Goal: Information Seeking & Learning: Find specific fact

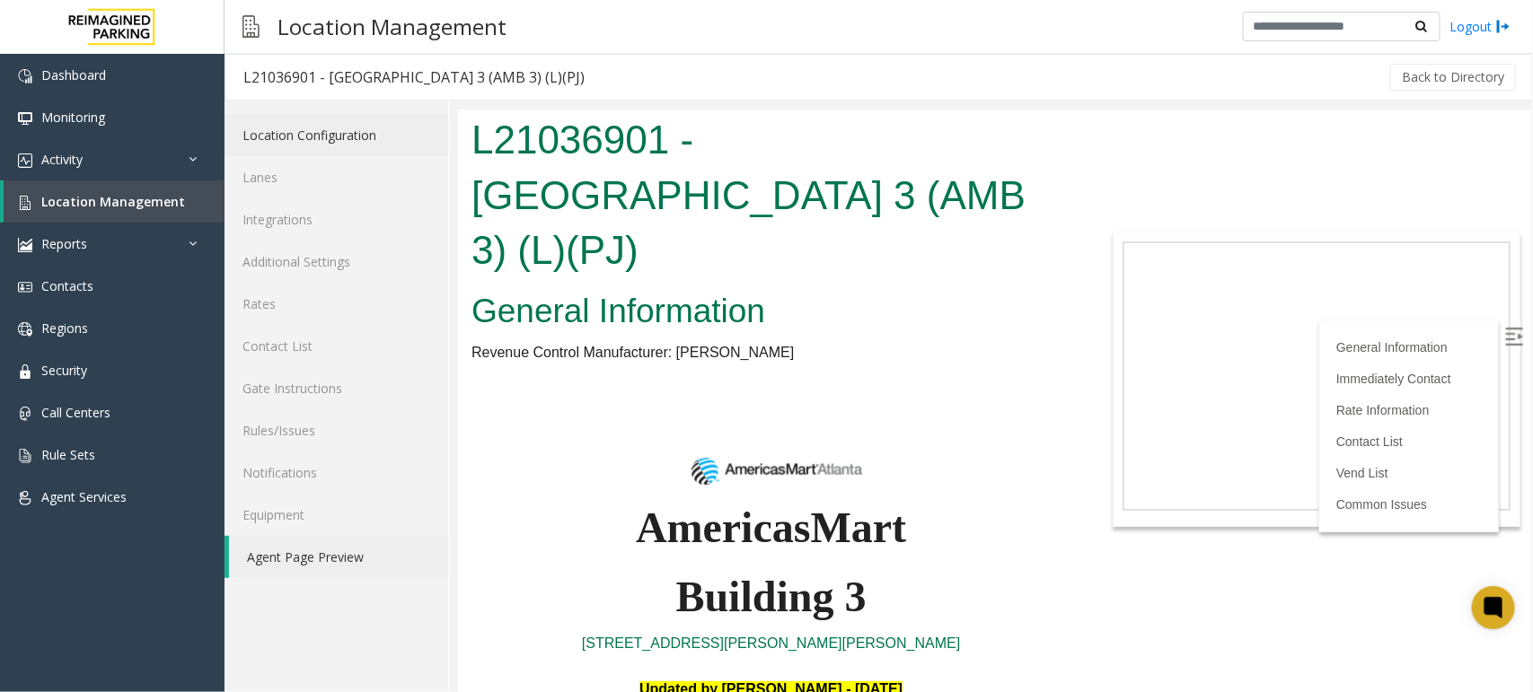
scroll to position [1684, 0]
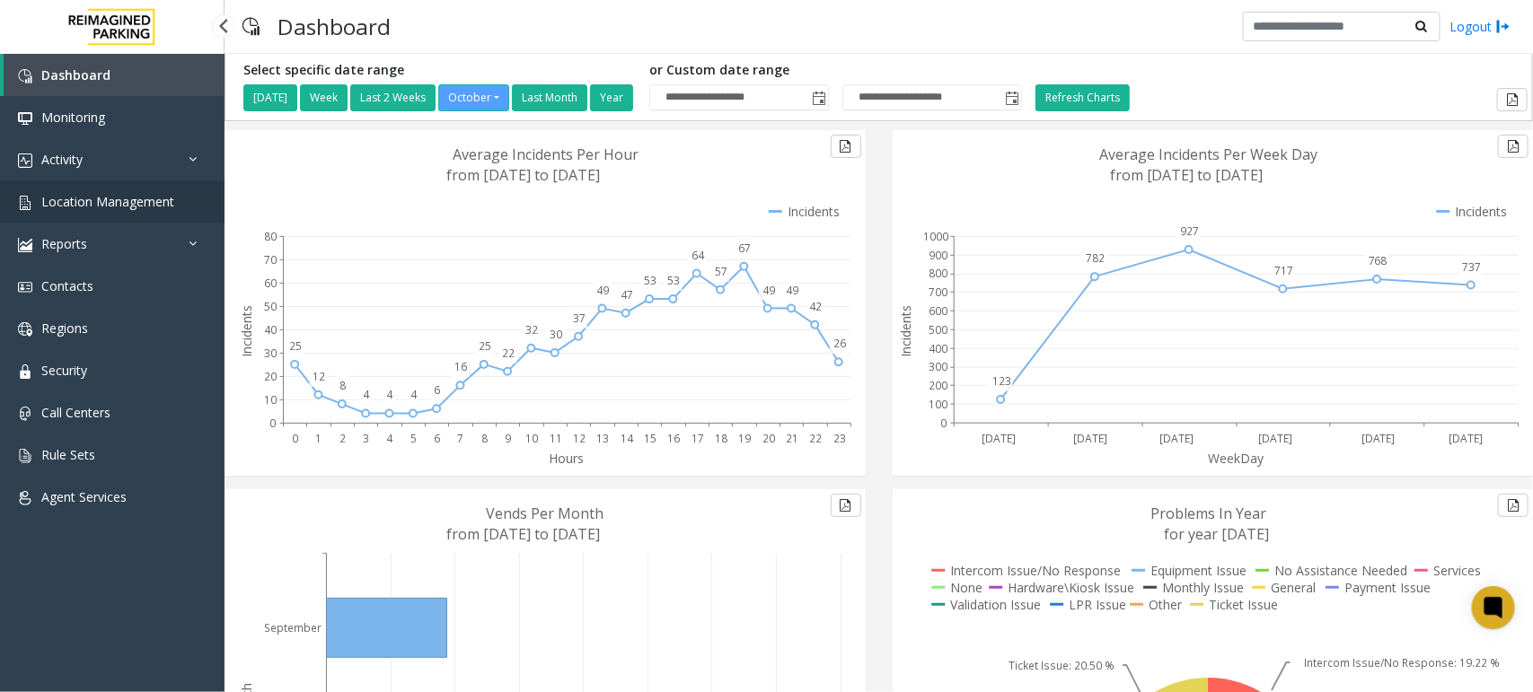
click at [94, 200] on span "Location Management" at bounding box center [107, 201] width 133 height 17
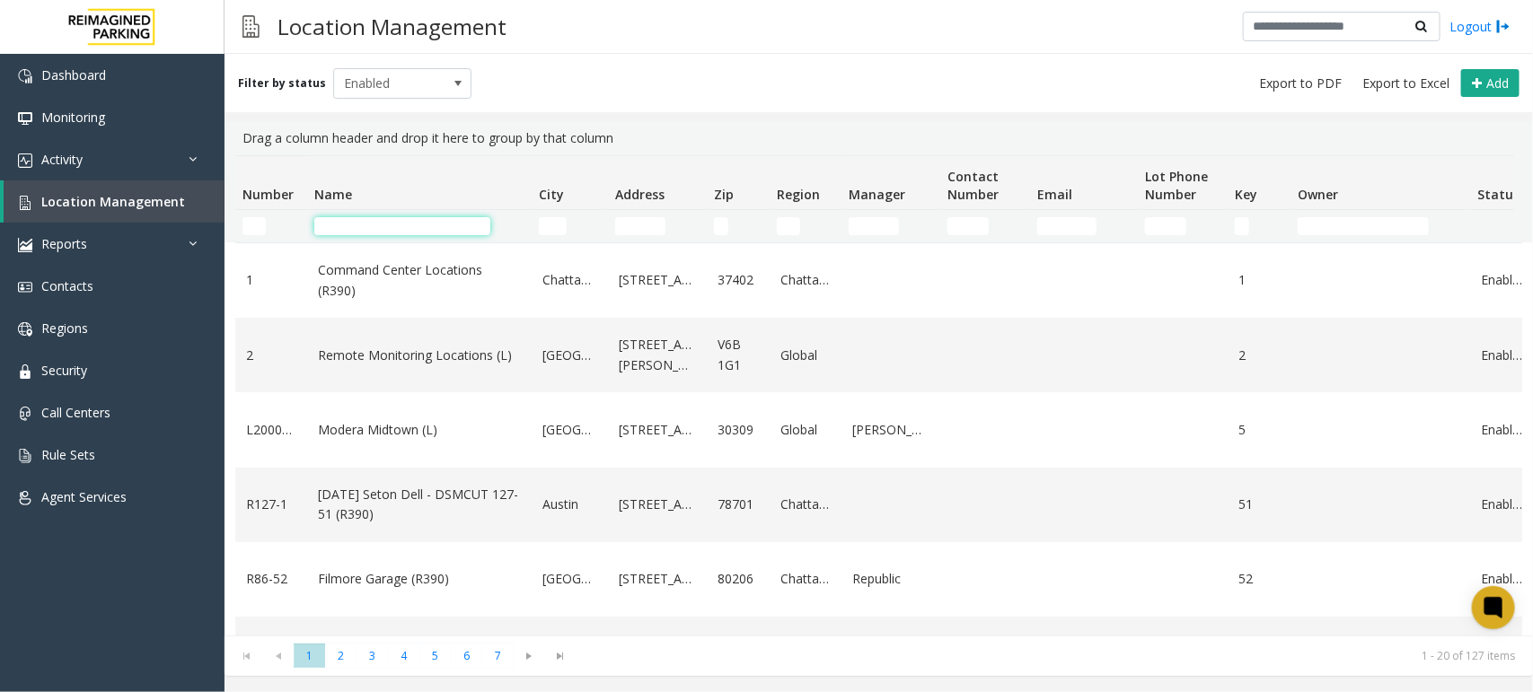
click at [341, 225] on input "Name Filter" at bounding box center [402, 226] width 176 height 18
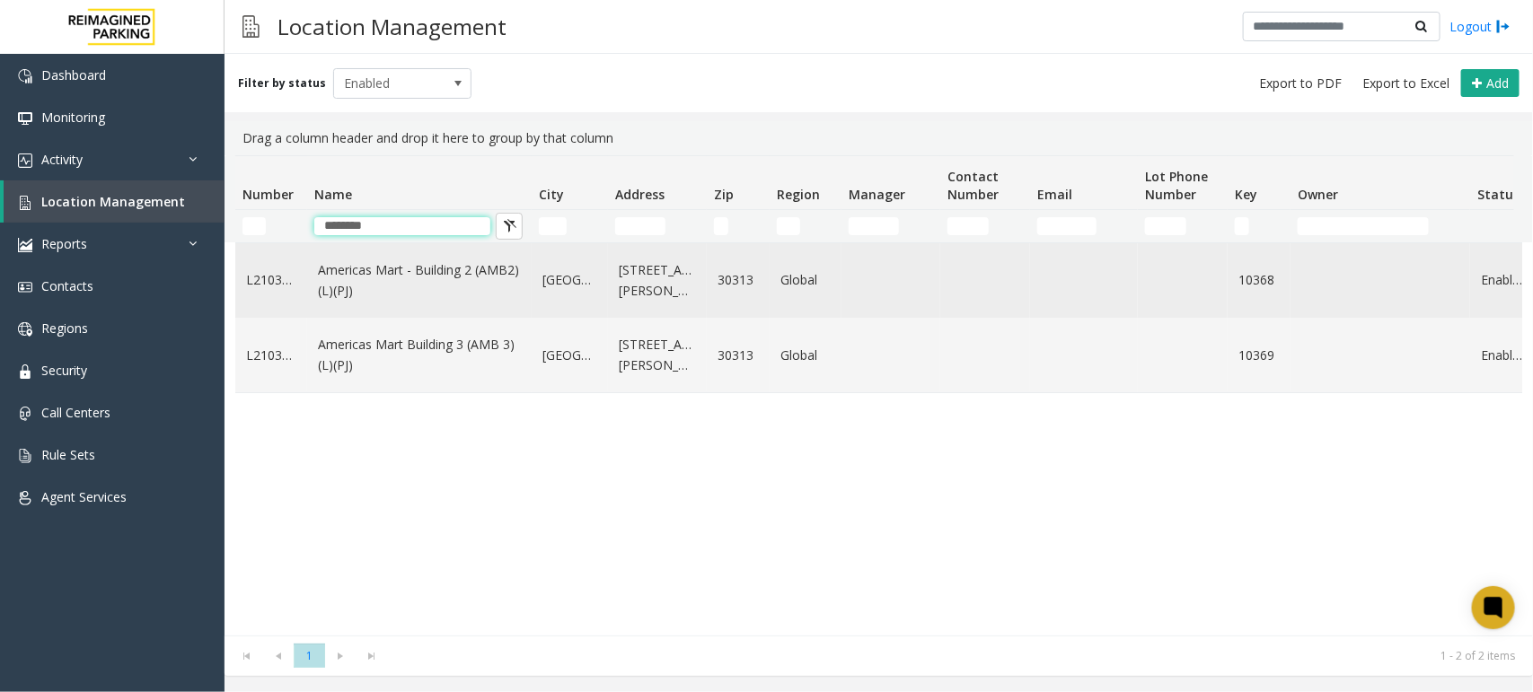
type input "********"
click at [410, 272] on link "Americas Mart - Building 2 (AMB2) (L)(PJ)" at bounding box center [419, 280] width 203 height 40
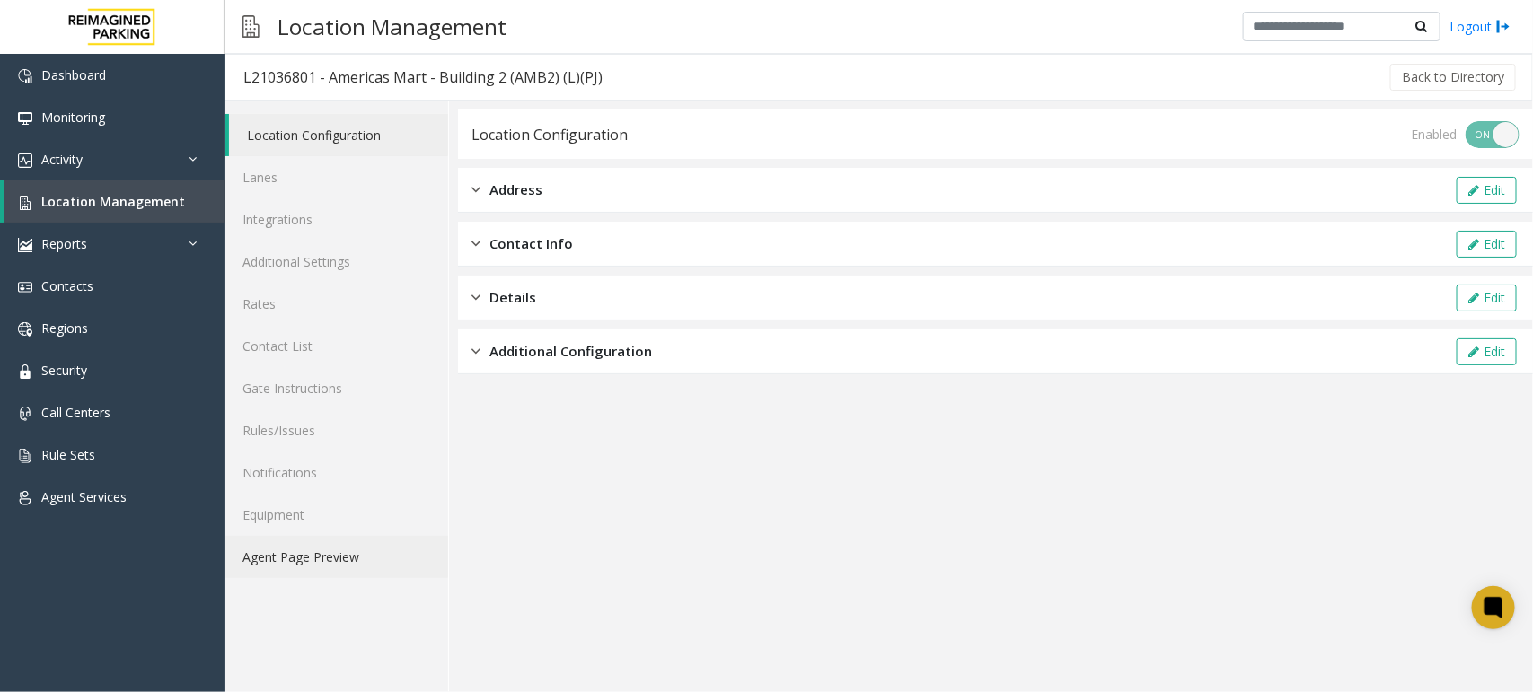
click at [323, 559] on link "Agent Page Preview" at bounding box center [336, 557] width 224 height 42
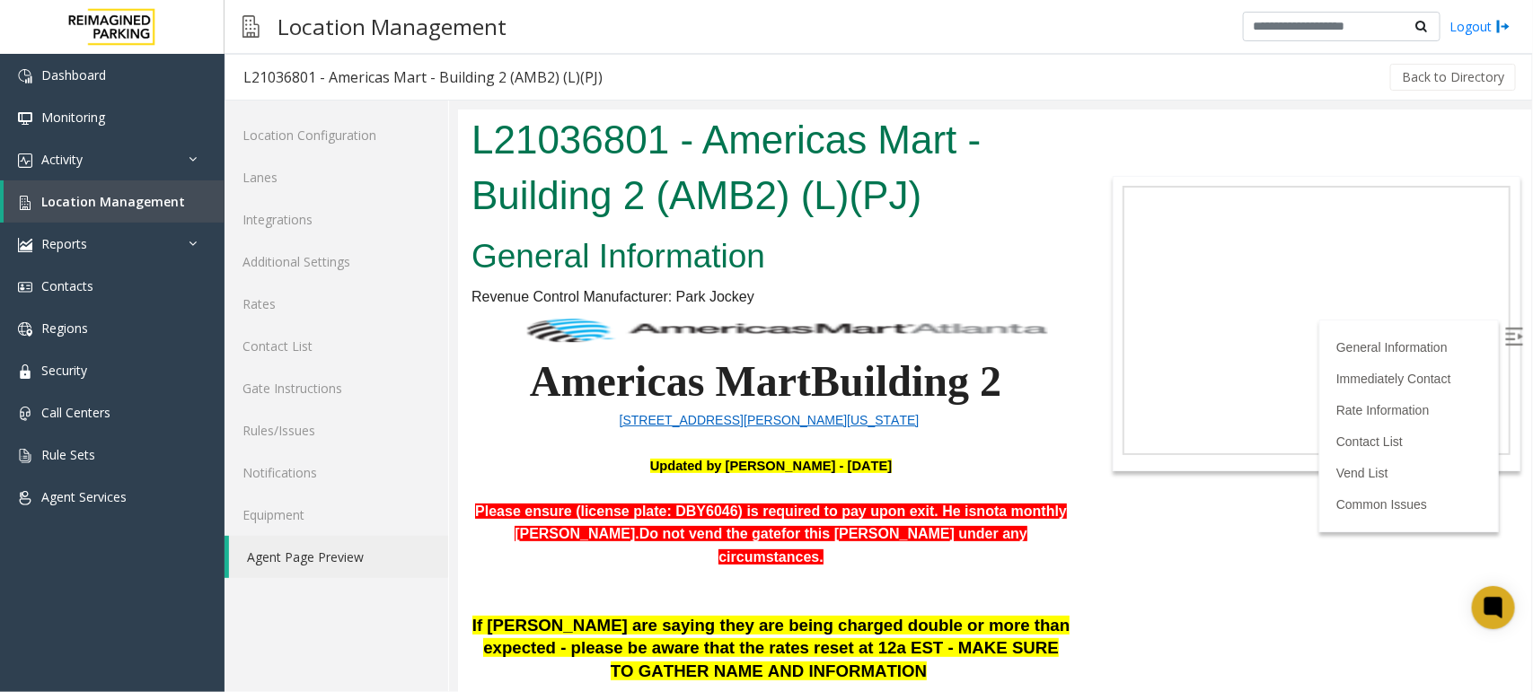
scroll to position [337, 0]
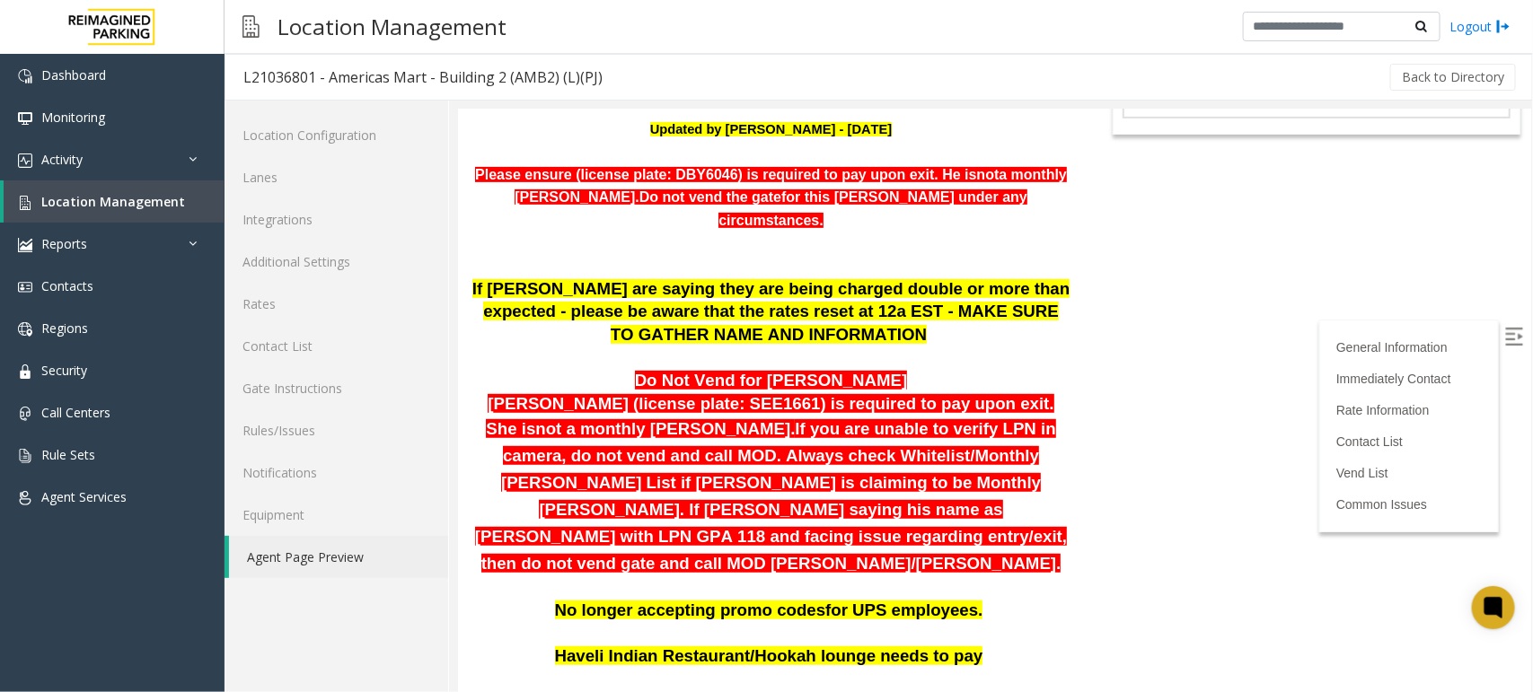
click at [661, 172] on span "Please ensure (license plate: DBY6046) is required to pay upon exit. He is" at bounding box center [724, 173] width 501 height 15
copy span "DBY6046"
click at [92, 159] on link "Activity" at bounding box center [112, 159] width 224 height 42
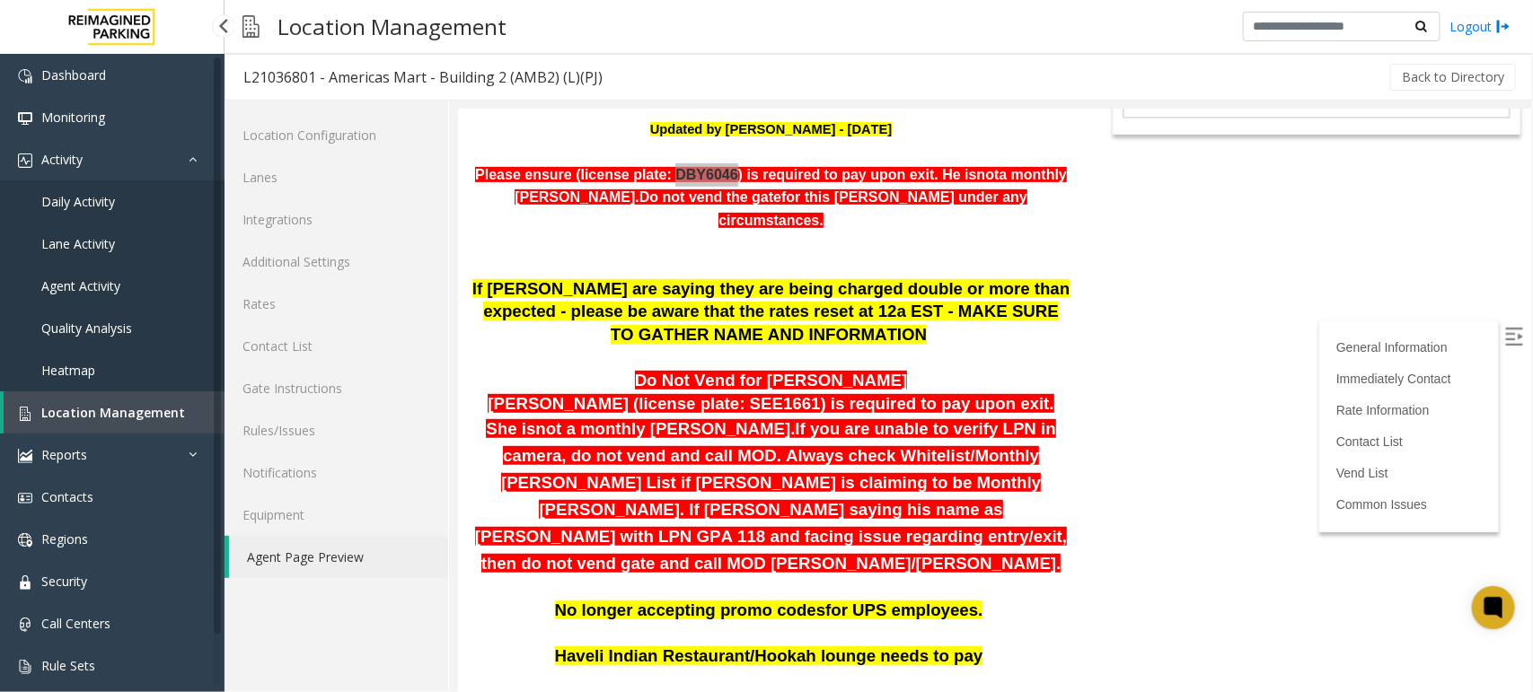
click at [97, 198] on span "Daily Activity" at bounding box center [78, 201] width 74 height 17
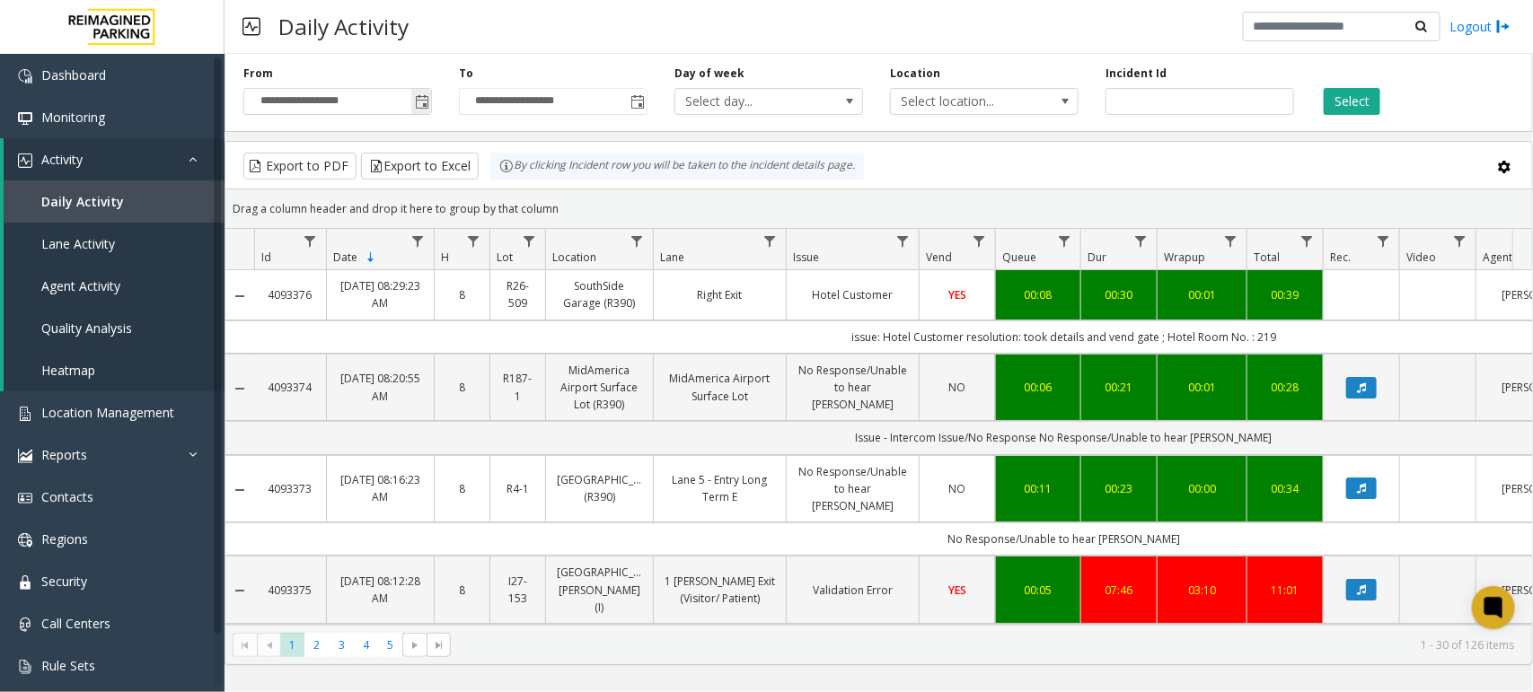
click at [418, 101] on span "Toggle popup" at bounding box center [422, 102] width 14 height 14
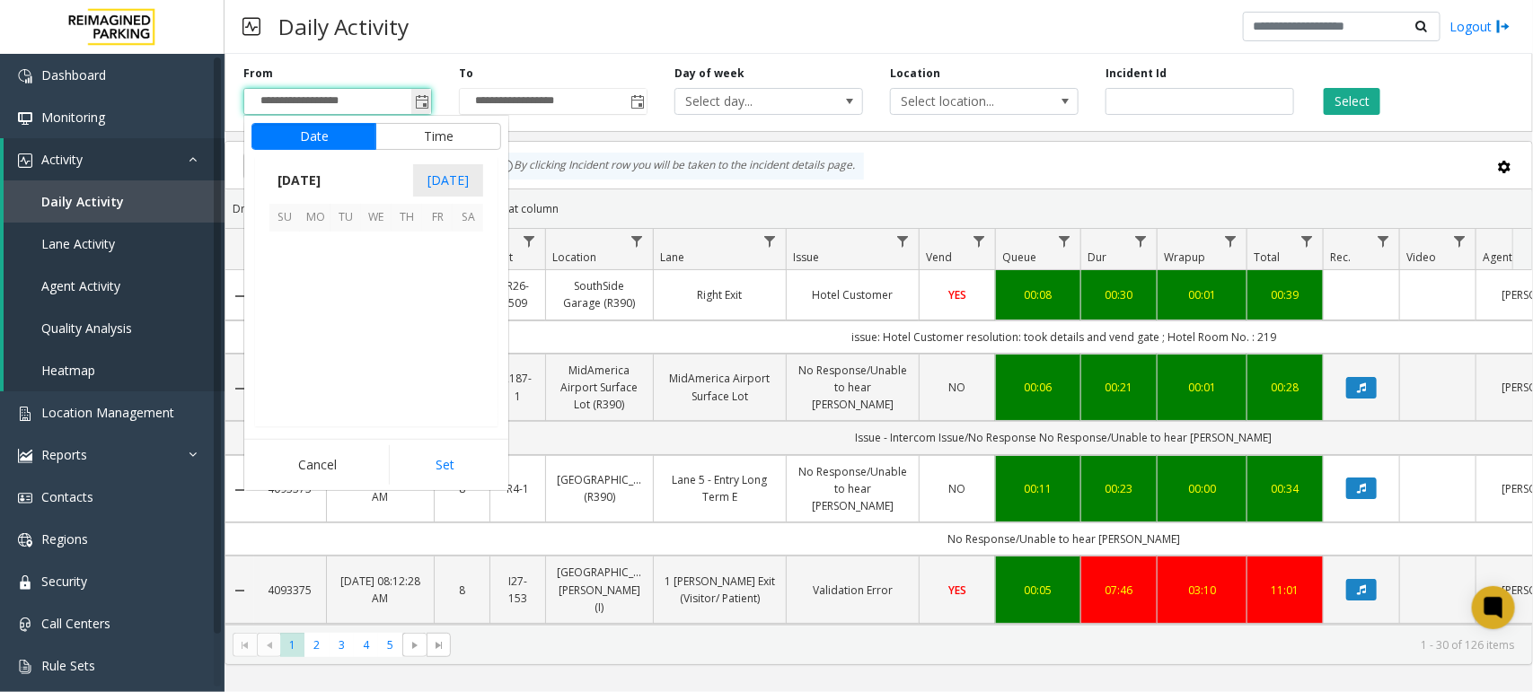
scroll to position [322351, 0]
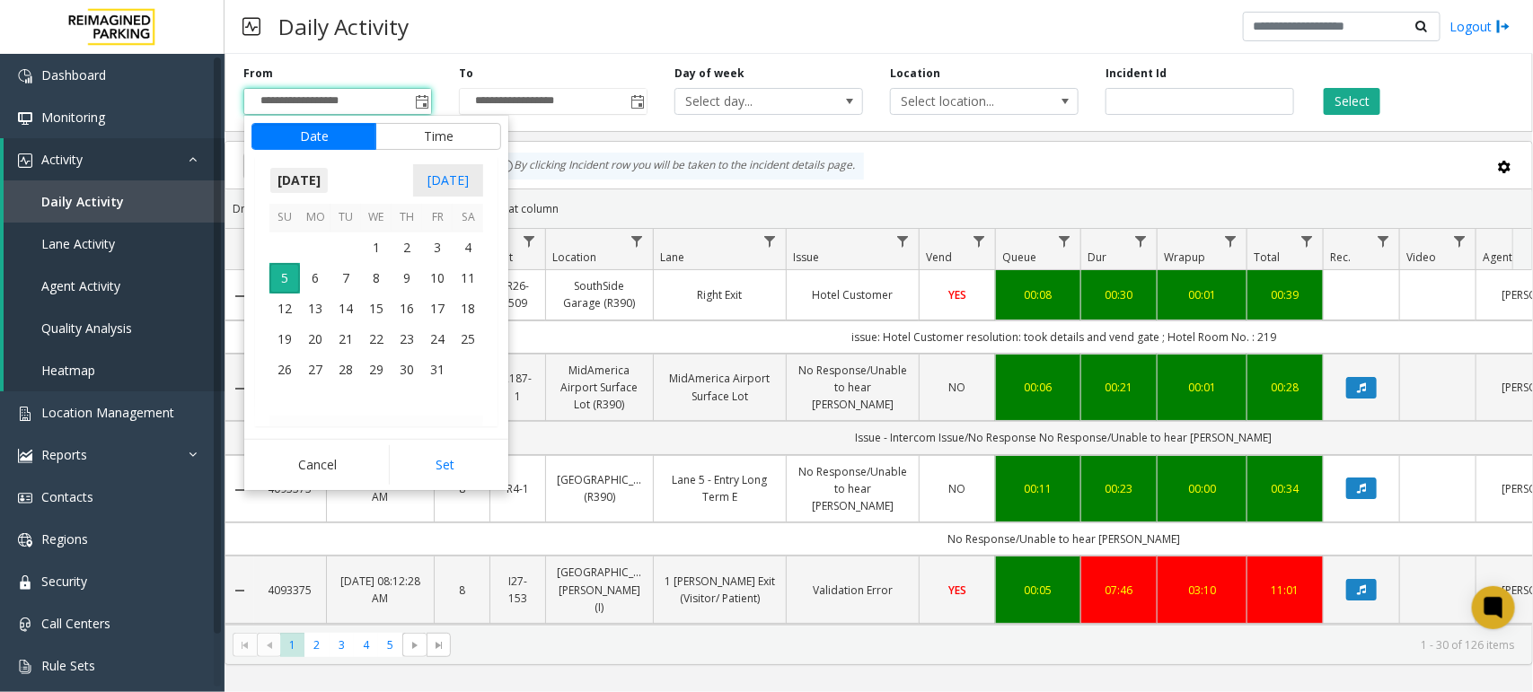
click at [329, 175] on span "[DATE]" at bounding box center [298, 180] width 59 height 27
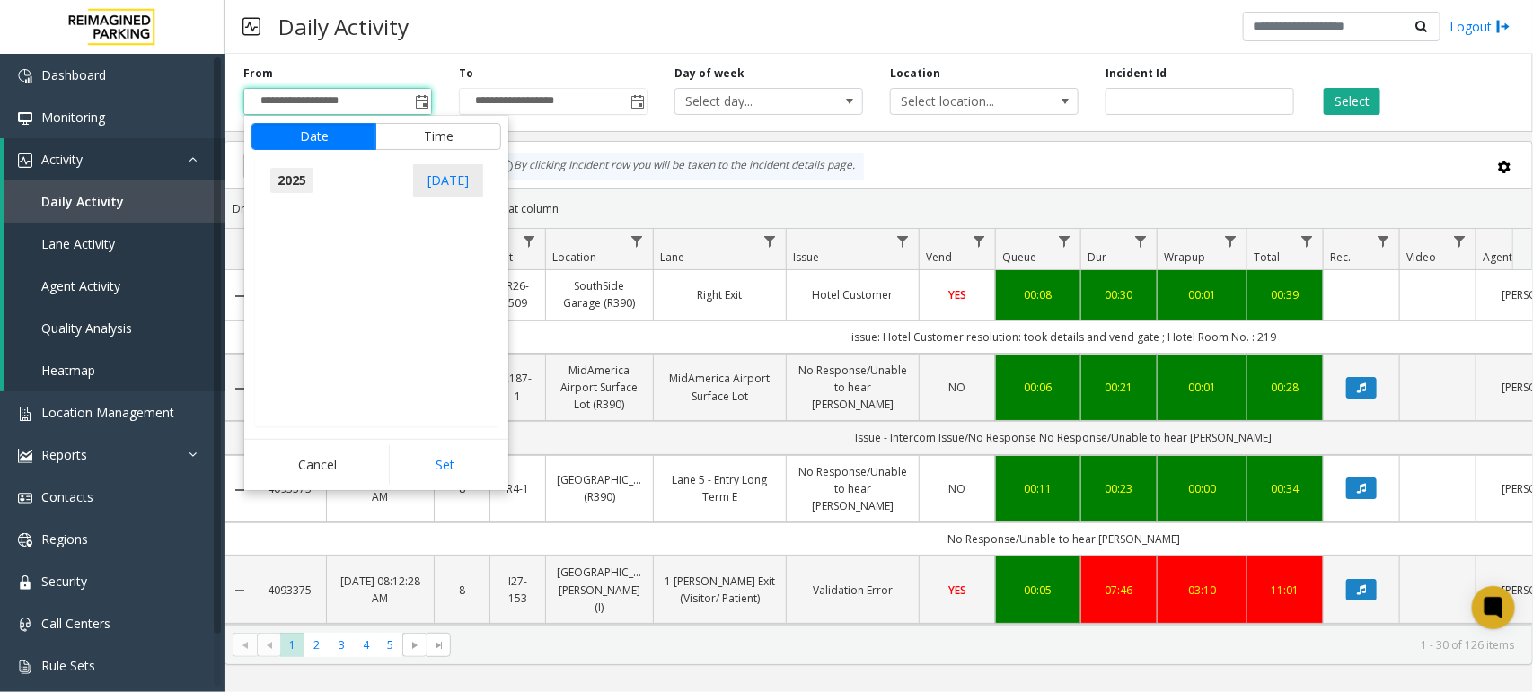
scroll to position [19169, 0]
click at [287, 261] on span "May" at bounding box center [290, 263] width 43 height 43
click at [405, 244] on span "1" at bounding box center [407, 248] width 31 height 31
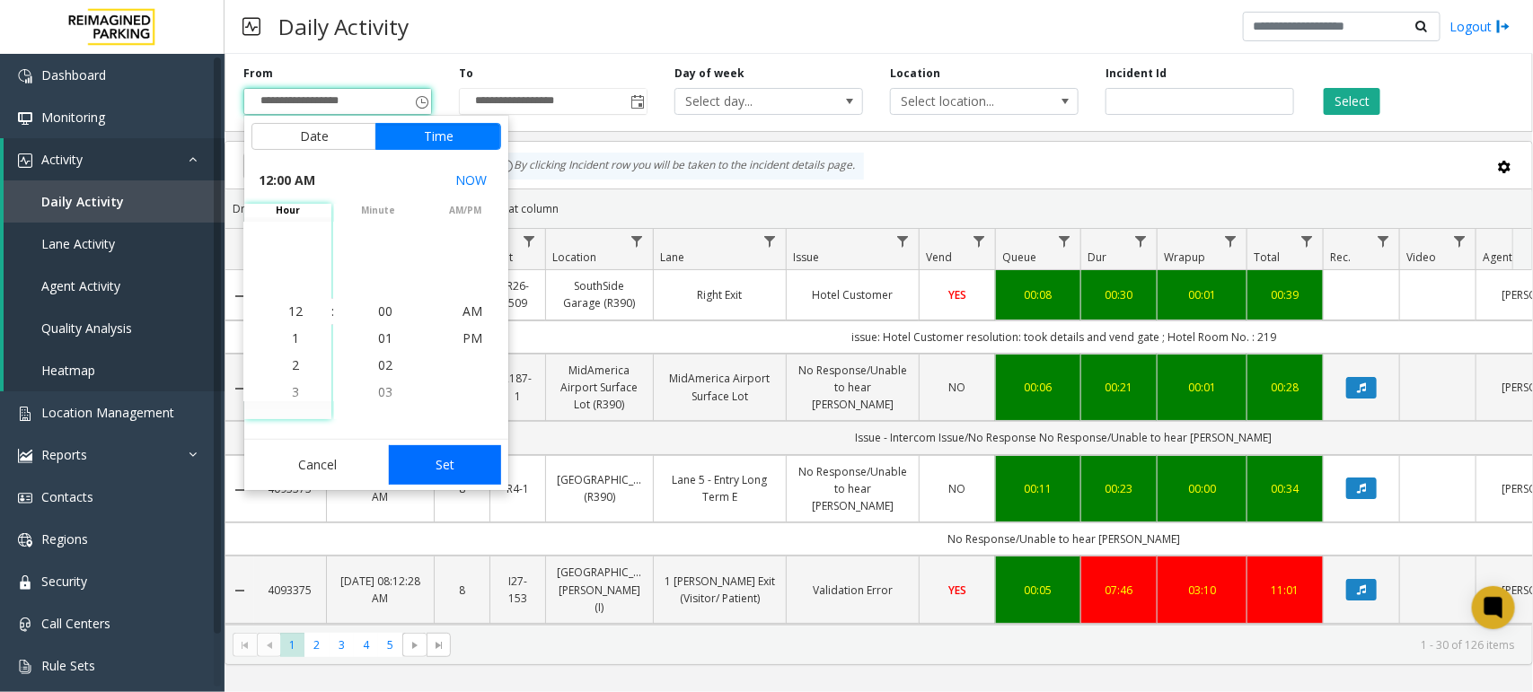
click at [445, 463] on button "Set" at bounding box center [445, 465] width 113 height 40
type input "**********"
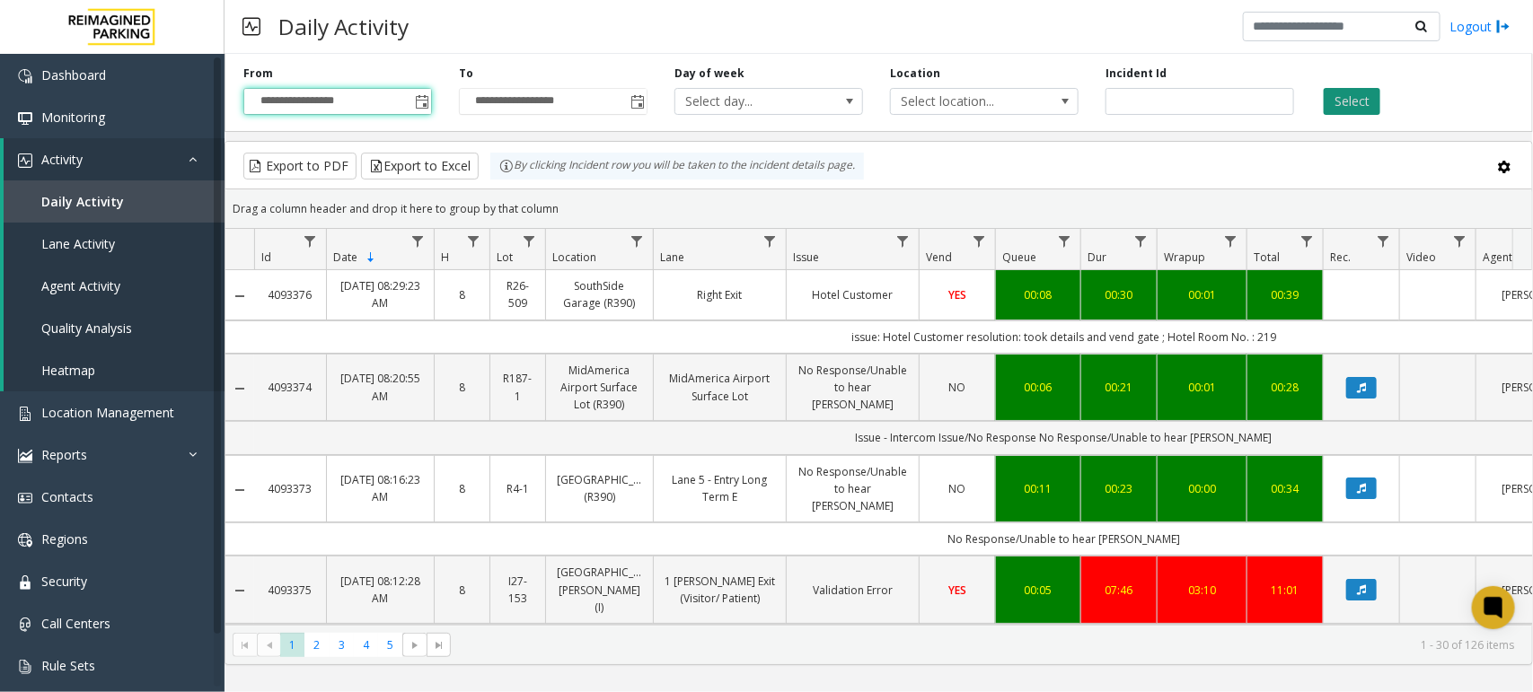
click at [1344, 99] on button "Select" at bounding box center [1352, 101] width 57 height 27
click at [1362, 96] on button "Select" at bounding box center [1352, 101] width 57 height 27
click at [446, 164] on button "Export to Excel" at bounding box center [420, 166] width 118 height 27
click at [1359, 97] on button "Select" at bounding box center [1352, 101] width 57 height 27
click at [441, 162] on button "Export to Excel" at bounding box center [420, 166] width 118 height 27
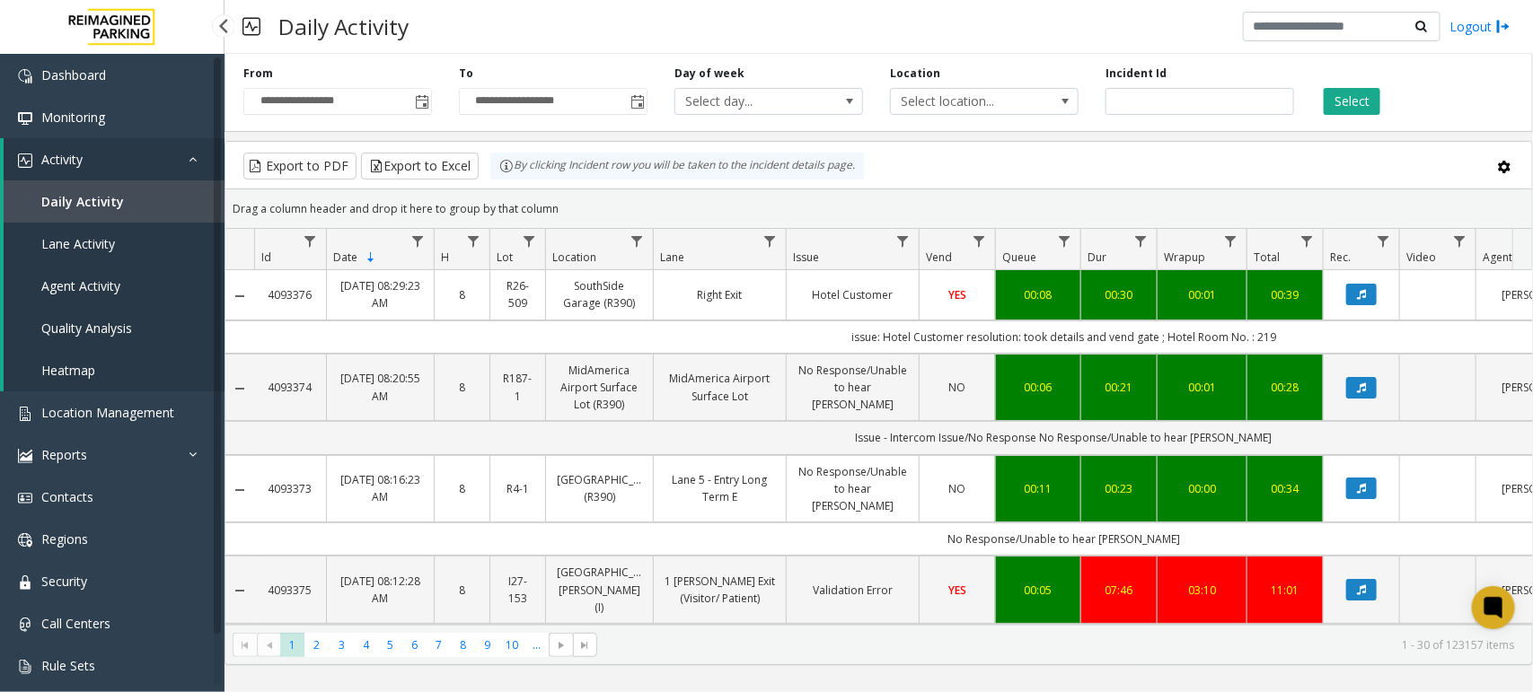
click at [82, 193] on span "Daily Activity" at bounding box center [82, 201] width 83 height 17
click at [1351, 100] on button "Select" at bounding box center [1352, 101] width 57 height 27
click at [422, 101] on span "Toggle popup" at bounding box center [422, 102] width 14 height 14
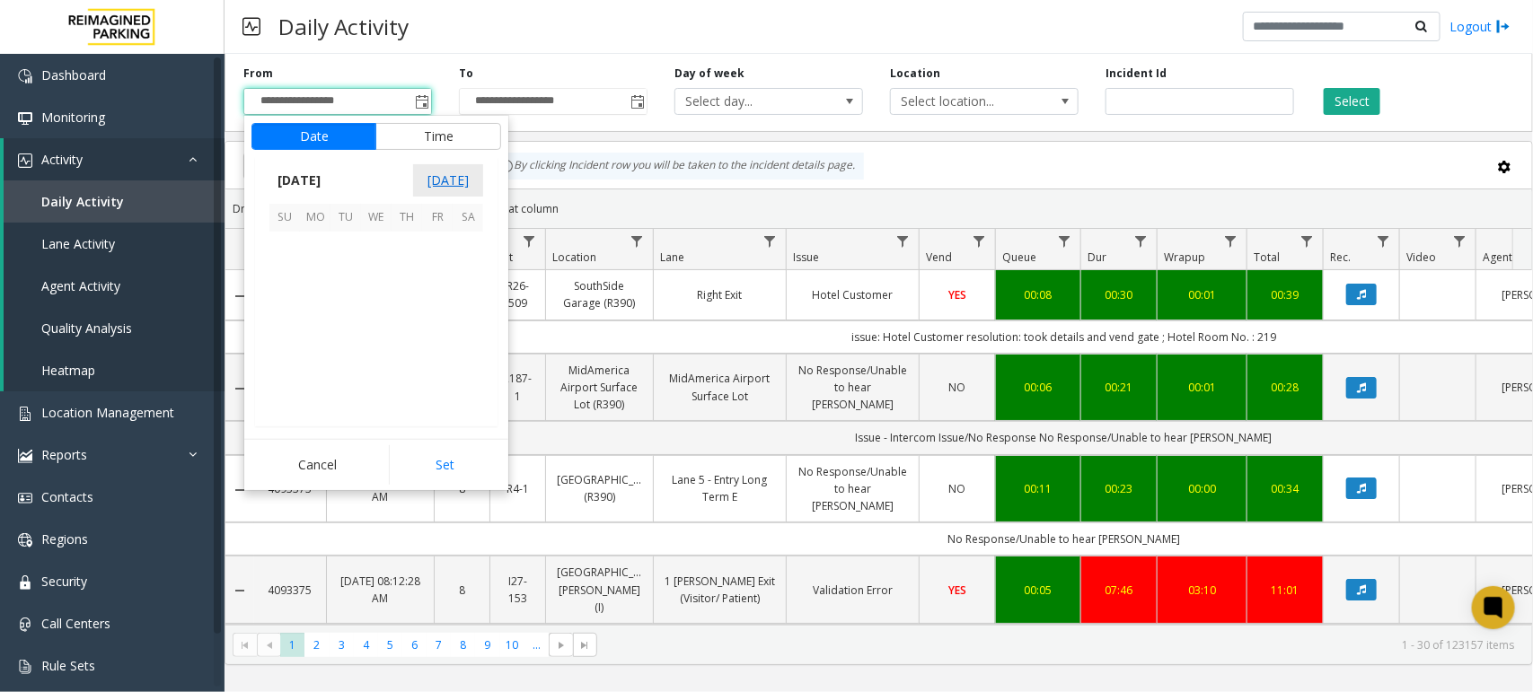
scroll to position [322351, 0]
click at [329, 184] on span "[DATE]" at bounding box center [298, 180] width 59 height 27
click at [374, 259] on span "[DATE]" at bounding box center [376, 263] width 43 height 43
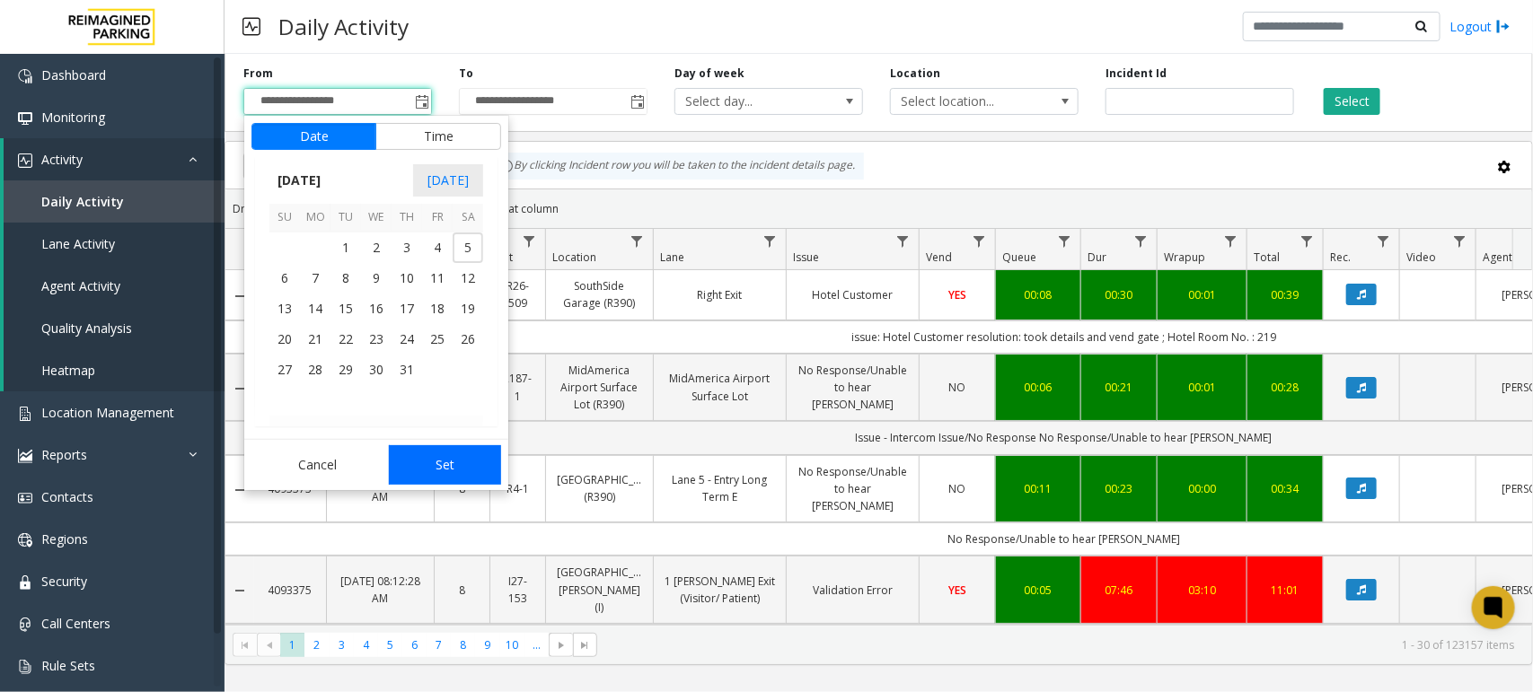
click at [437, 462] on button "Set" at bounding box center [445, 465] width 113 height 40
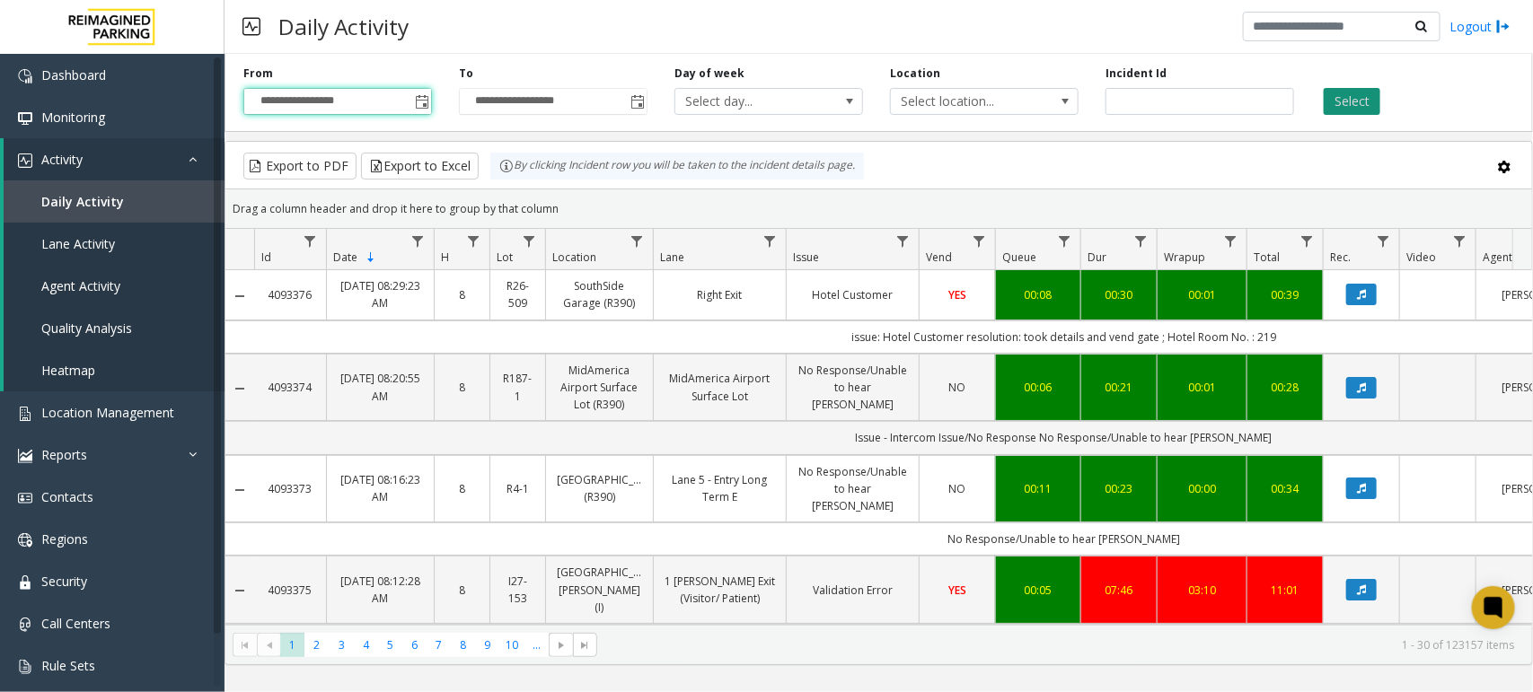
click at [1345, 100] on button "Select" at bounding box center [1352, 101] width 57 height 27
click at [431, 99] on span "**********" at bounding box center [337, 101] width 189 height 27
click at [420, 99] on span "Toggle popup" at bounding box center [422, 102] width 14 height 14
click at [90, 248] on span "Lane Activity" at bounding box center [78, 243] width 74 height 17
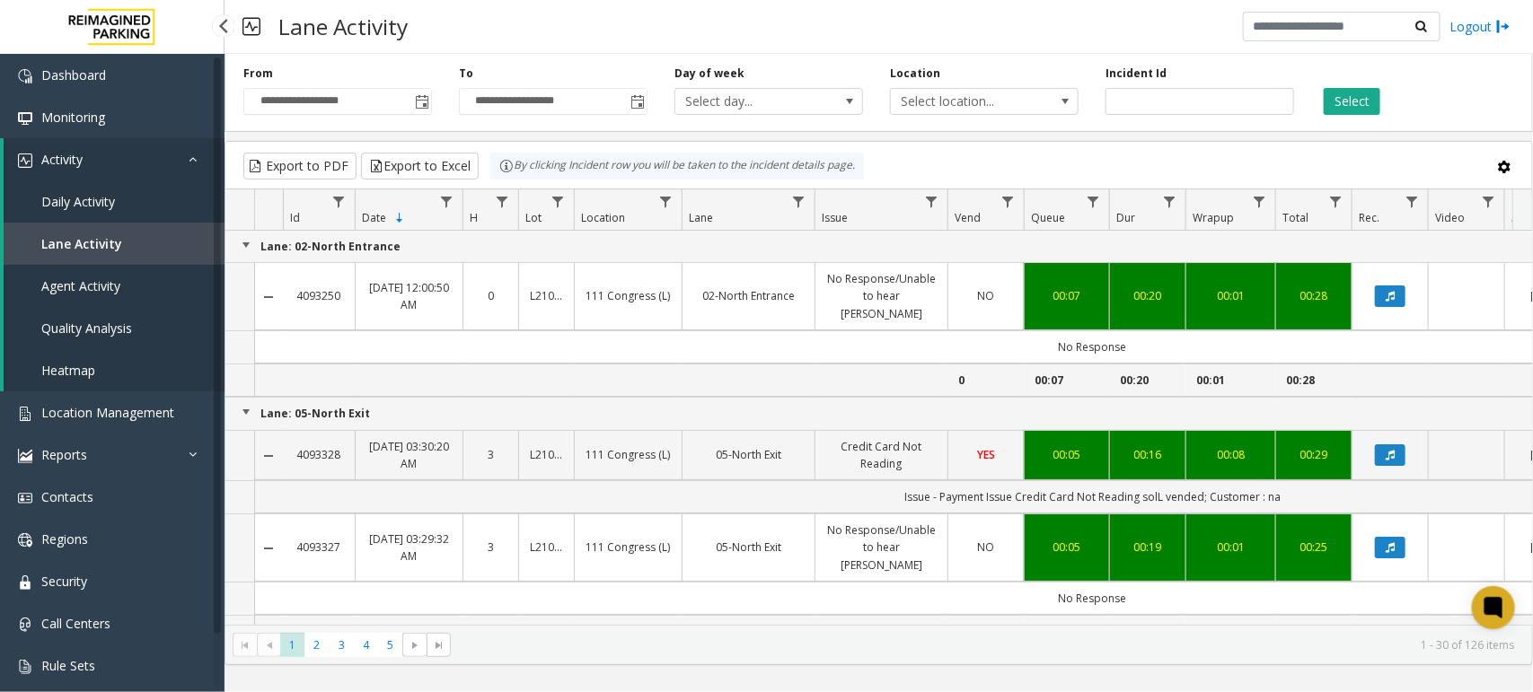
click at [99, 194] on span "Daily Activity" at bounding box center [78, 201] width 74 height 17
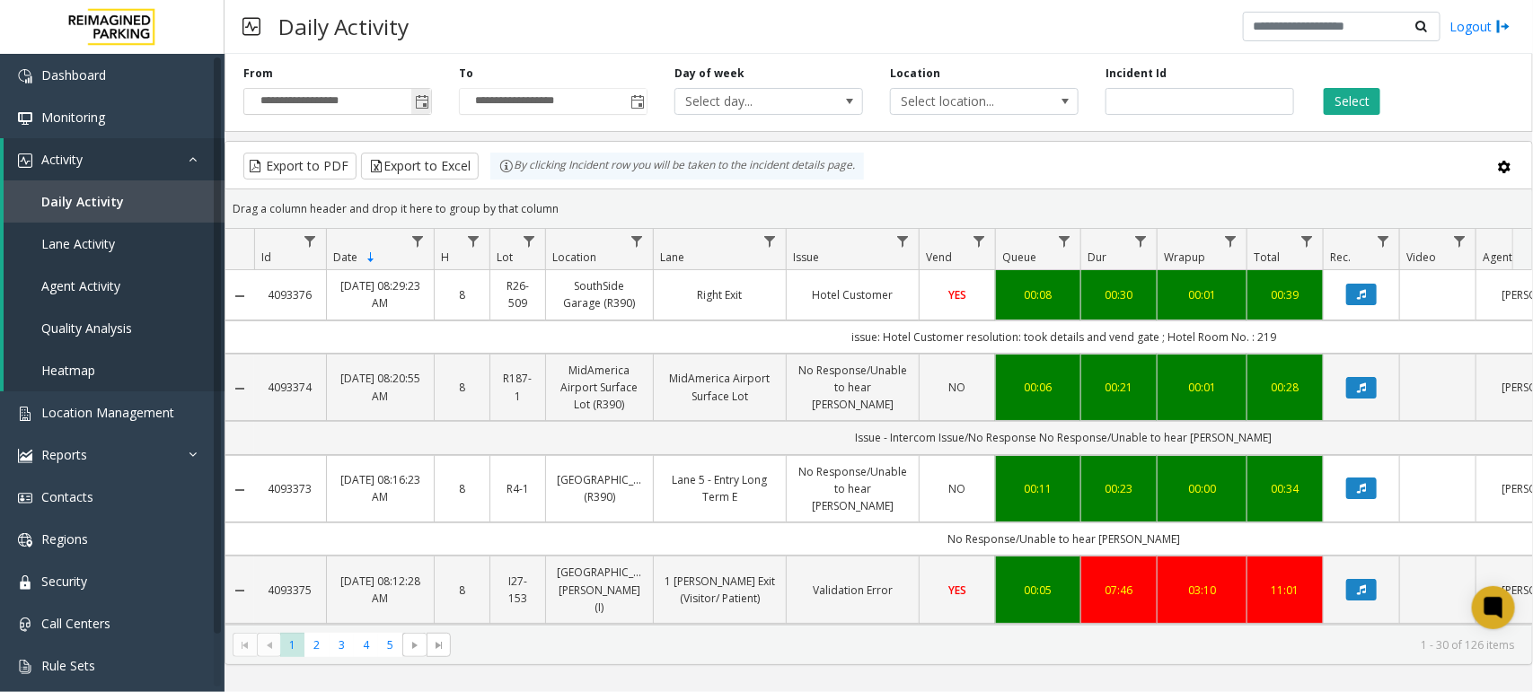
click at [420, 101] on span "Toggle popup" at bounding box center [422, 102] width 14 height 14
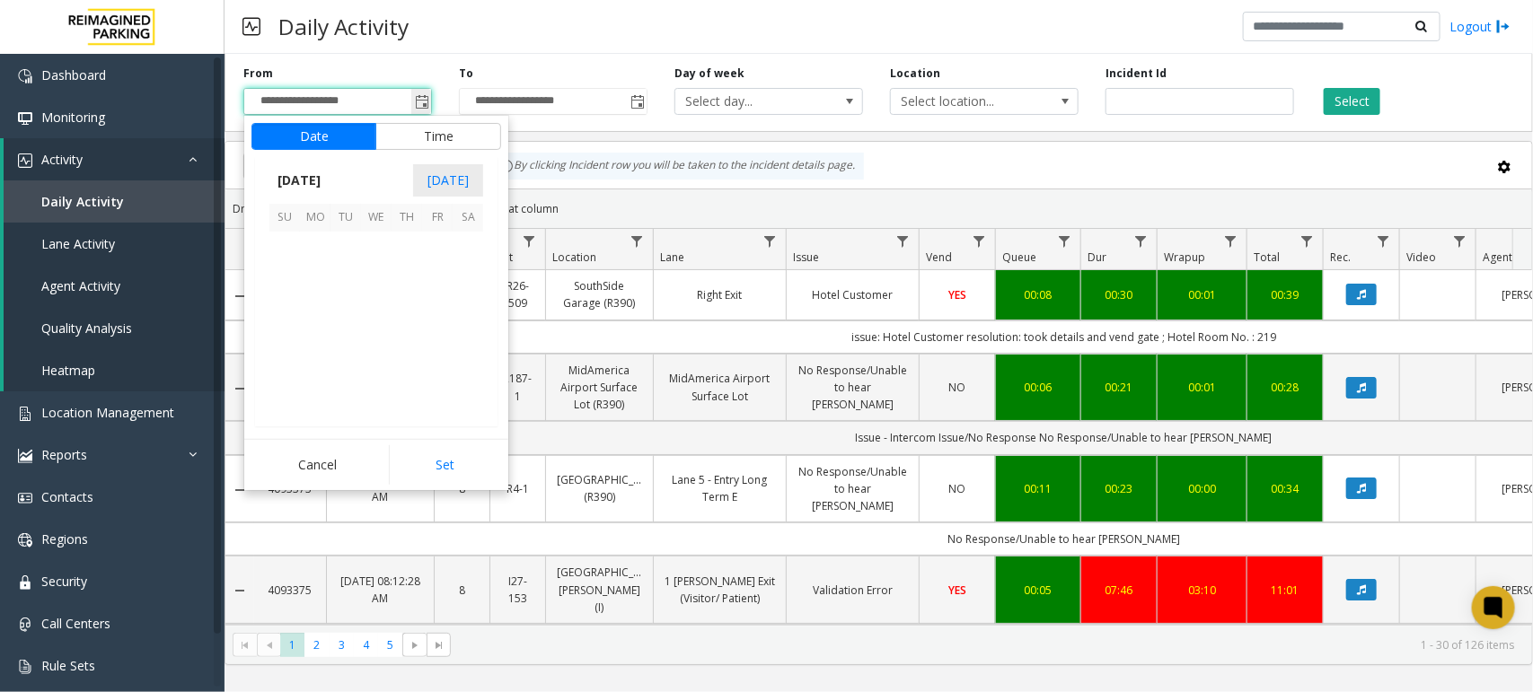
scroll to position [322351, 0]
click at [329, 178] on span "[DATE]" at bounding box center [298, 180] width 59 height 27
click at [378, 261] on span "[DATE]" at bounding box center [376, 263] width 43 height 43
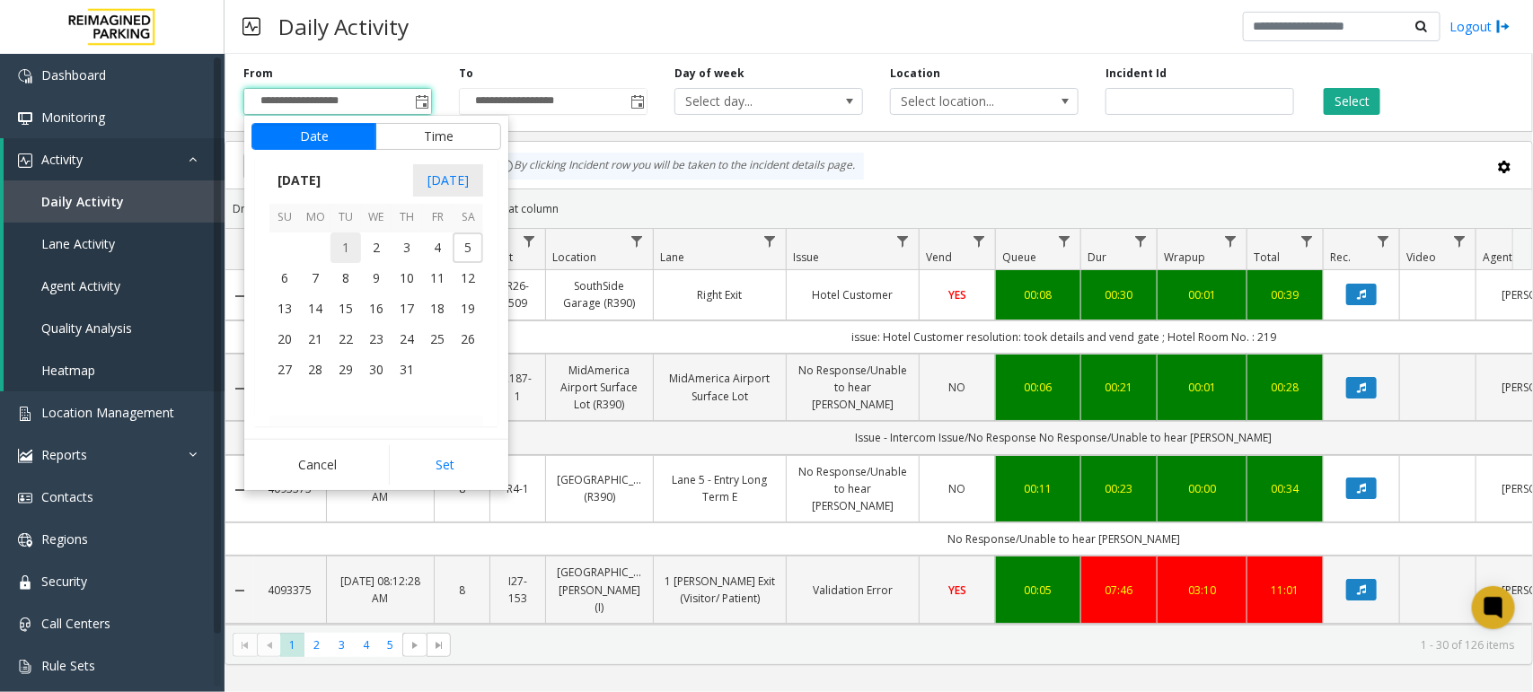
click at [344, 248] on span "1" at bounding box center [345, 248] width 31 height 31
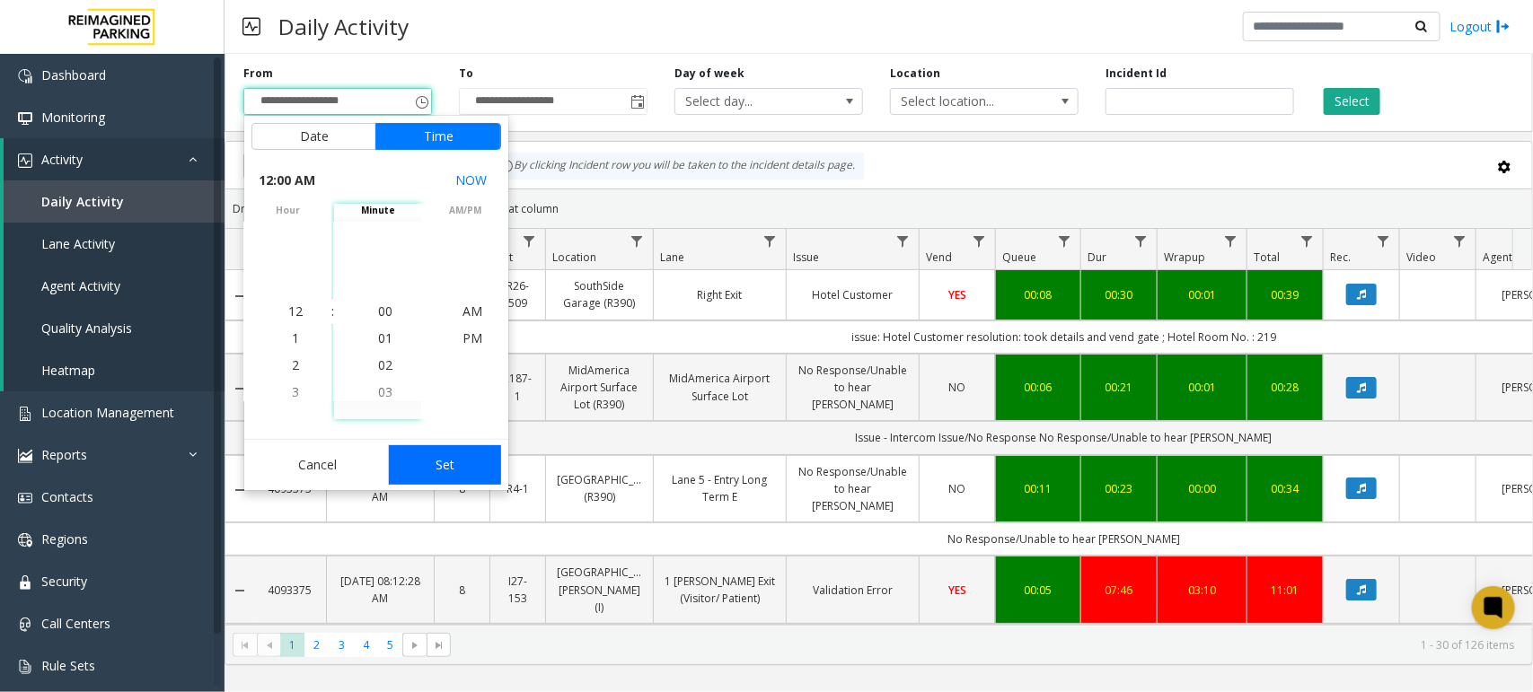
click at [442, 470] on button "Set" at bounding box center [445, 465] width 113 height 40
type input "**********"
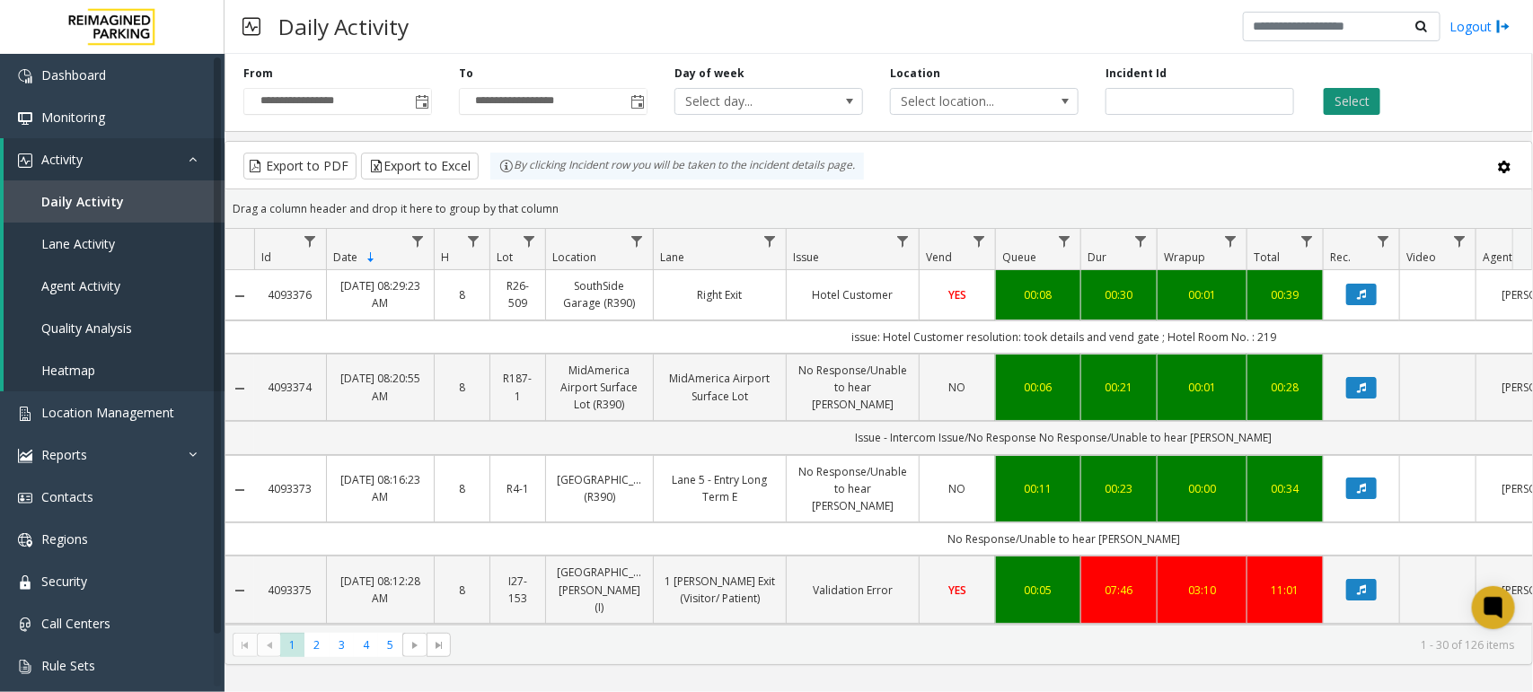
click at [1363, 94] on button "Select" at bounding box center [1352, 101] width 57 height 27
click at [1345, 100] on button "Select" at bounding box center [1352, 101] width 57 height 27
click at [428, 162] on button "Export to Excel" at bounding box center [420, 166] width 118 height 27
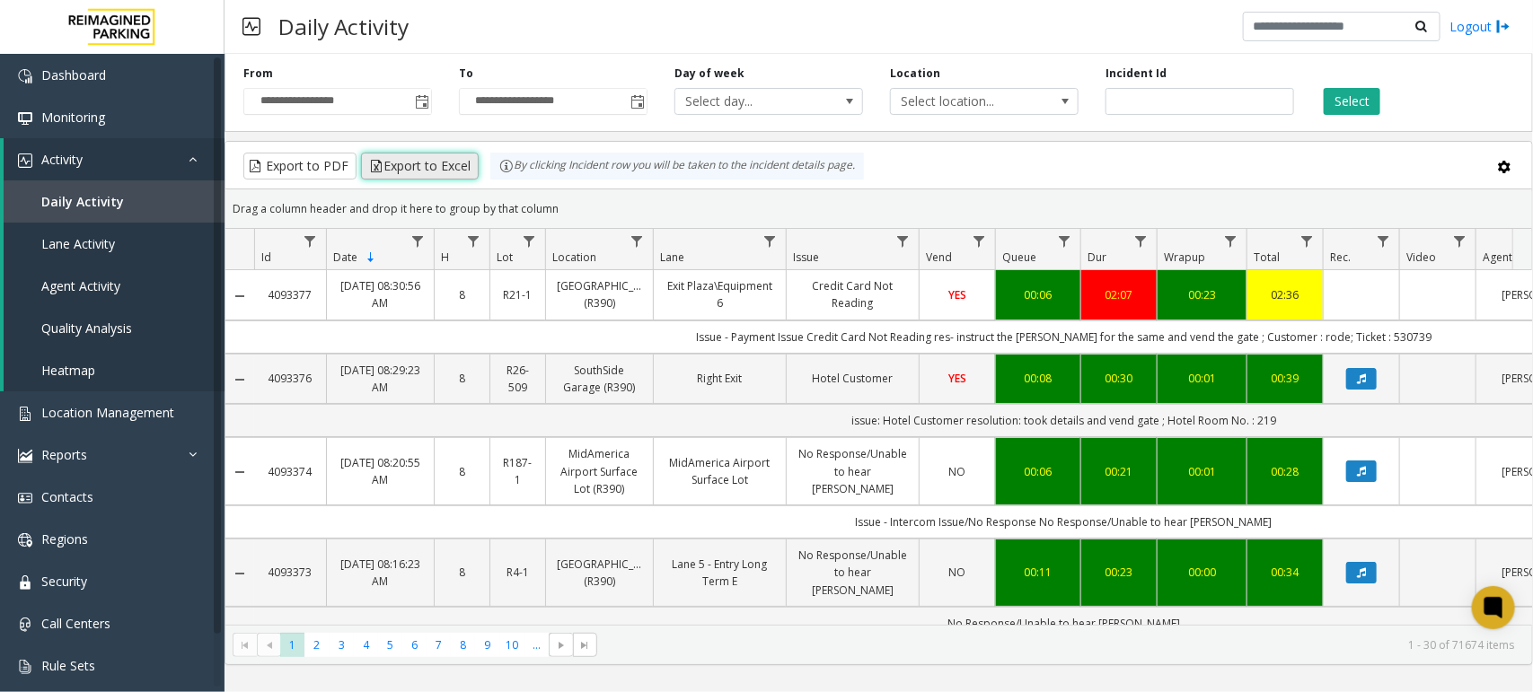
click at [438, 159] on button "Export to Excel" at bounding box center [420, 166] width 118 height 27
drag, startPoint x: 1406, startPoint y: 6, endPoint x: 1057, endPoint y: 160, distance: 381.6
click at [1057, 160] on div "Export to PDF Export to Excel By clicking Incident row you will be taken to the…" at bounding box center [879, 166] width 1276 height 27
click at [443, 168] on button "Export to Excel" at bounding box center [420, 166] width 118 height 27
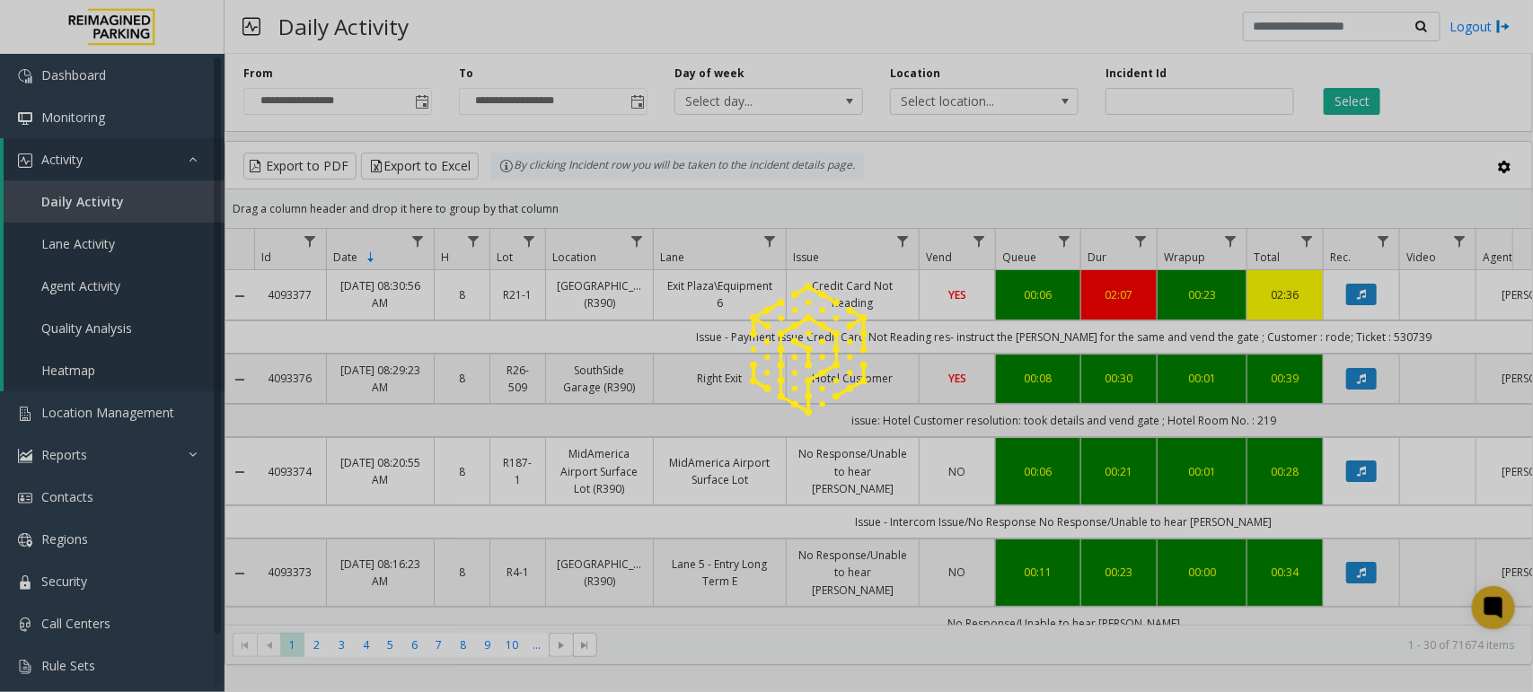
click at [81, 245] on div at bounding box center [766, 346] width 1533 height 692
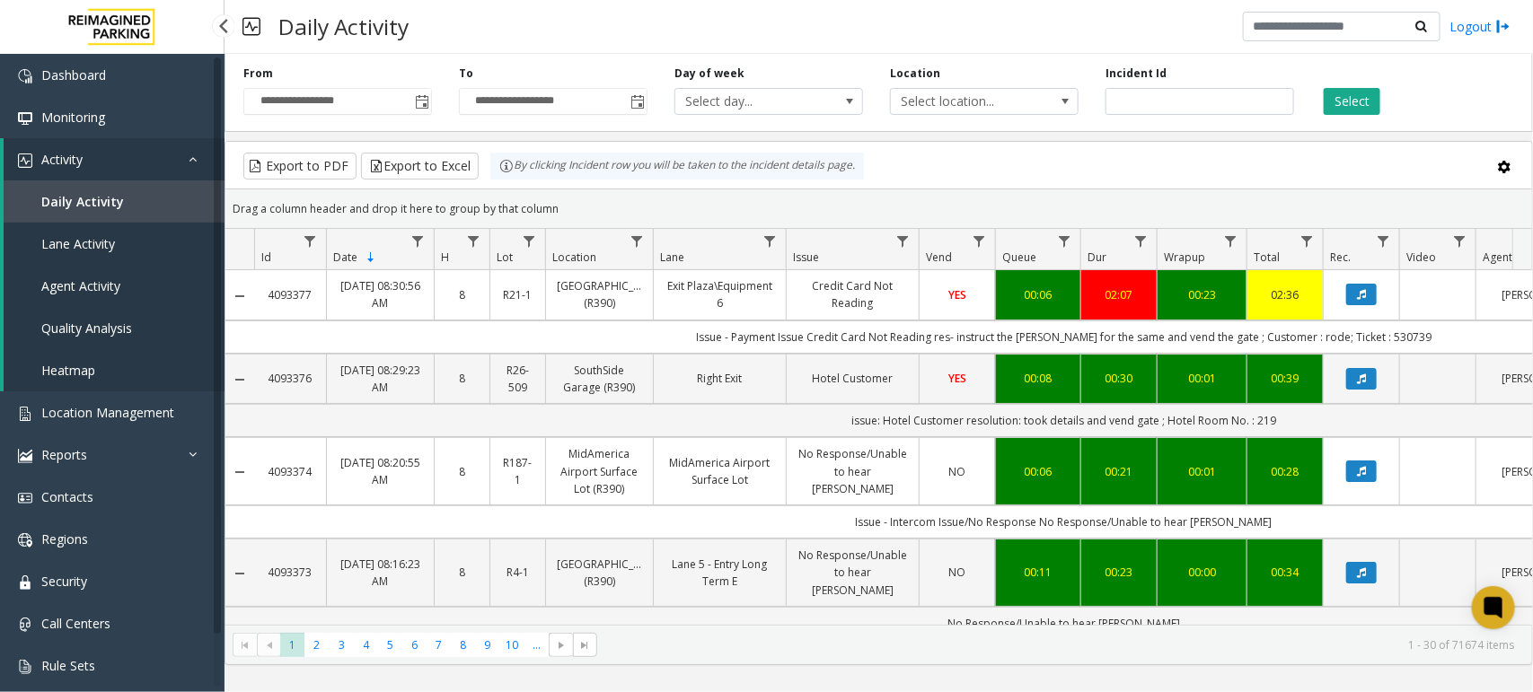
click at [95, 235] on span "Lane Activity" at bounding box center [78, 243] width 74 height 17
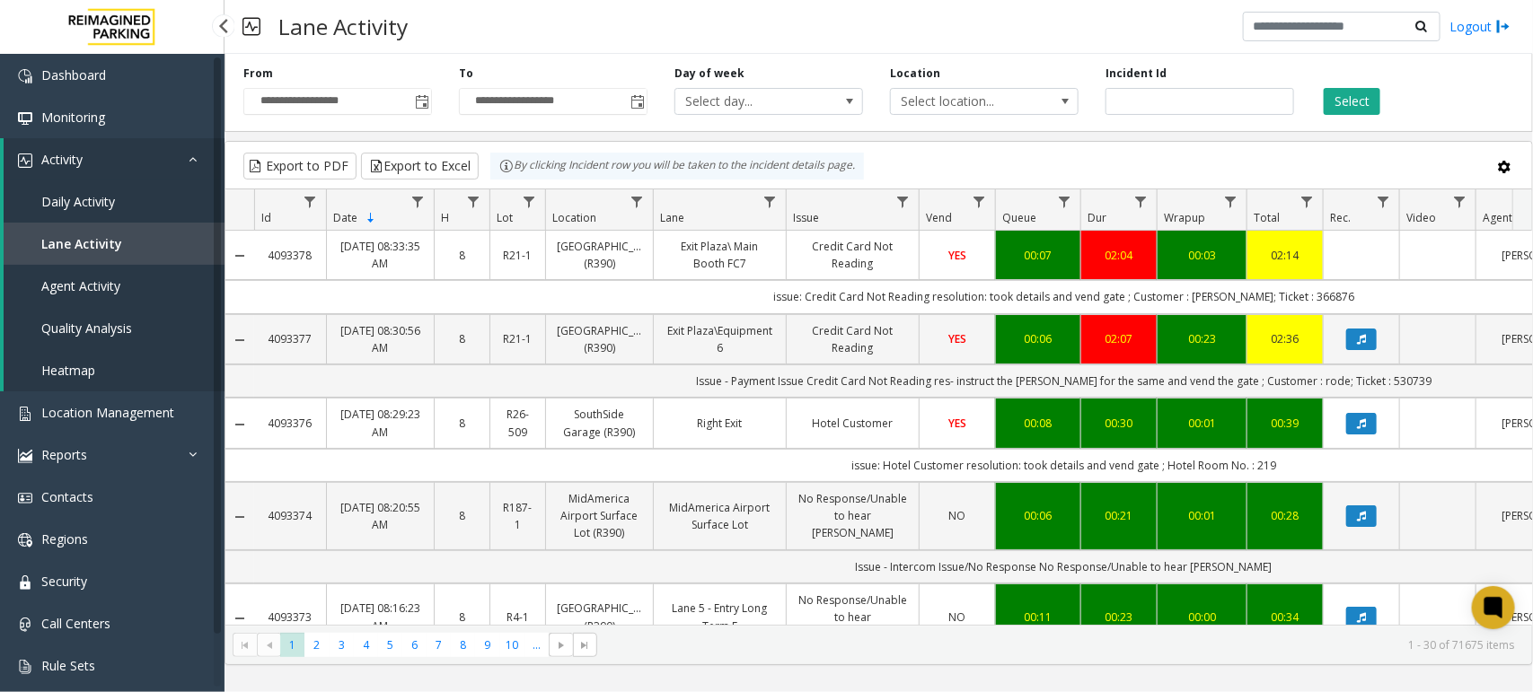
click at [96, 200] on span "Daily Activity" at bounding box center [78, 201] width 74 height 17
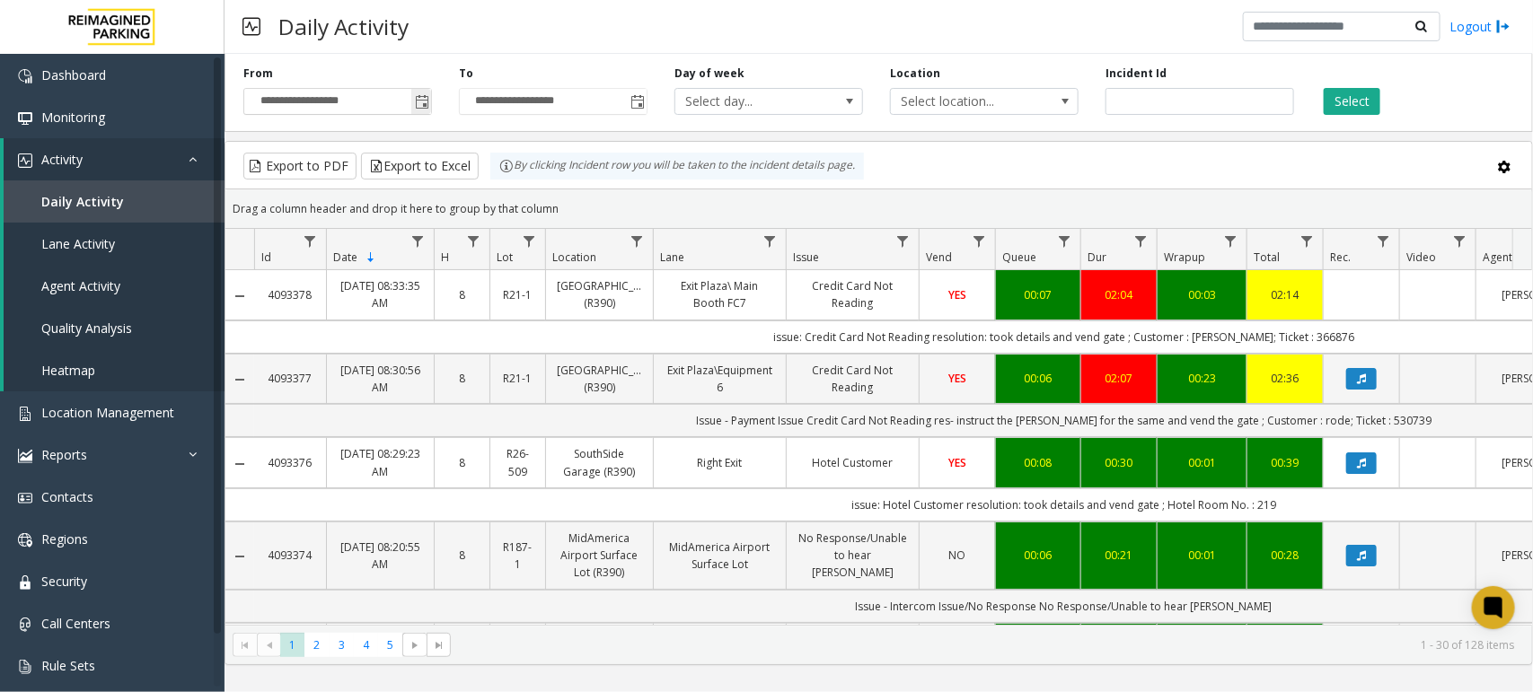
click at [418, 101] on span "Toggle popup" at bounding box center [422, 102] width 14 height 14
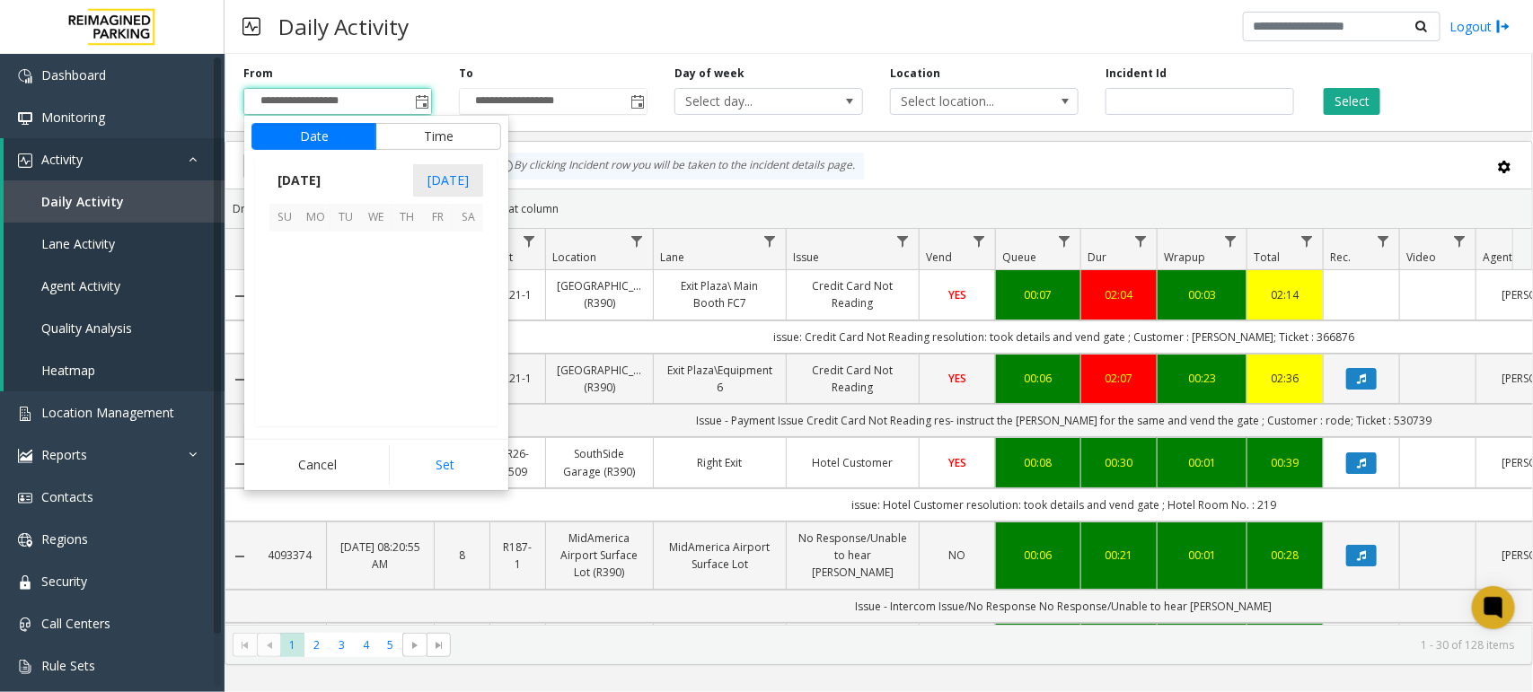
scroll to position [322351, 0]
click at [329, 185] on span "[DATE]" at bounding box center [298, 180] width 59 height 27
click at [295, 312] on span "Sep" at bounding box center [290, 306] width 43 height 43
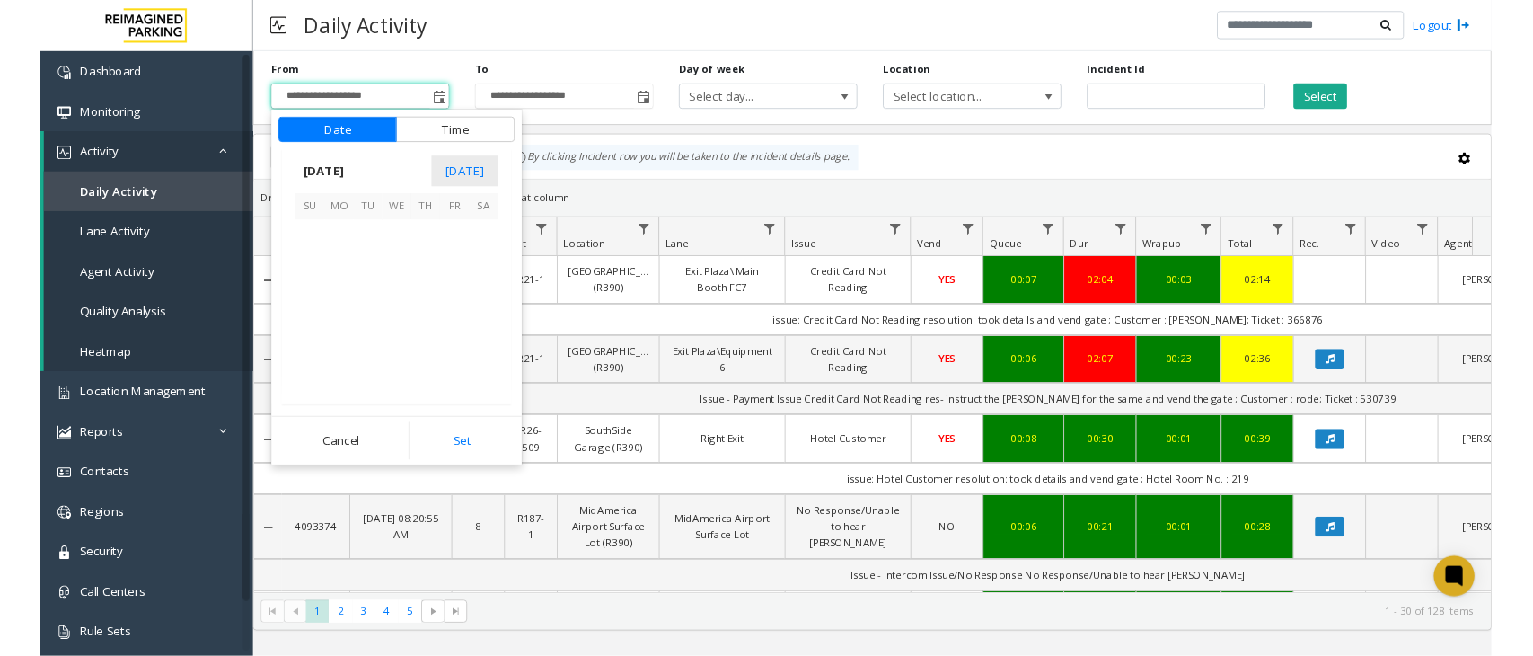
scroll to position [322137, 0]
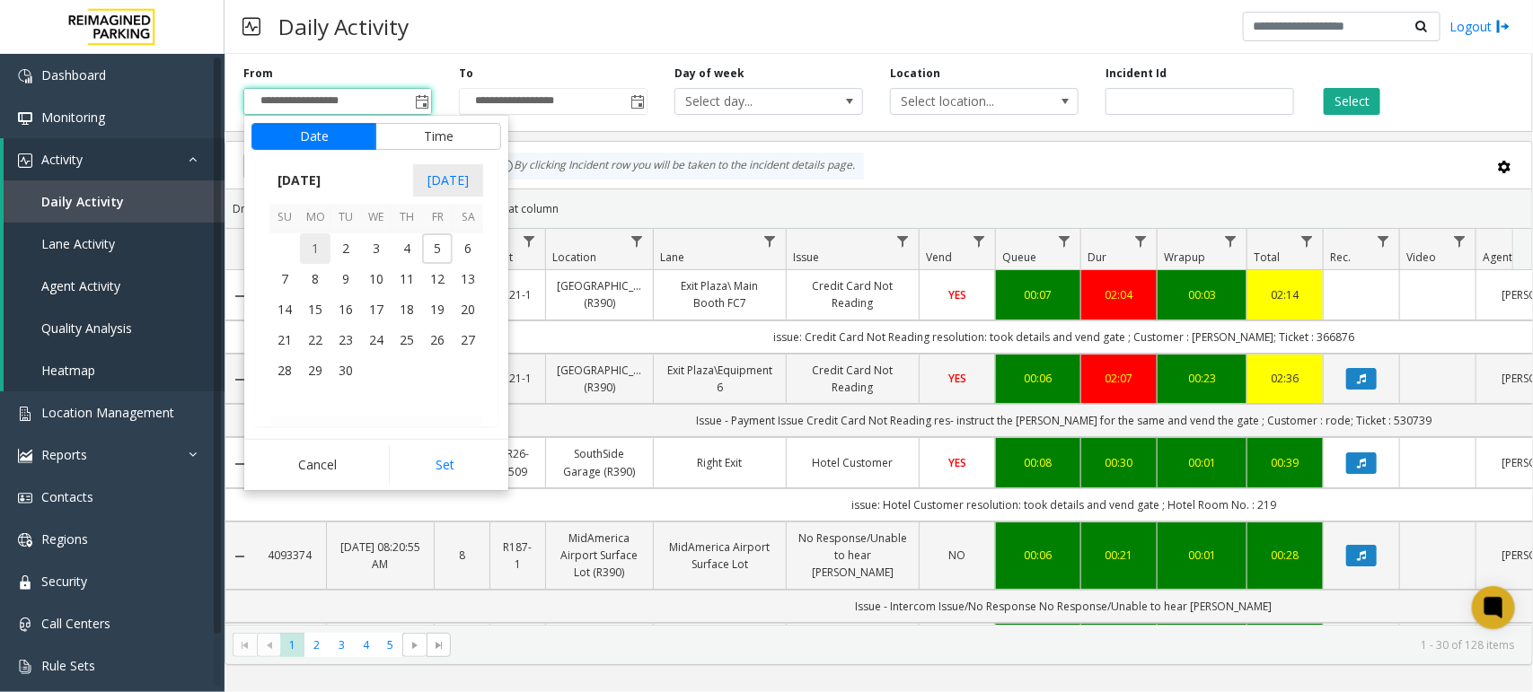
click at [312, 244] on span "1" at bounding box center [315, 248] width 31 height 31
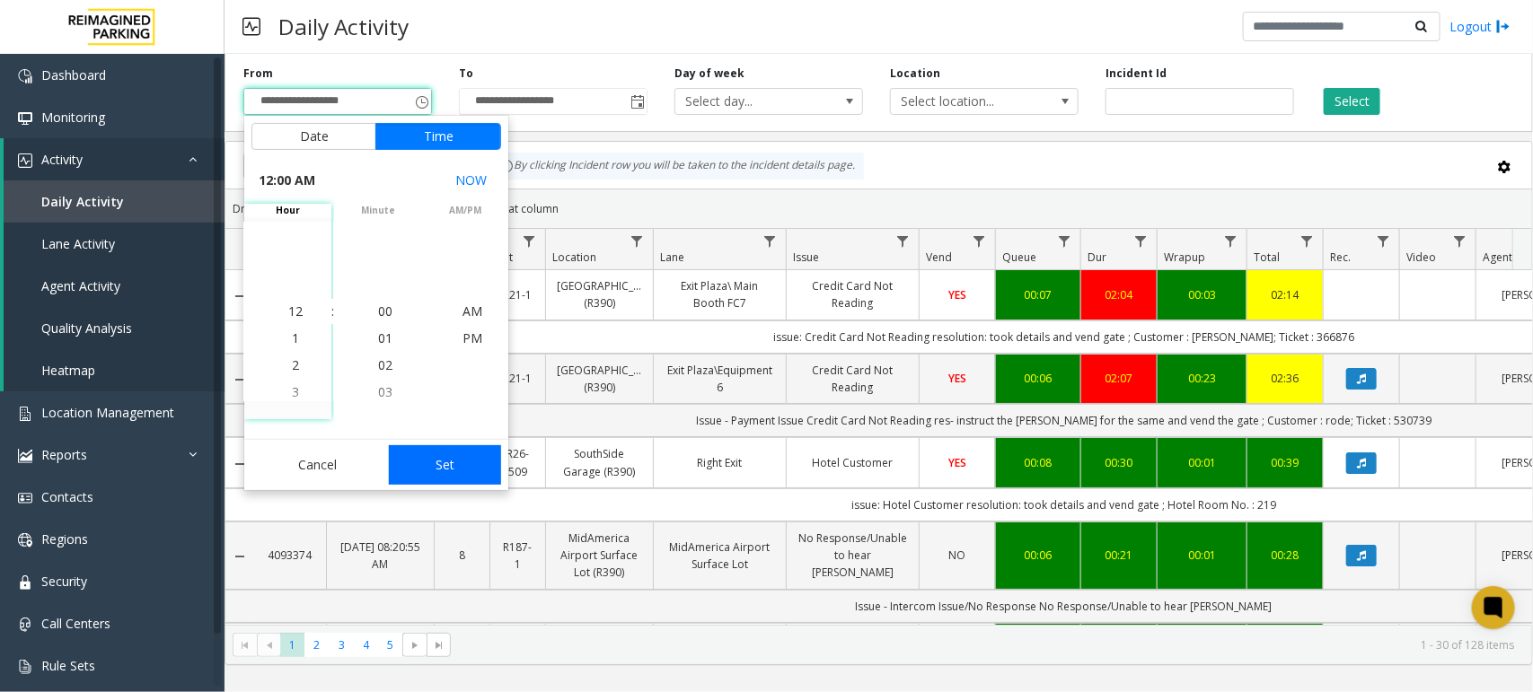
click at [443, 471] on button "Set" at bounding box center [445, 465] width 113 height 40
type input "**********"
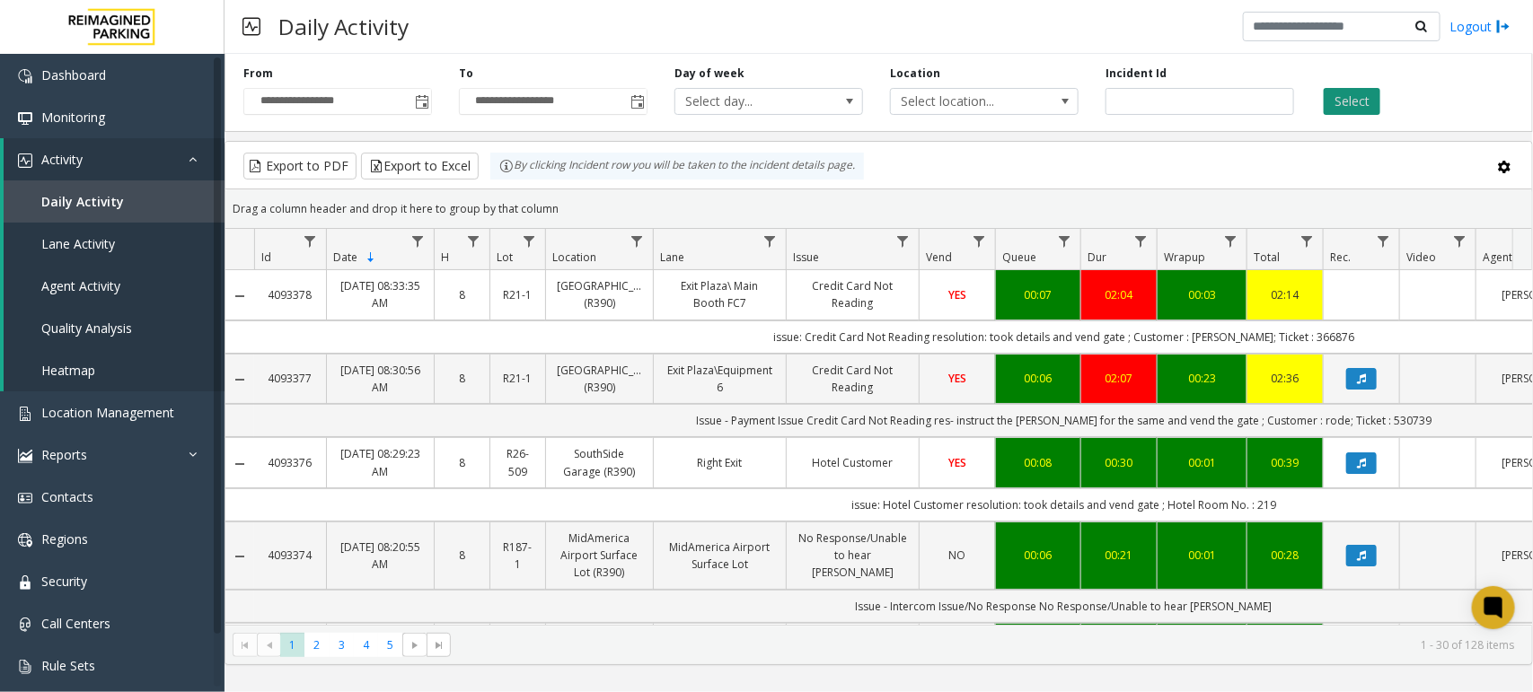
click at [1357, 100] on button "Select" at bounding box center [1352, 101] width 57 height 27
click at [447, 163] on button "Export to Excel" at bounding box center [420, 166] width 118 height 27
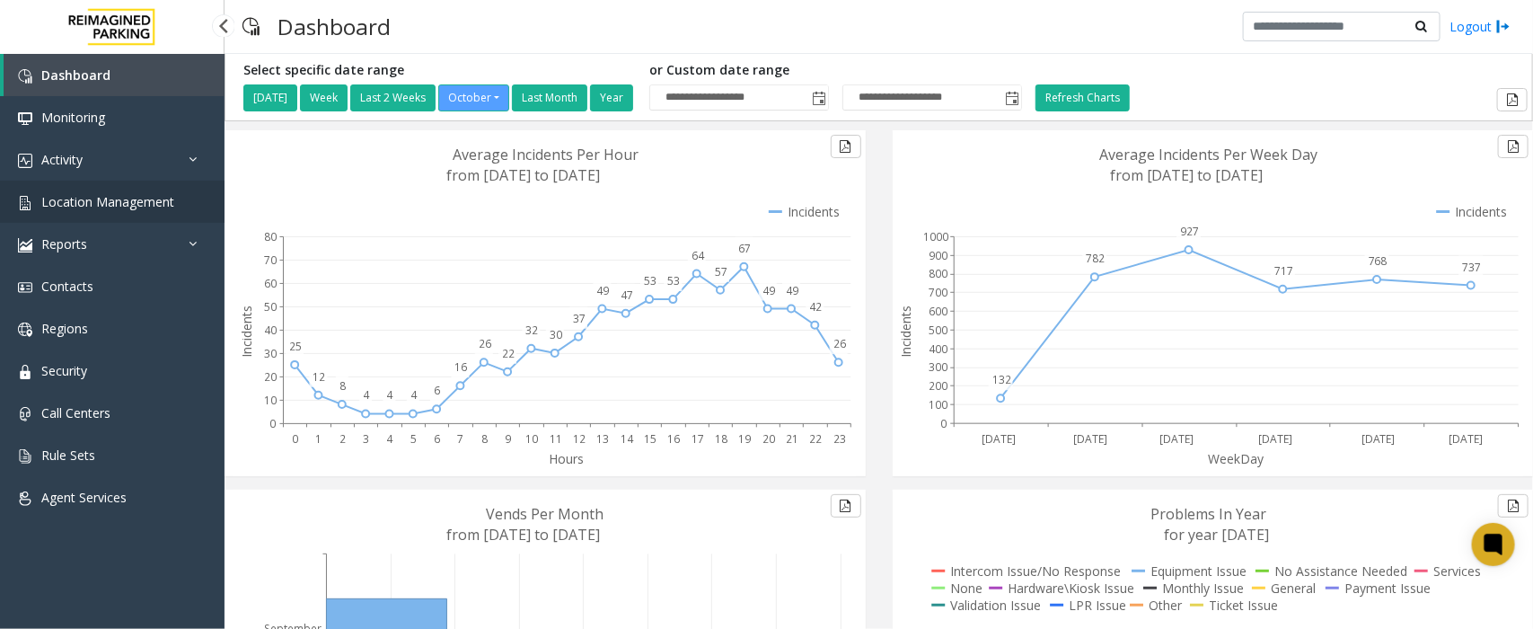
click at [141, 189] on link "Location Management" at bounding box center [112, 201] width 224 height 42
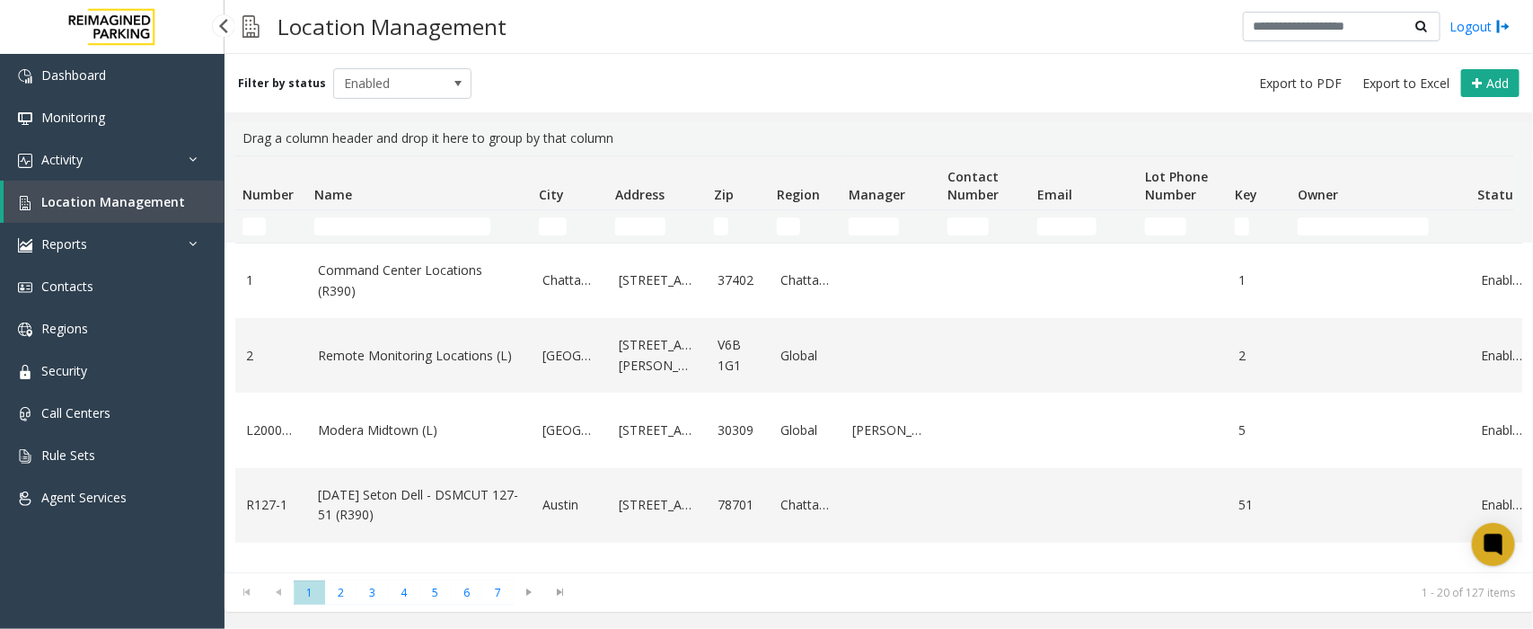
click at [141, 196] on span "Location Management" at bounding box center [113, 201] width 144 height 17
click at [350, 216] on td "Name Filter" at bounding box center [419, 226] width 224 height 32
click at [356, 224] on input "Name Filter" at bounding box center [402, 226] width 176 height 18
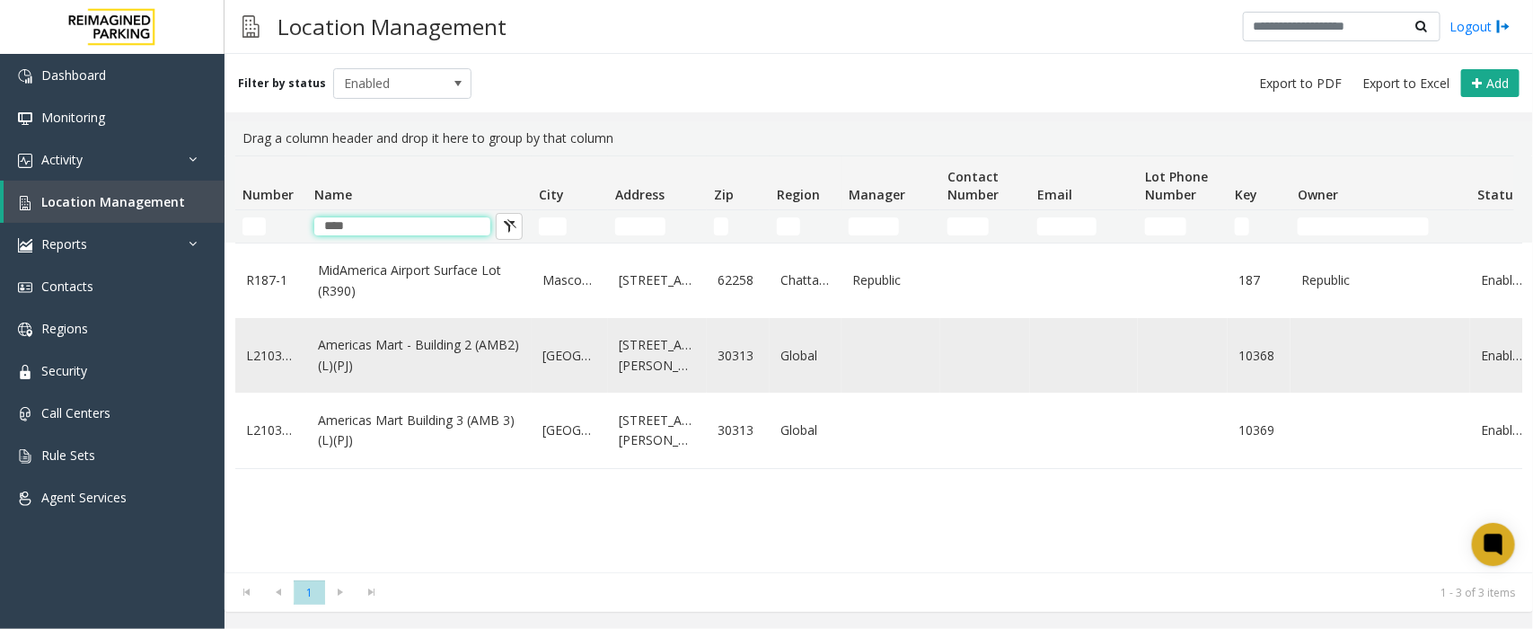
type input "****"
click at [454, 351] on link "Americas Mart - Building 2 (AMB2) (L)(PJ)" at bounding box center [419, 355] width 203 height 40
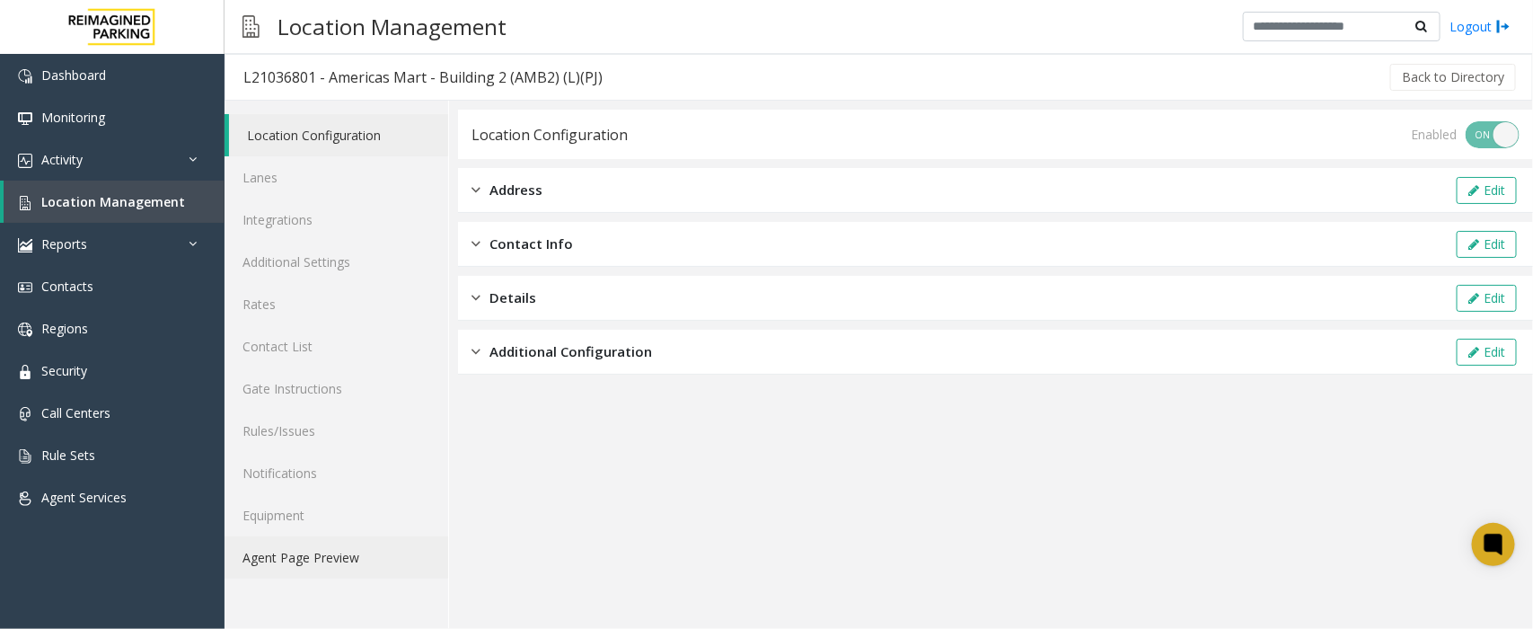
click at [308, 559] on link "Agent Page Preview" at bounding box center [336, 557] width 224 height 42
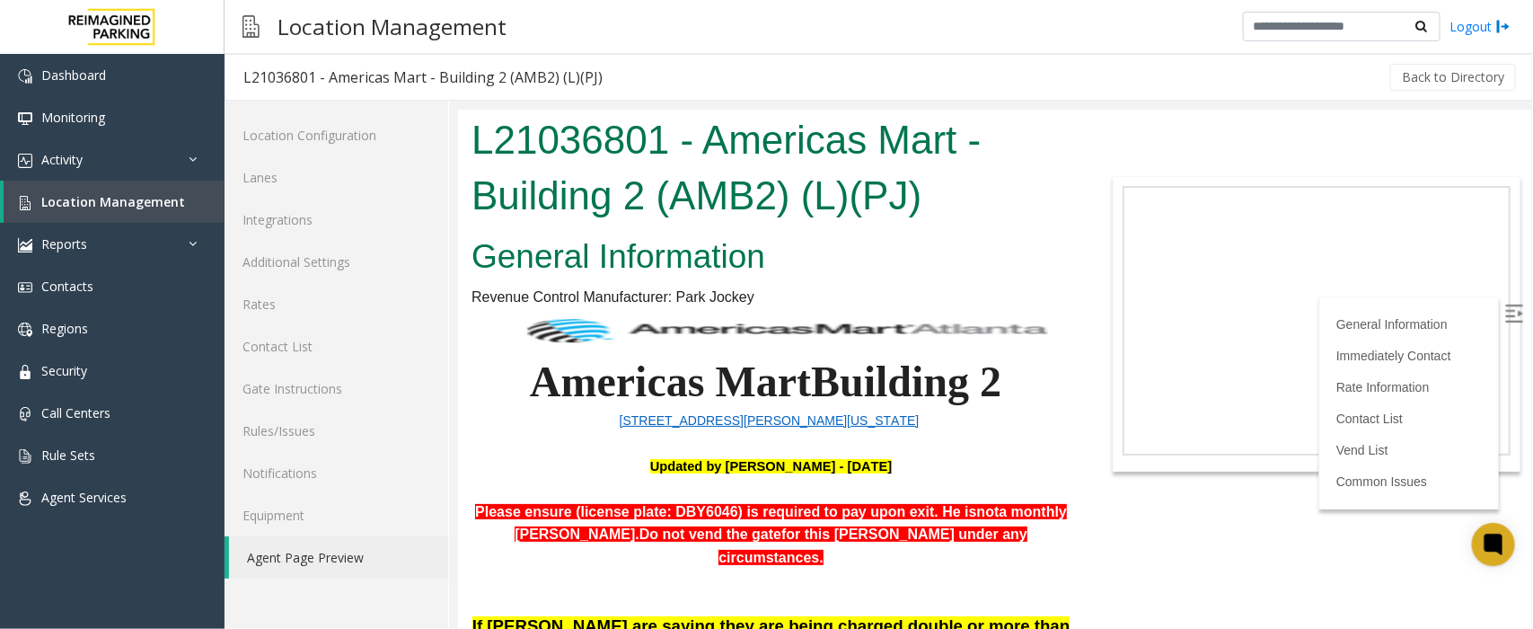
scroll to position [112, 0]
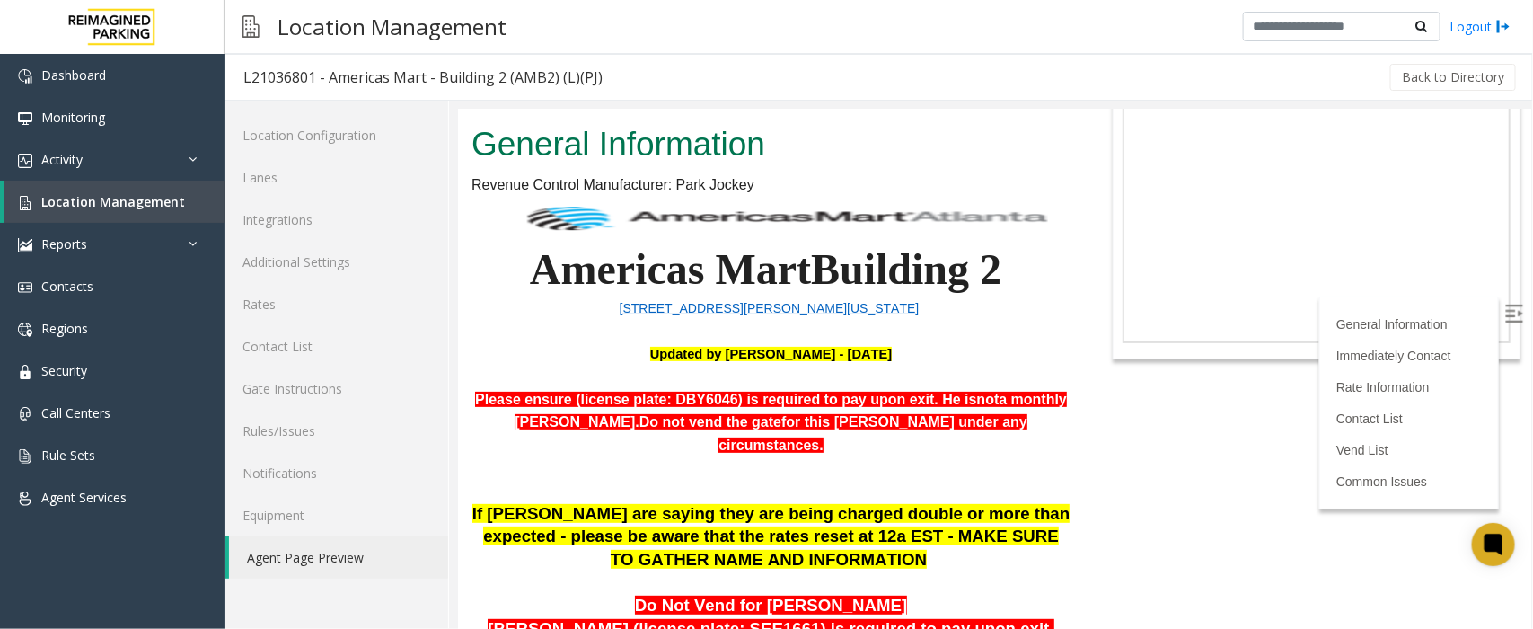
click at [666, 398] on span "Please ensure (license plate: DBY6046) is required to pay upon exit. He is" at bounding box center [724, 398] width 501 height 15
copy span "DBY6046"
click at [105, 199] on span "Location Management" at bounding box center [113, 201] width 144 height 17
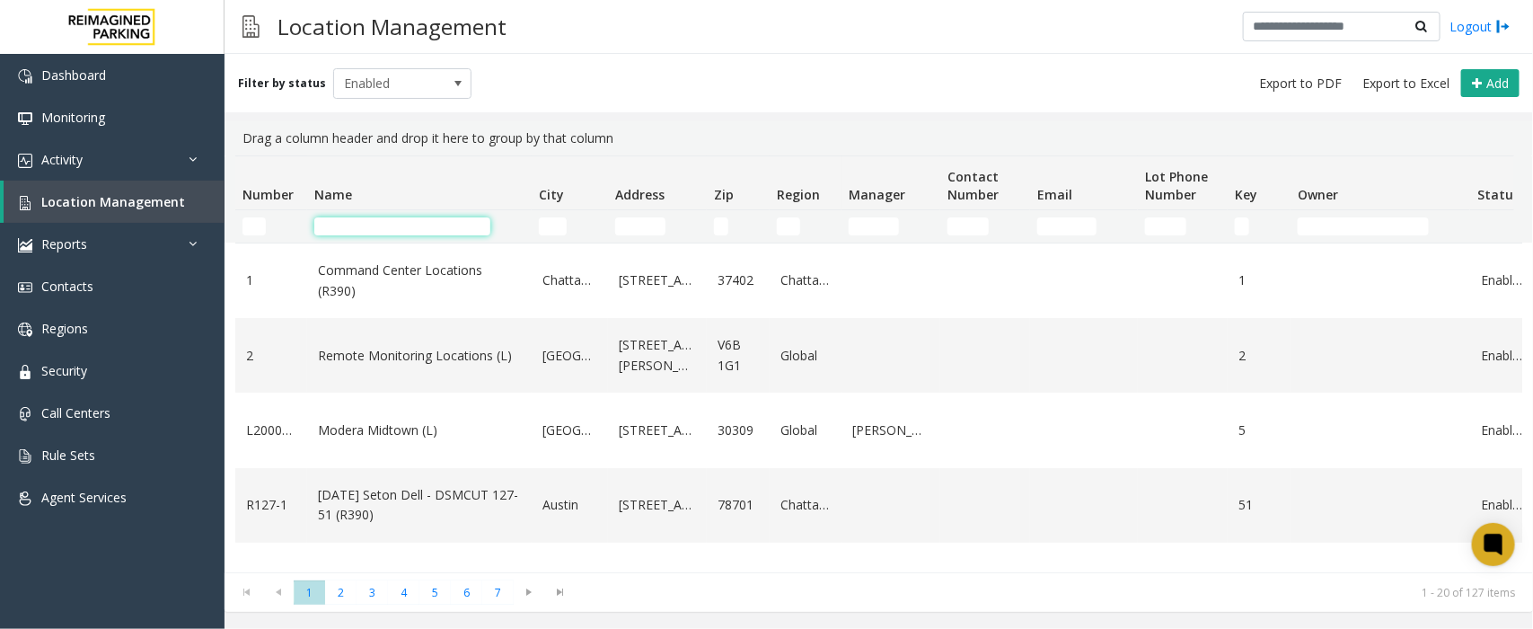
click at [386, 225] on input "Name Filter" at bounding box center [402, 226] width 176 height 18
click at [70, 146] on link "Activity" at bounding box center [112, 159] width 224 height 42
click at [79, 163] on span "Activity" at bounding box center [61, 159] width 41 height 17
click at [182, 160] on link "Activity" at bounding box center [112, 159] width 224 height 42
click at [49, 163] on span "Activity" at bounding box center [61, 159] width 41 height 17
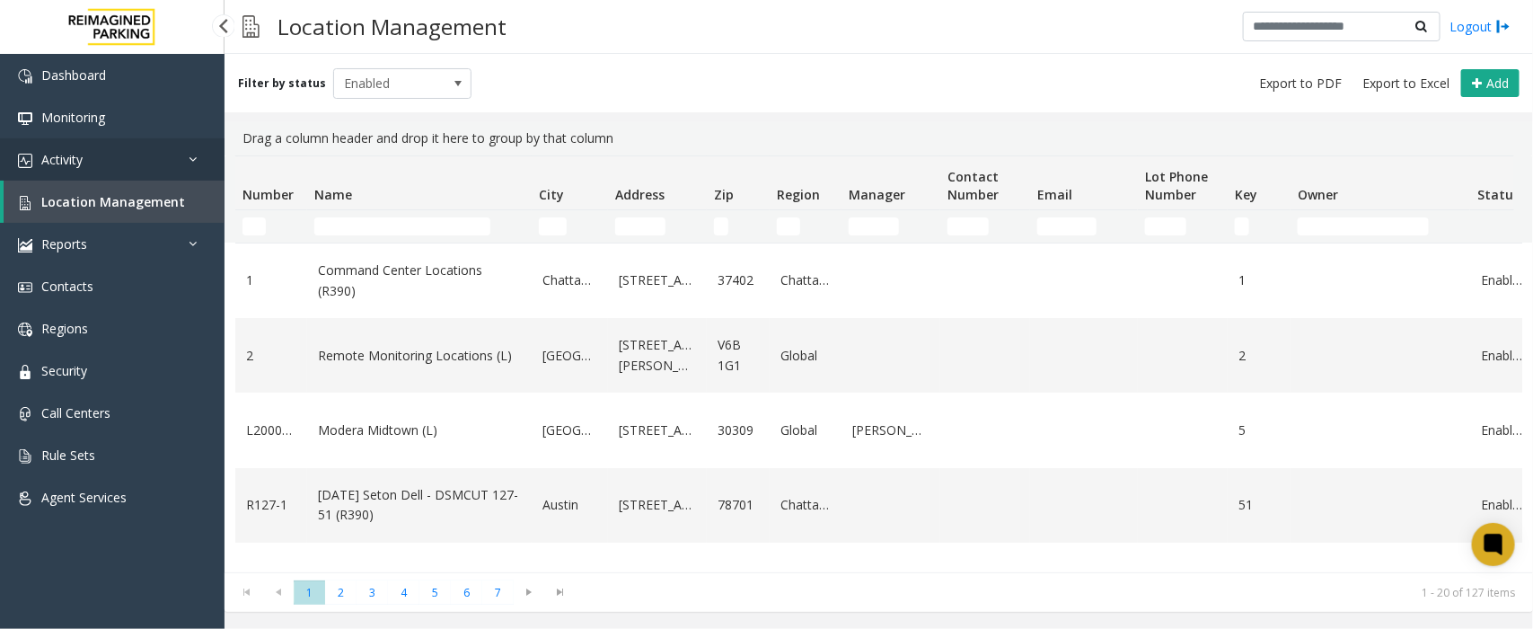
click at [190, 154] on icon at bounding box center [198, 159] width 18 height 13
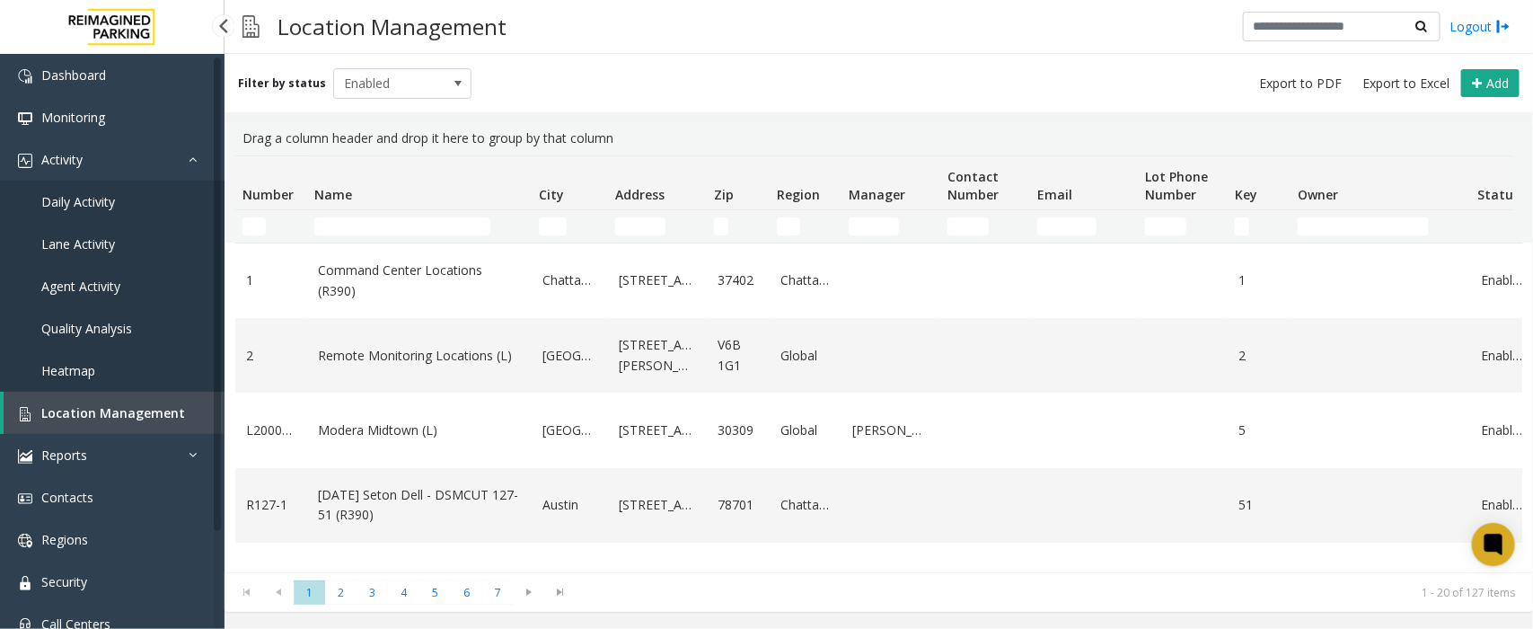
click at [77, 195] on span "Daily Activity" at bounding box center [78, 201] width 74 height 17
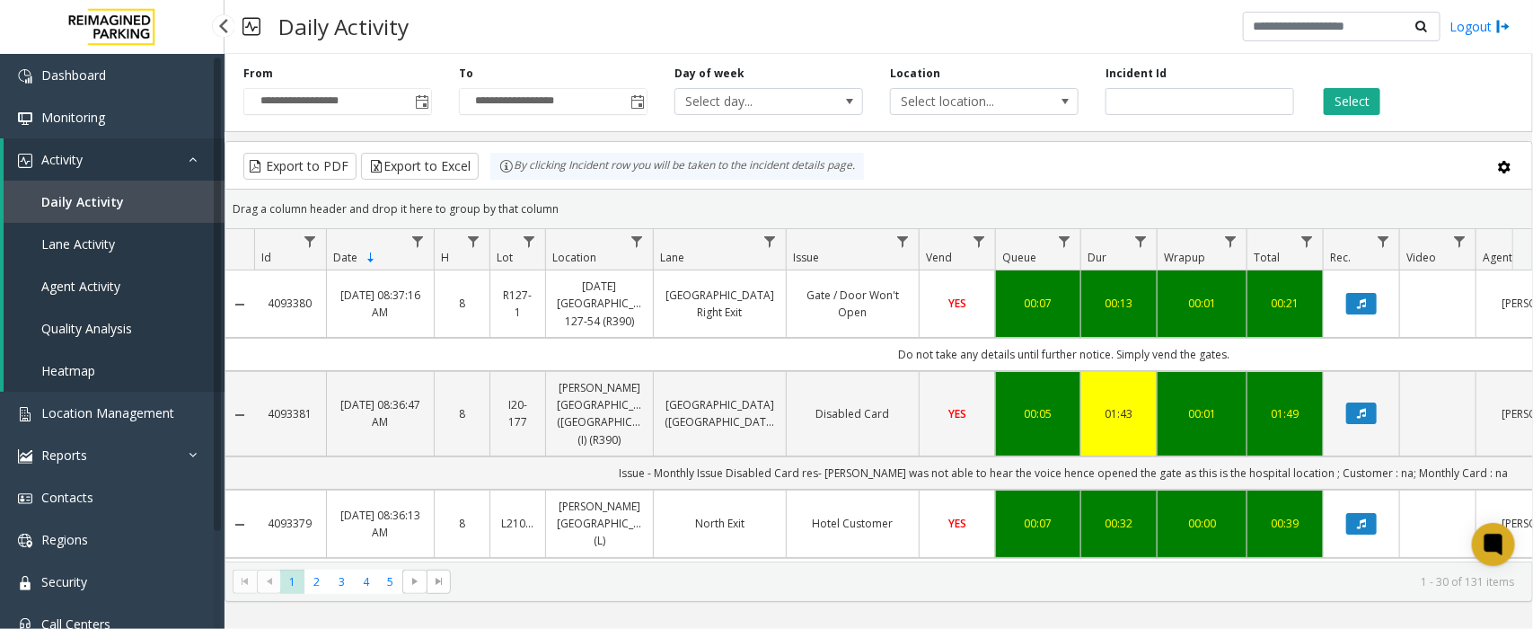
click at [92, 198] on span "Daily Activity" at bounding box center [82, 201] width 83 height 17
click at [76, 193] on span "Daily Activity" at bounding box center [82, 201] width 83 height 17
click at [1175, 91] on input "number" at bounding box center [1199, 101] width 189 height 27
paste input "*******"
type input "*******"
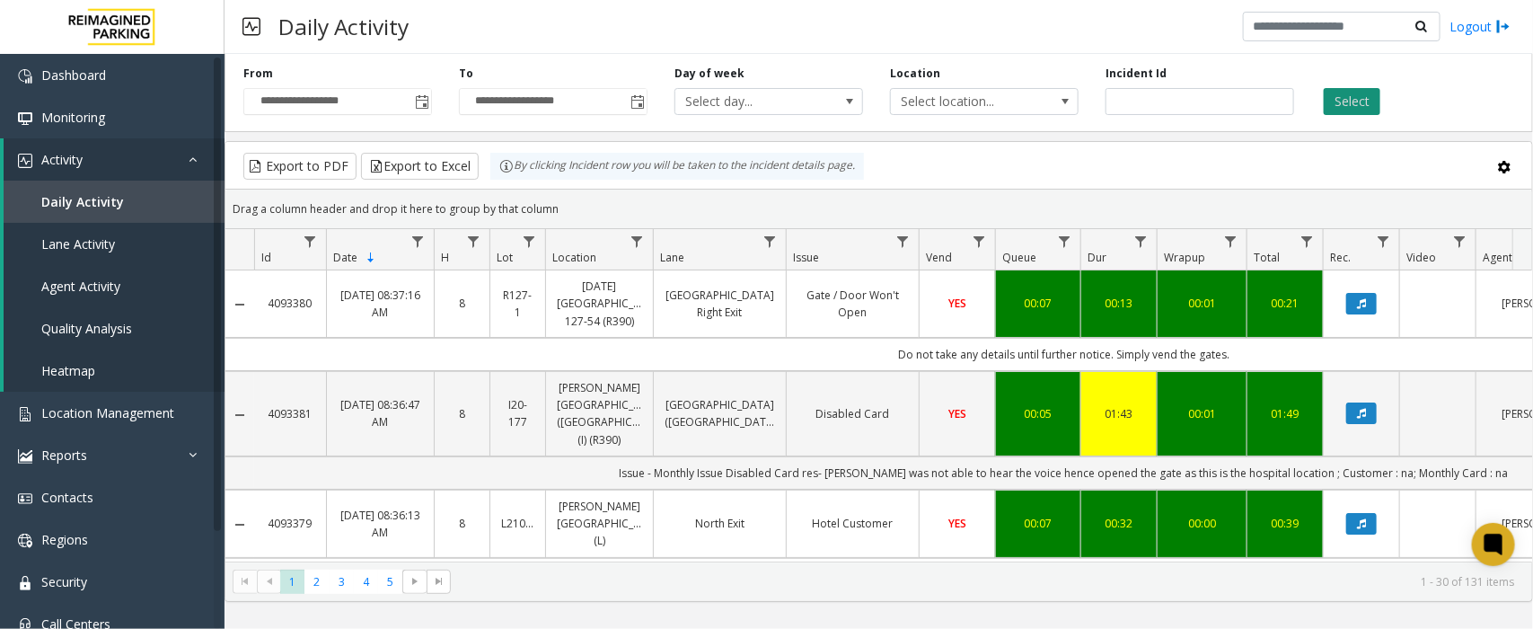
click at [1336, 99] on button "Select" at bounding box center [1352, 101] width 57 height 27
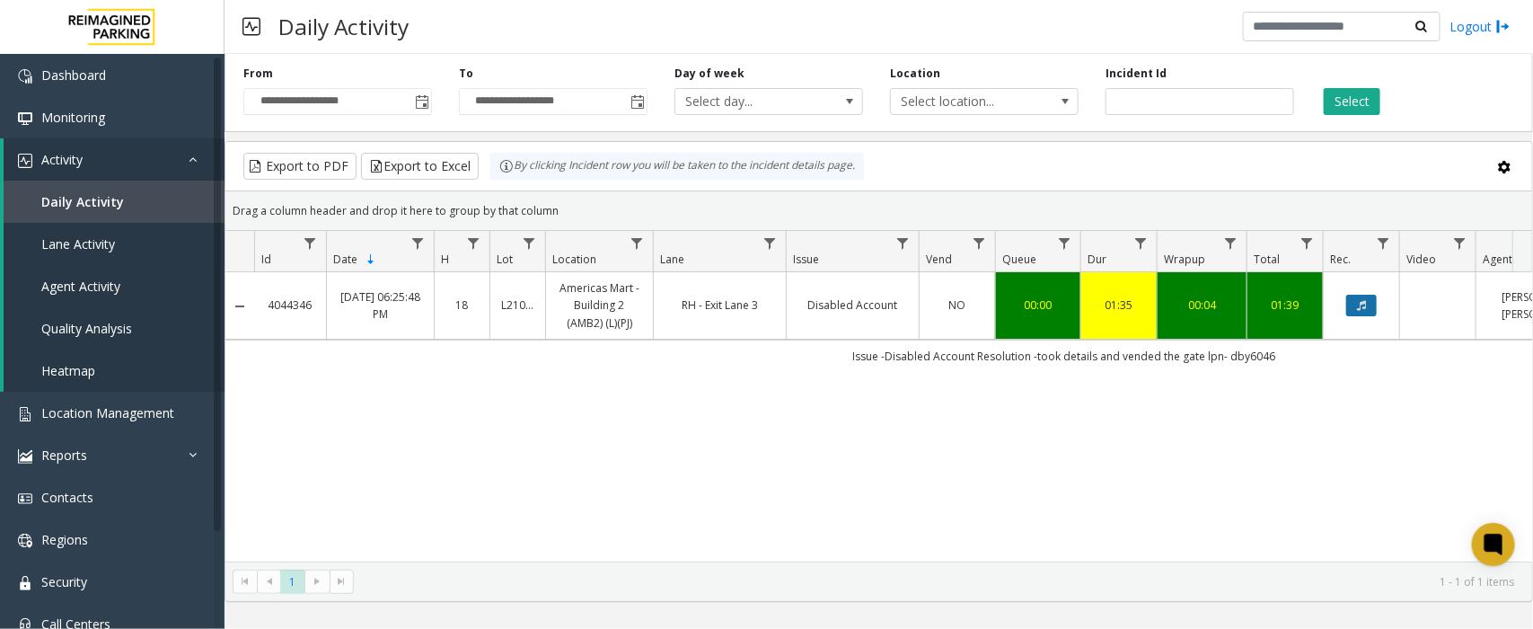
click at [1361, 311] on icon "Data table" at bounding box center [1361, 305] width 9 height 11
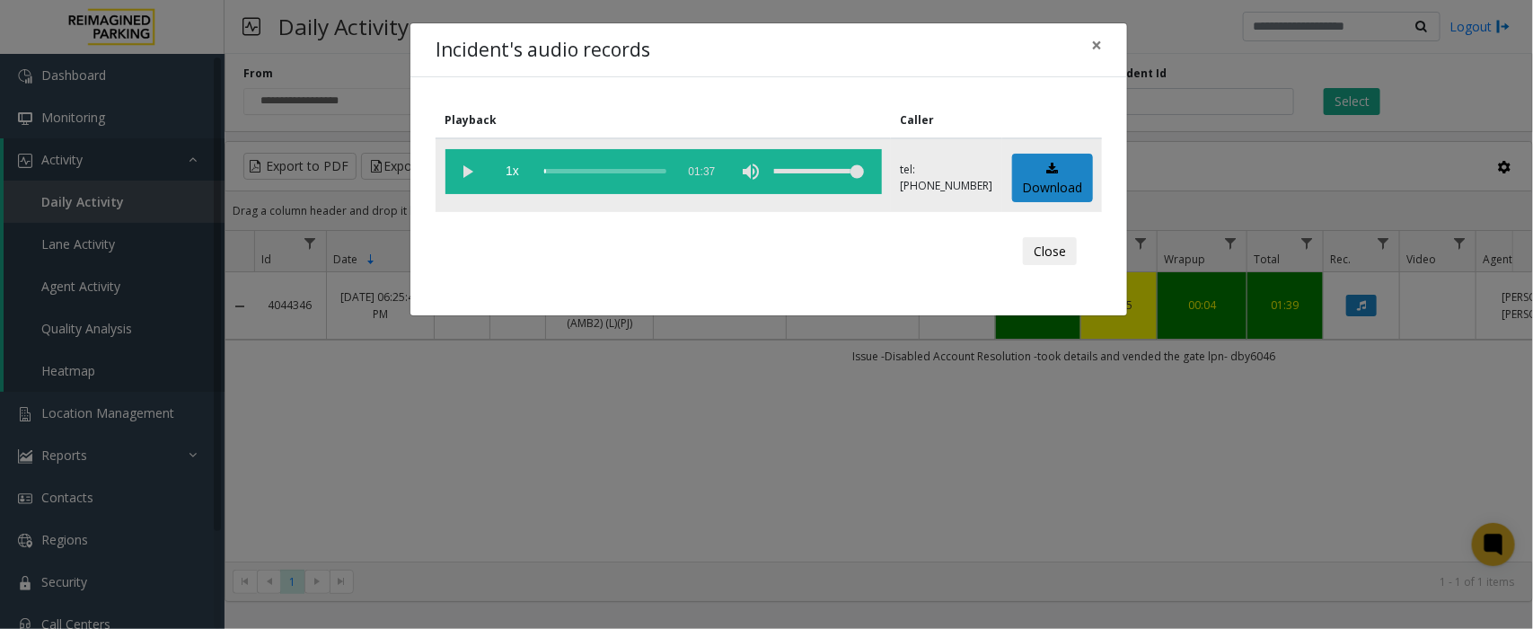
click at [467, 172] on vg-play-pause at bounding box center [467, 171] width 45 height 45
click at [1056, 244] on button "Close" at bounding box center [1050, 251] width 54 height 29
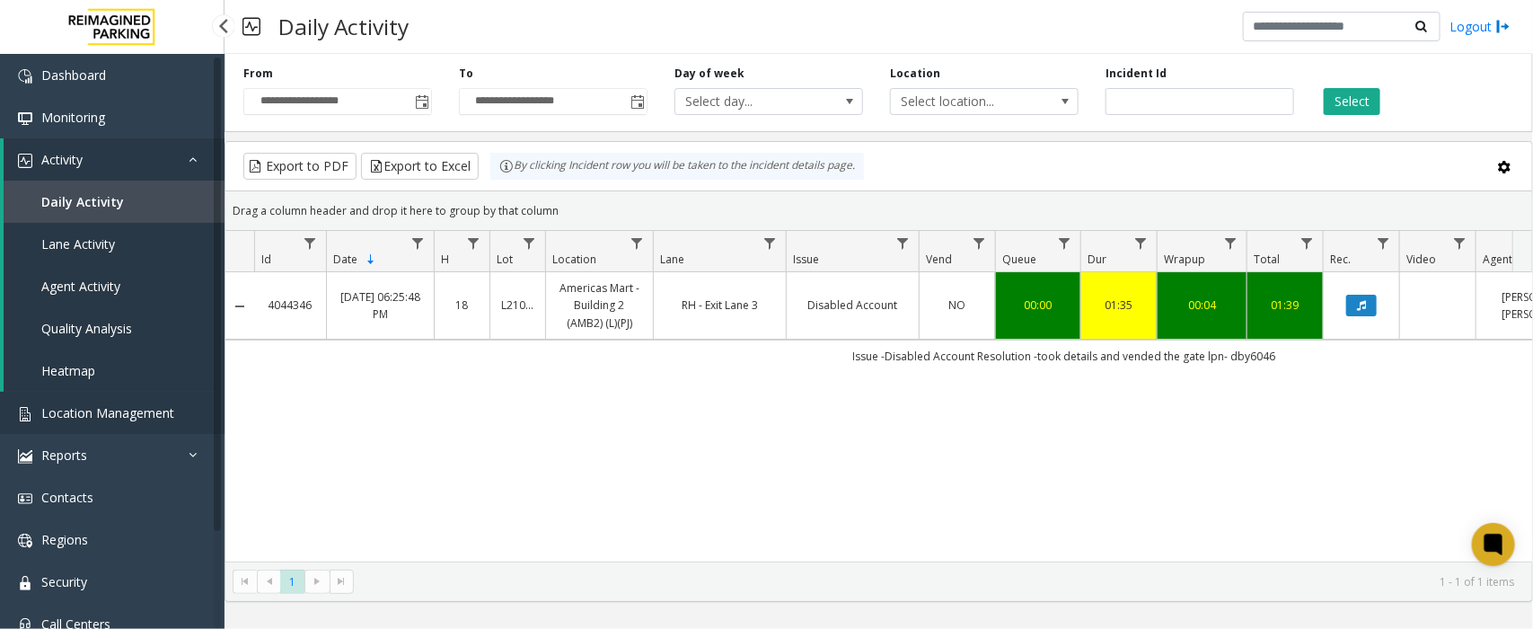
click at [110, 409] on span "Location Management" at bounding box center [107, 412] width 133 height 17
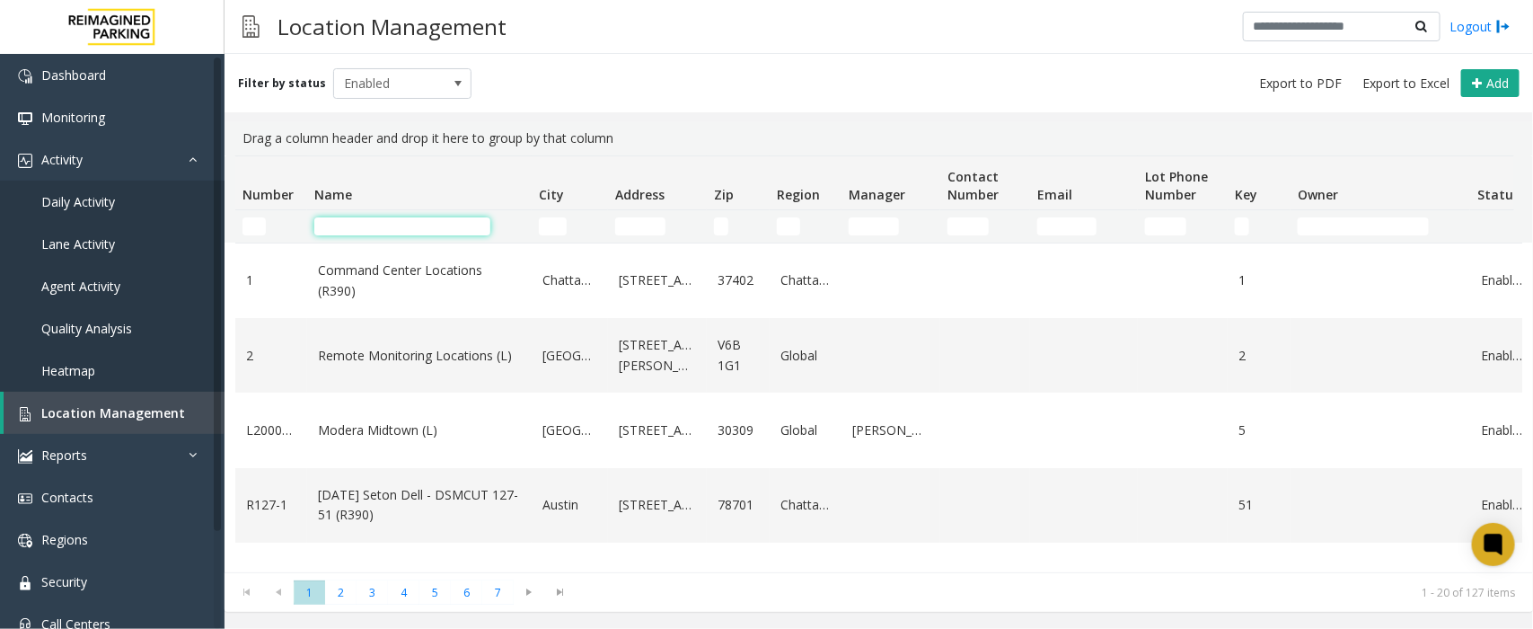
click at [393, 233] on input "Name Filter" at bounding box center [402, 226] width 176 height 18
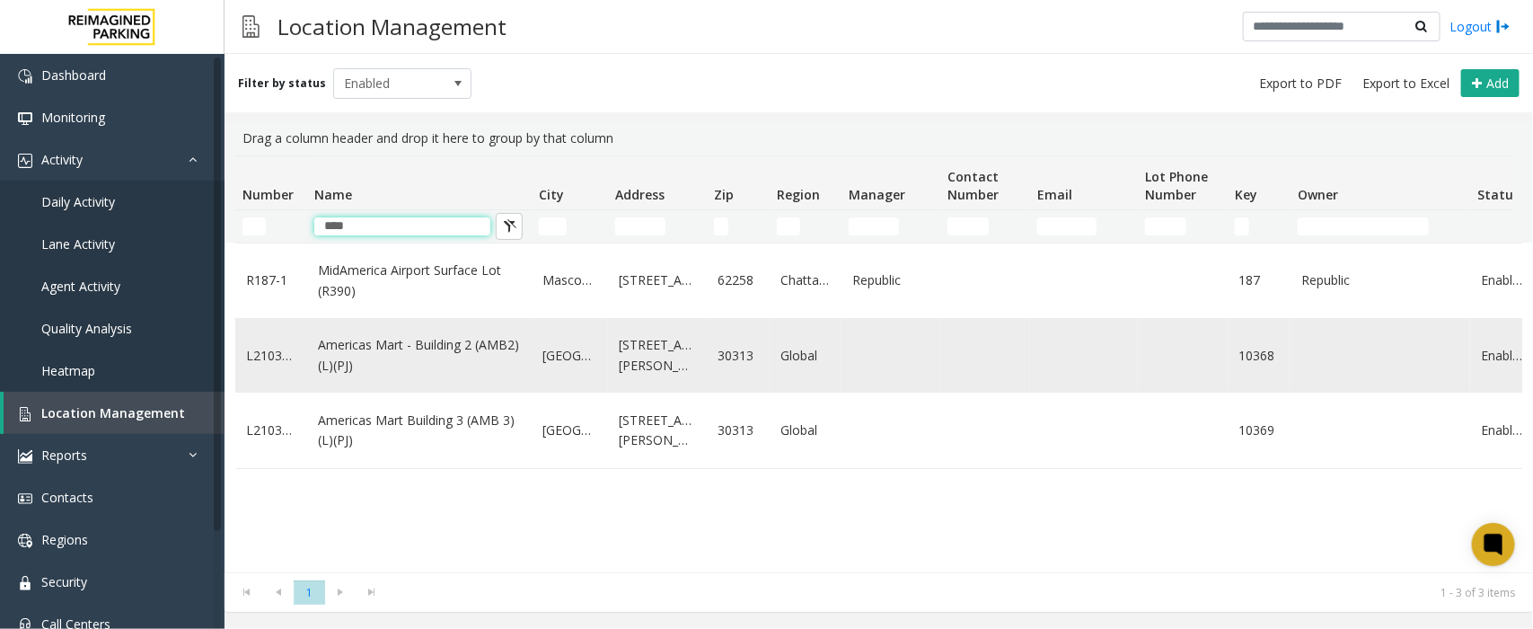
type input "****"
click at [371, 337] on link "Americas Mart - Building 2 (AMB2) (L)(PJ)" at bounding box center [419, 355] width 203 height 40
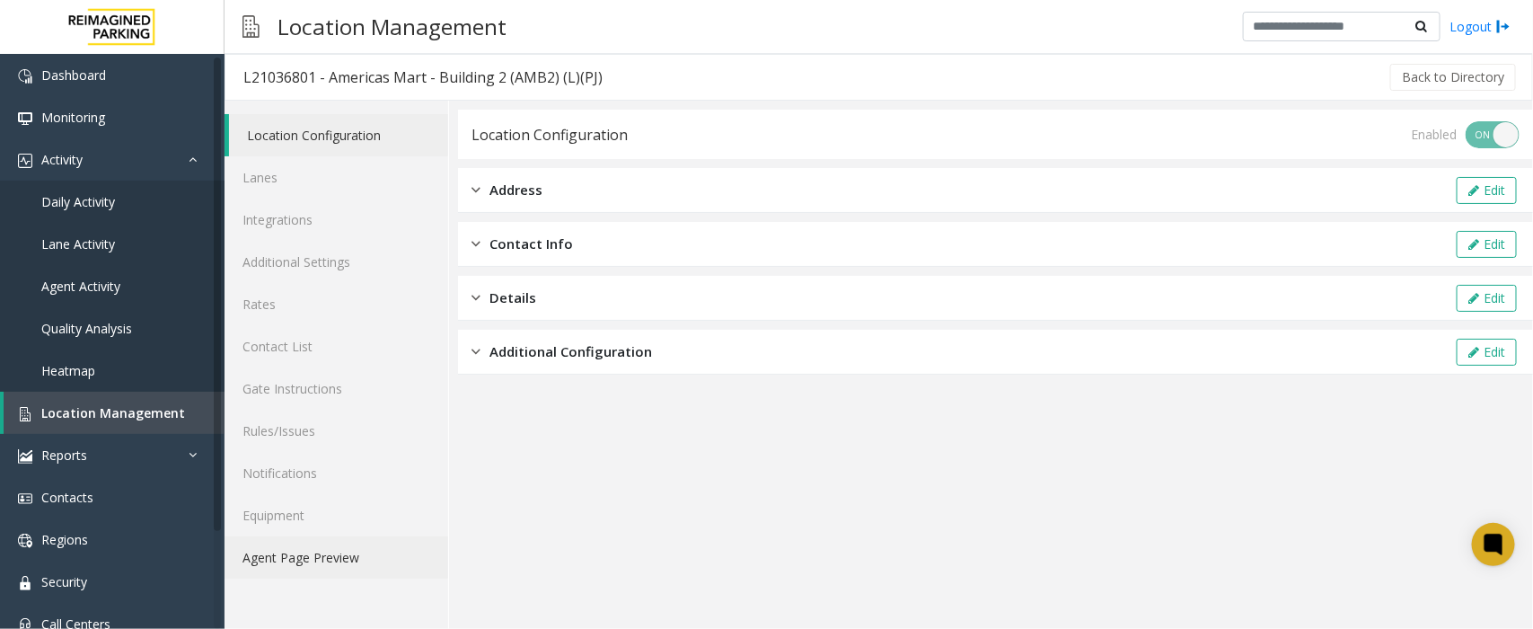
click at [268, 561] on link "Agent Page Preview" at bounding box center [336, 557] width 224 height 42
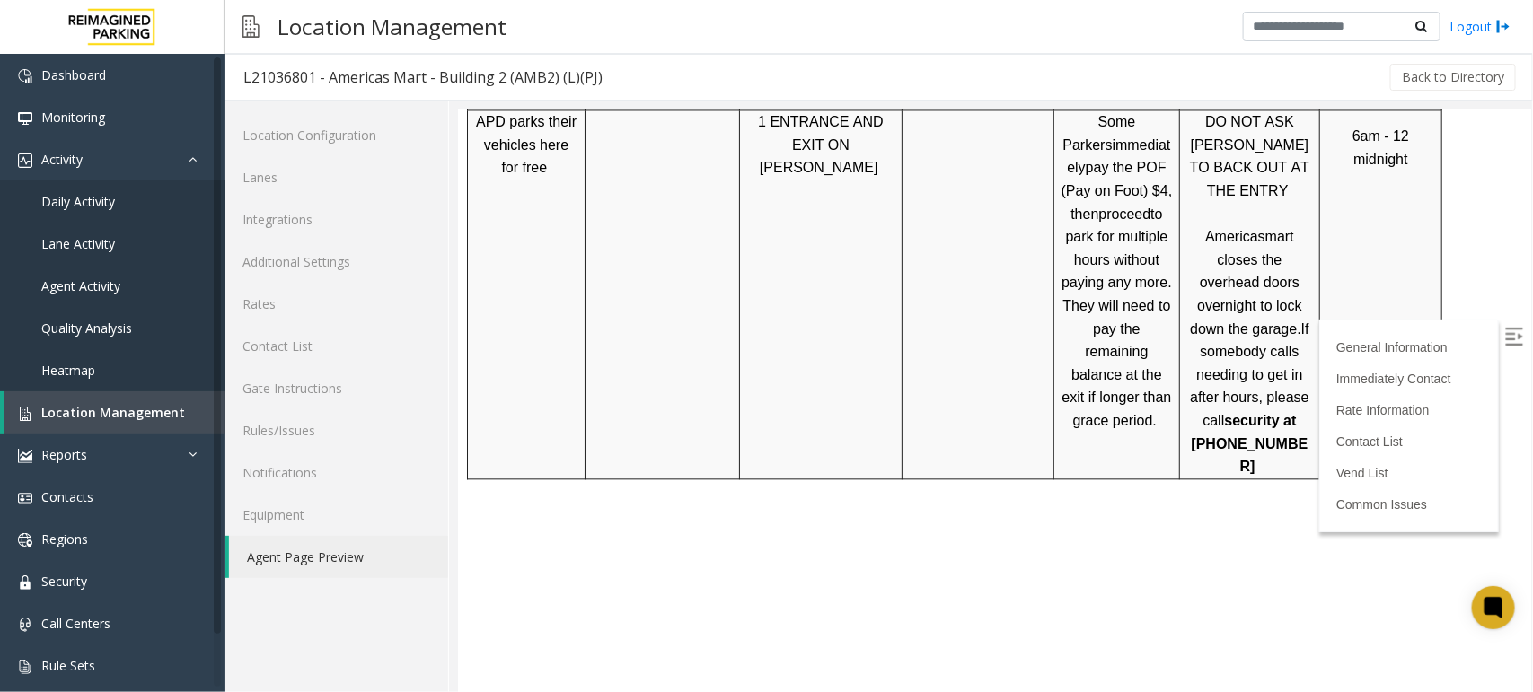
scroll to position [2133, 0]
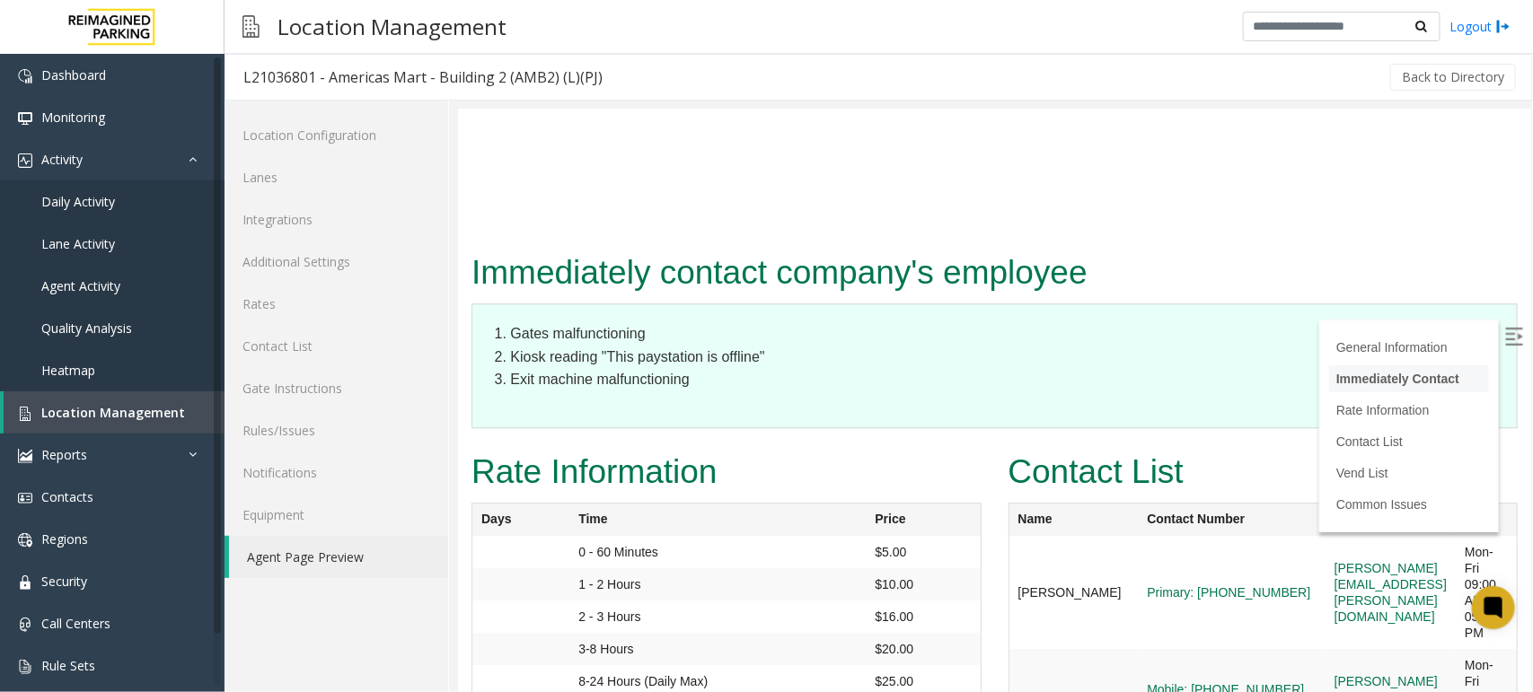
click at [1366, 371] on link "Immediately Contact" at bounding box center [1396, 378] width 123 height 14
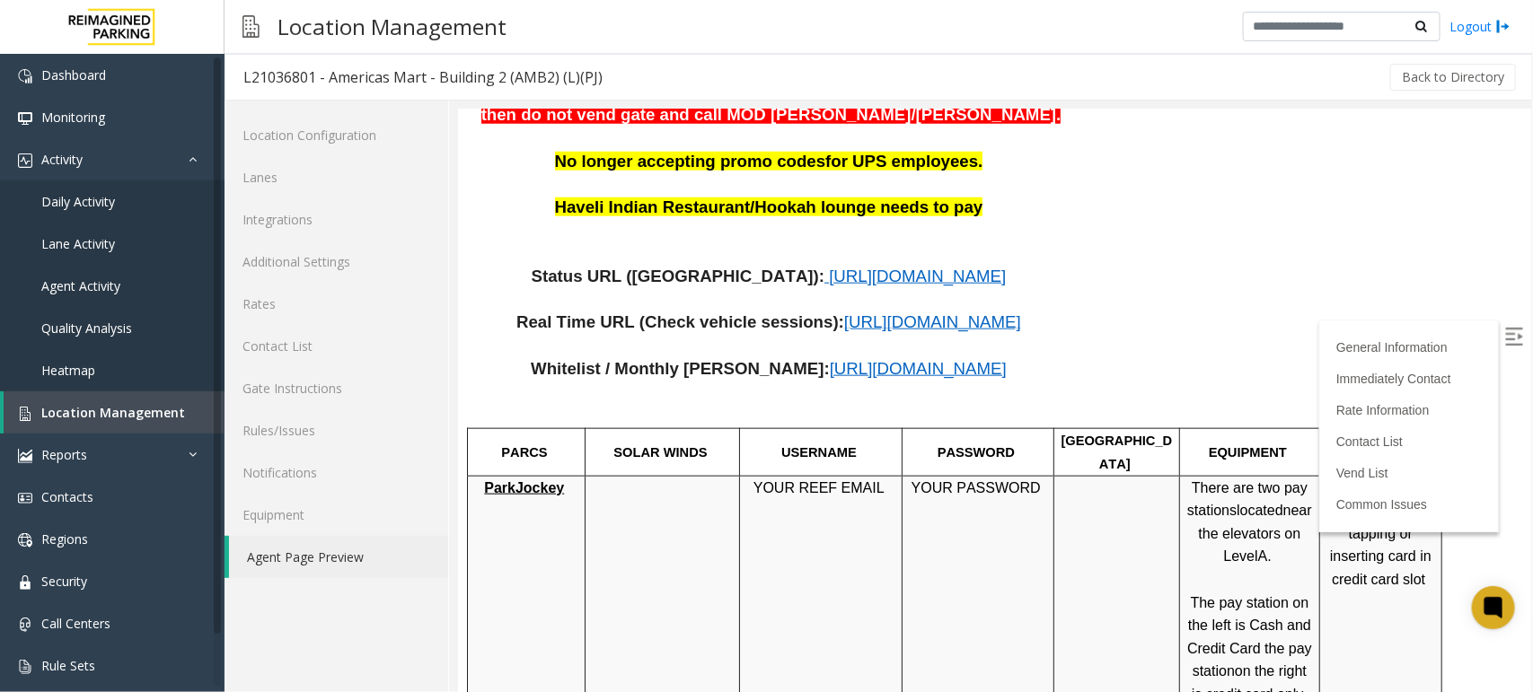
scroll to position [1010, 0]
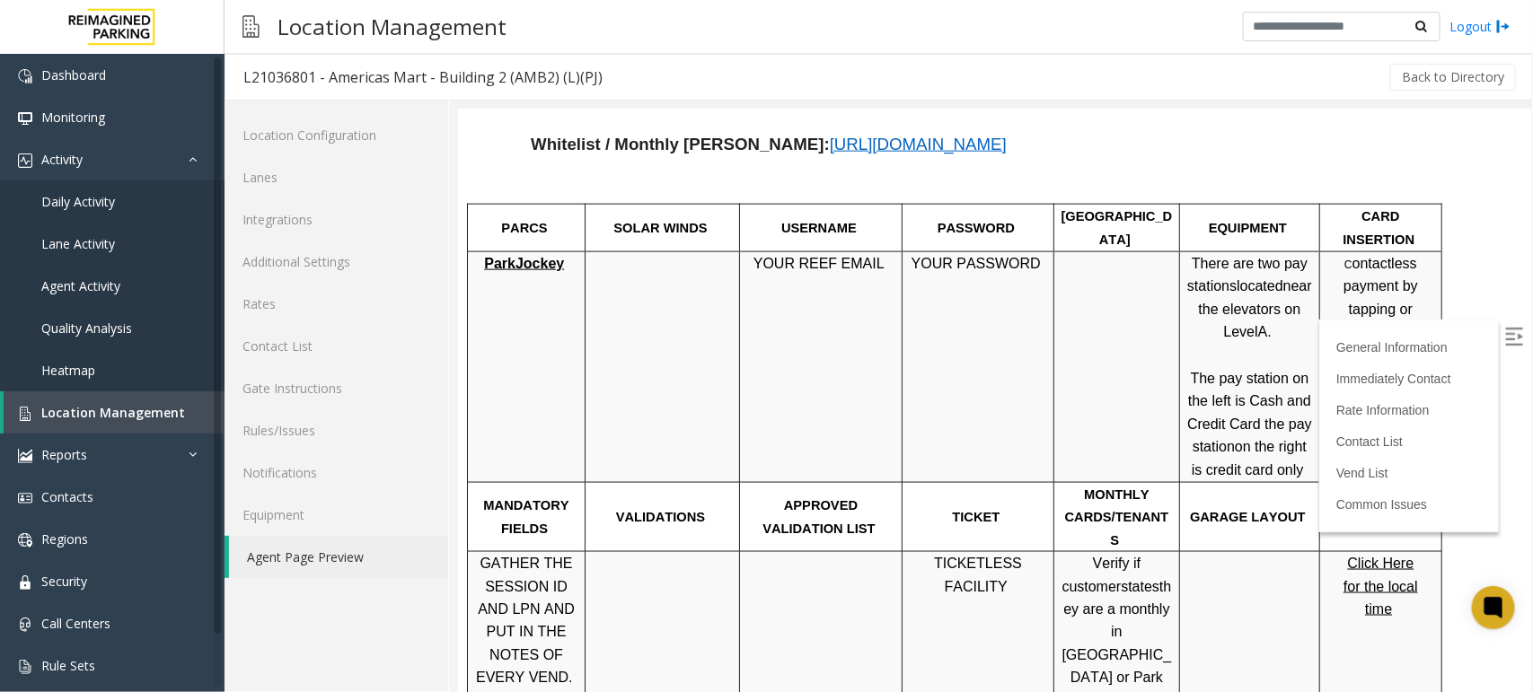
click at [1504, 329] on img at bounding box center [1513, 336] width 18 height 18
click at [82, 203] on span "Daily Activity" at bounding box center [78, 201] width 74 height 17
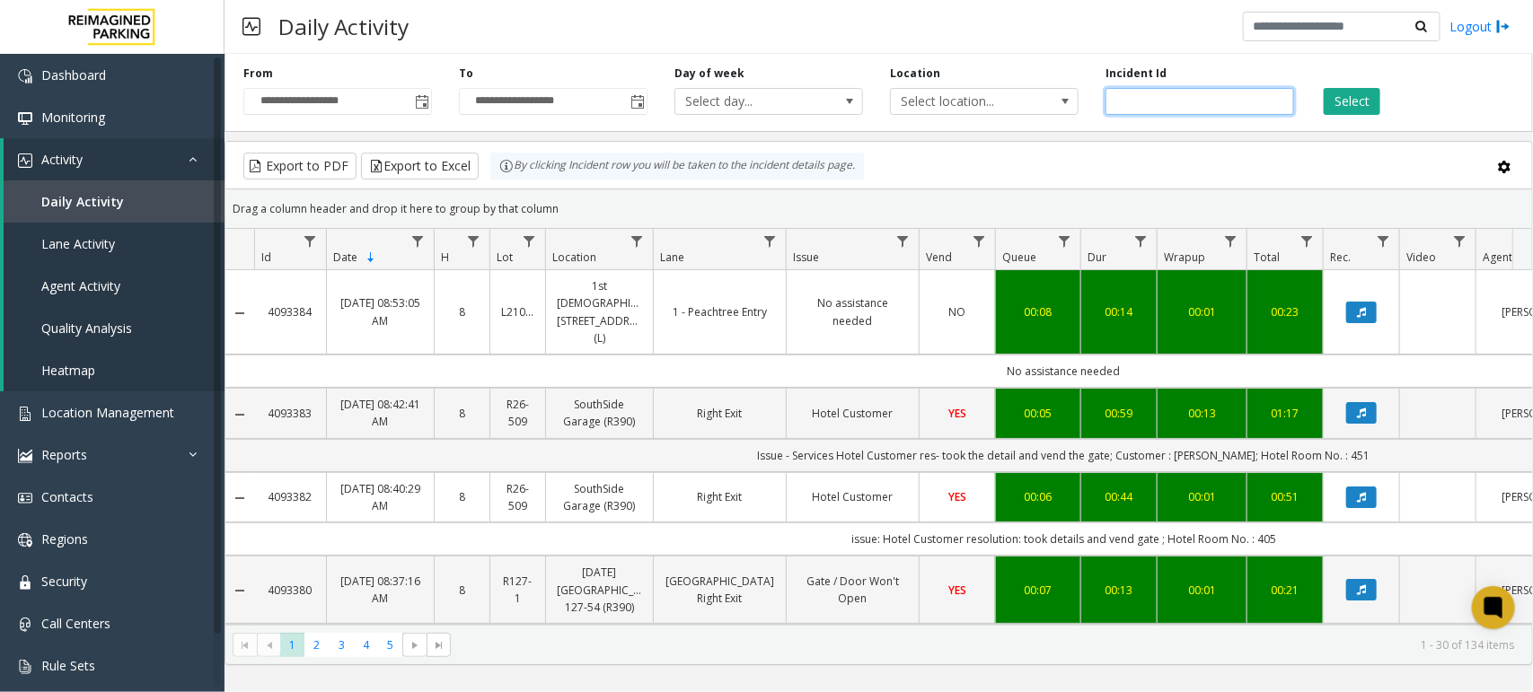
click at [1174, 106] on input "number" at bounding box center [1199, 101] width 189 height 27
paste input "*******"
type input "*******"
click at [1335, 99] on button "Select" at bounding box center [1352, 101] width 57 height 27
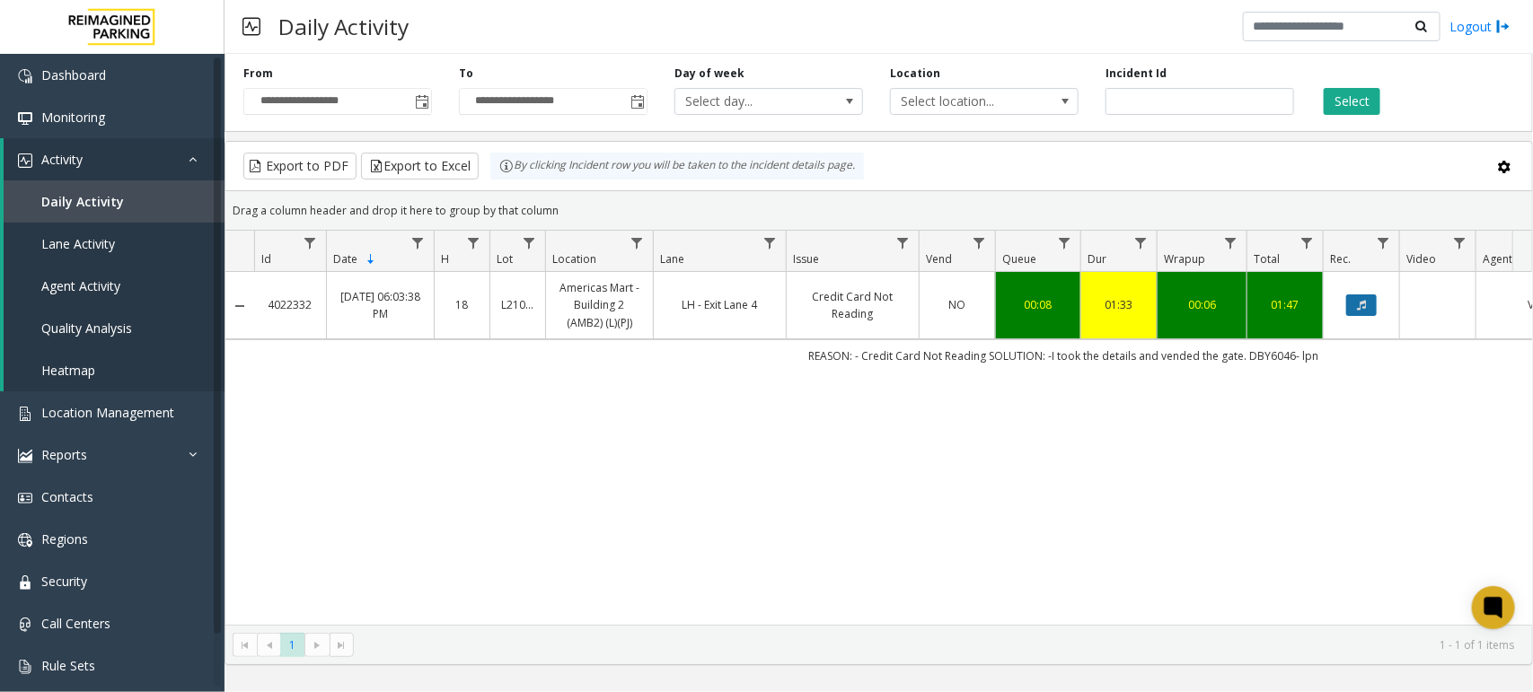
click at [1375, 306] on button "Data table" at bounding box center [1361, 306] width 31 height 22
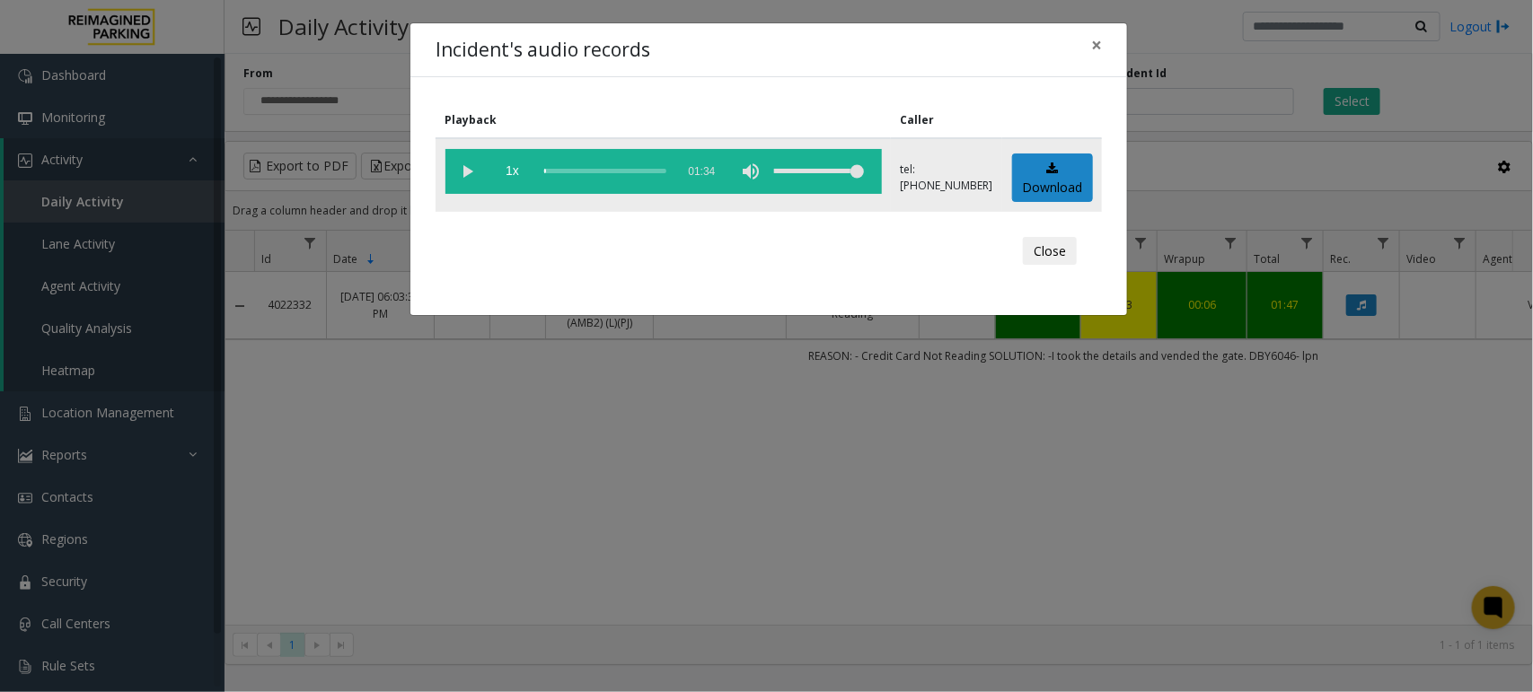
click at [465, 172] on vg-play-pause at bounding box center [467, 171] width 45 height 45
click at [1043, 251] on button "Close" at bounding box center [1050, 251] width 54 height 29
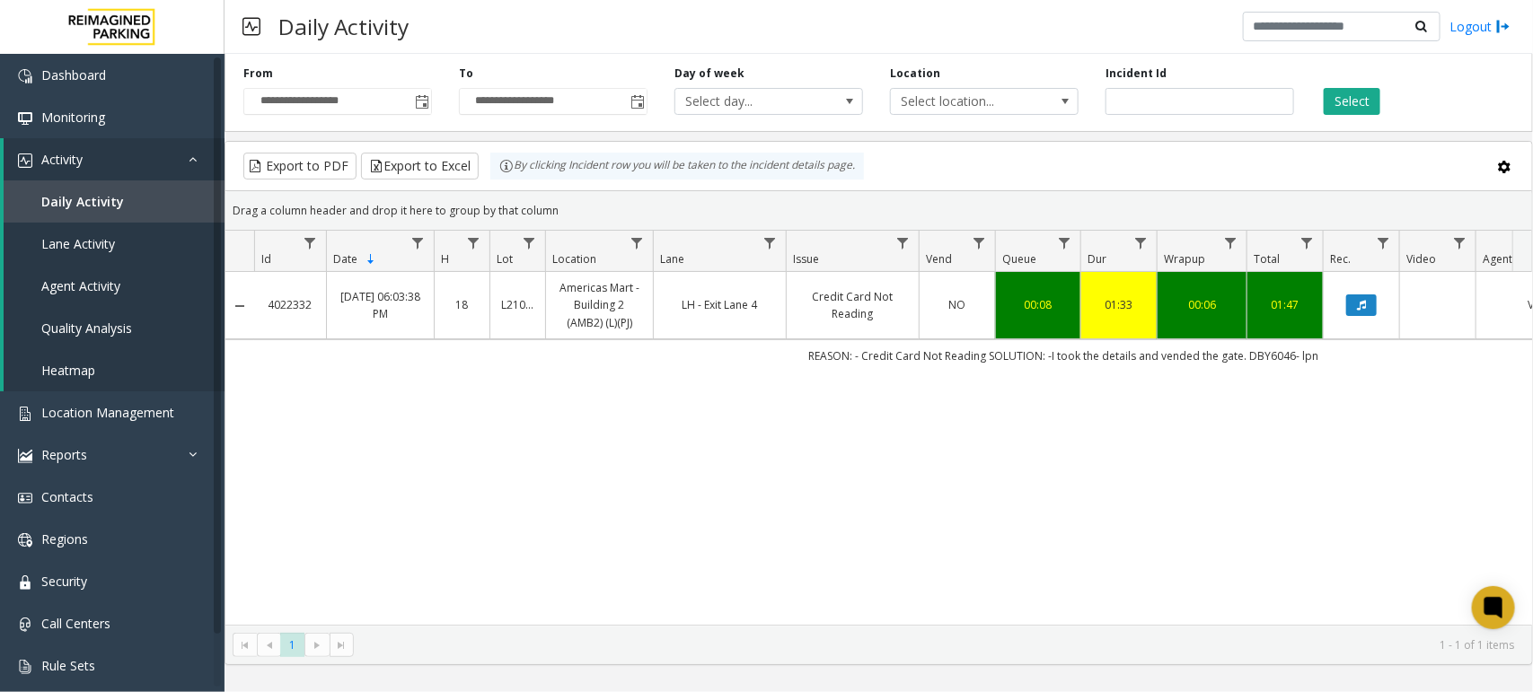
click at [1164, 28] on div "Daily Activity Logout" at bounding box center [878, 27] width 1308 height 54
click at [123, 413] on span "Location Management" at bounding box center [107, 412] width 133 height 17
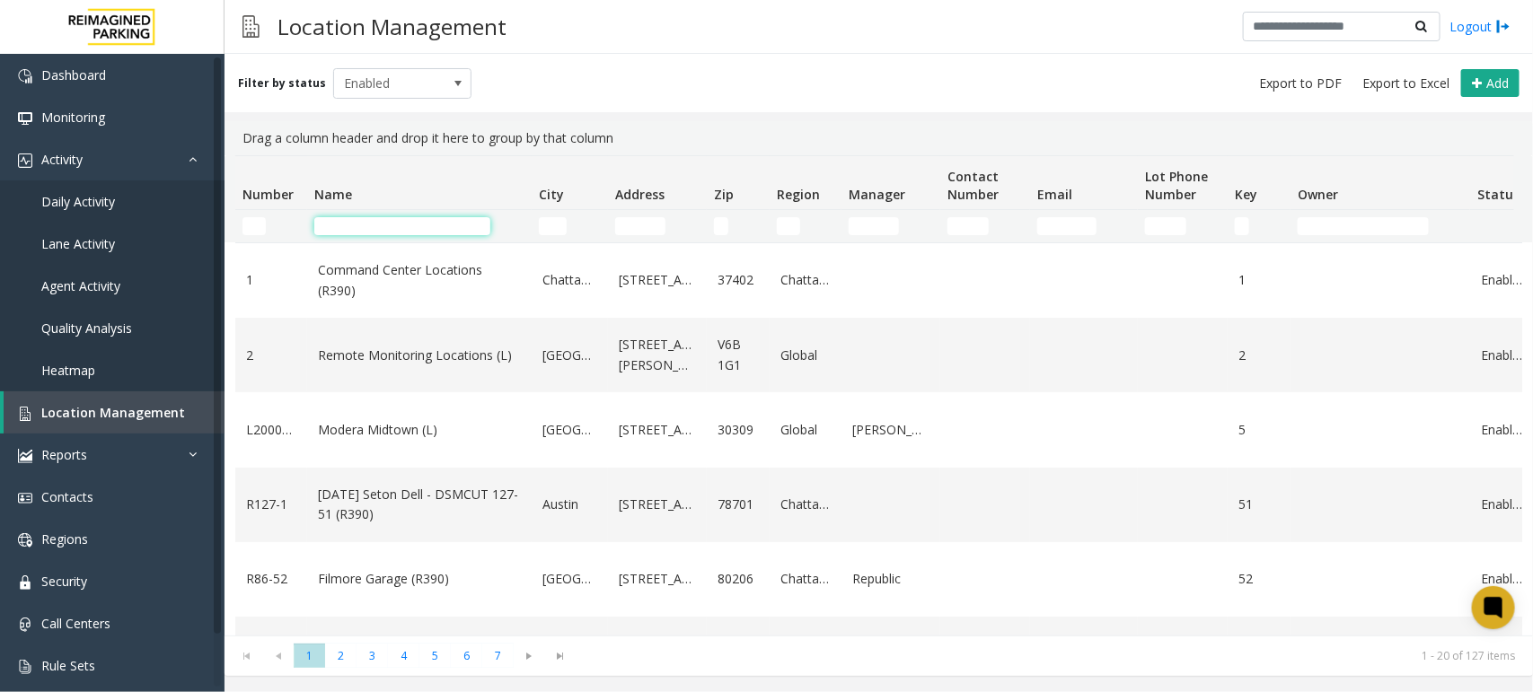
click at [459, 230] on input "Name Filter" at bounding box center [402, 226] width 176 height 18
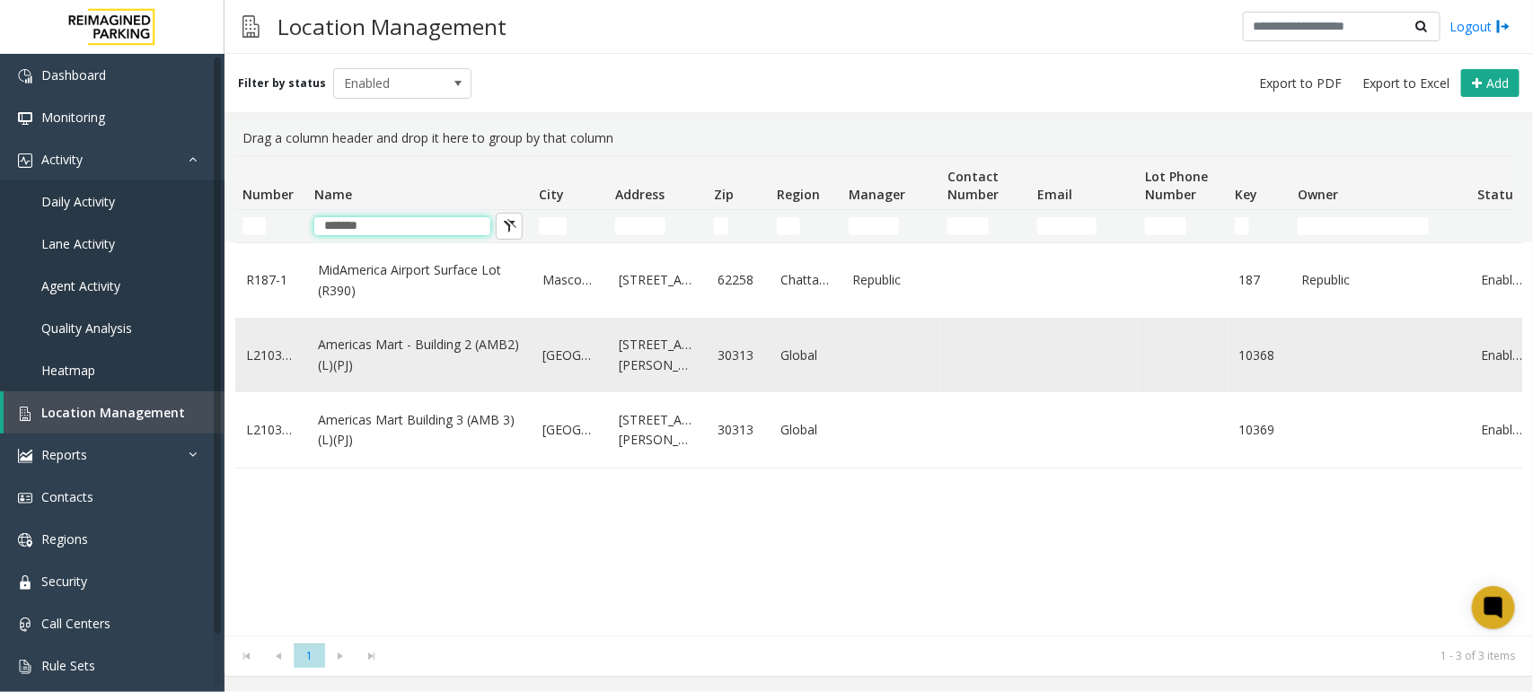
type input "*******"
click at [445, 348] on link "Americas Mart - Building 2 (AMB2) (L)(PJ)" at bounding box center [419, 355] width 203 height 40
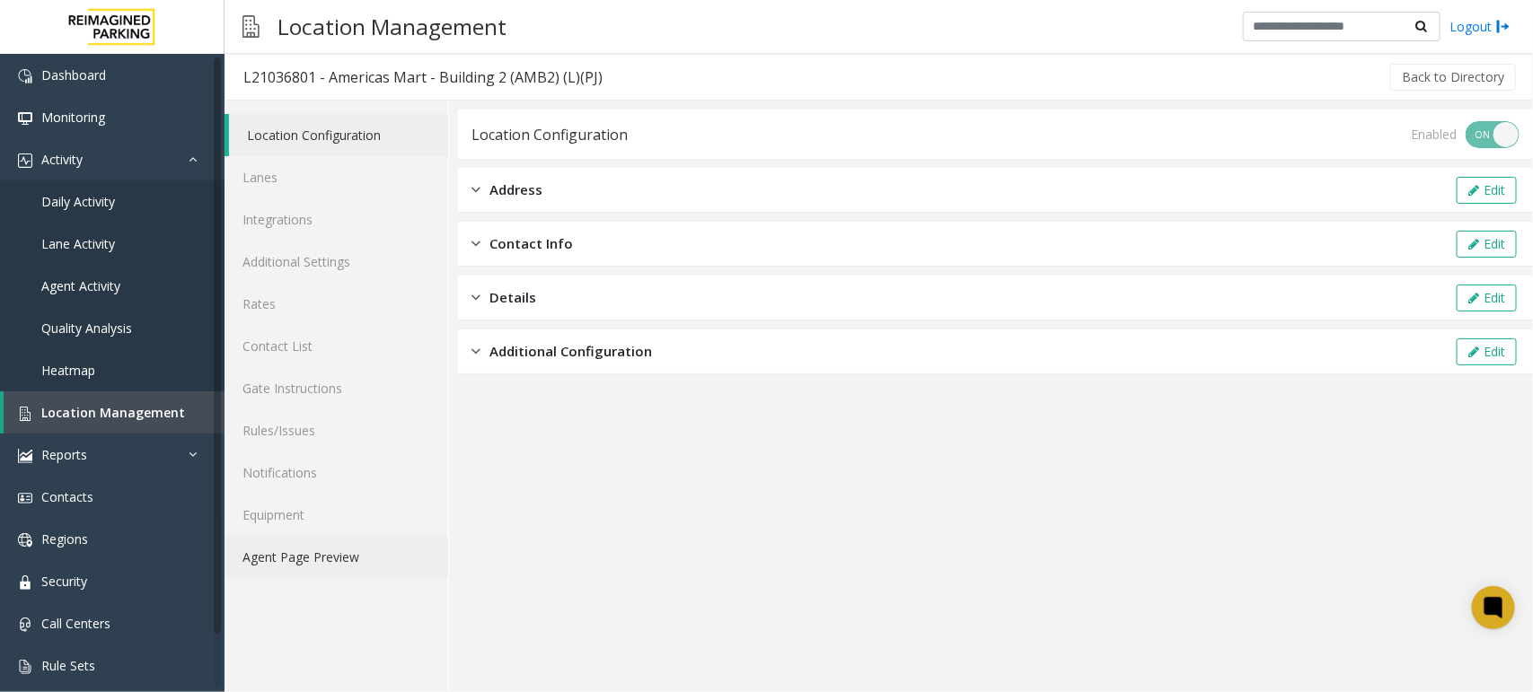
click at [321, 562] on link "Agent Page Preview" at bounding box center [336, 557] width 224 height 42
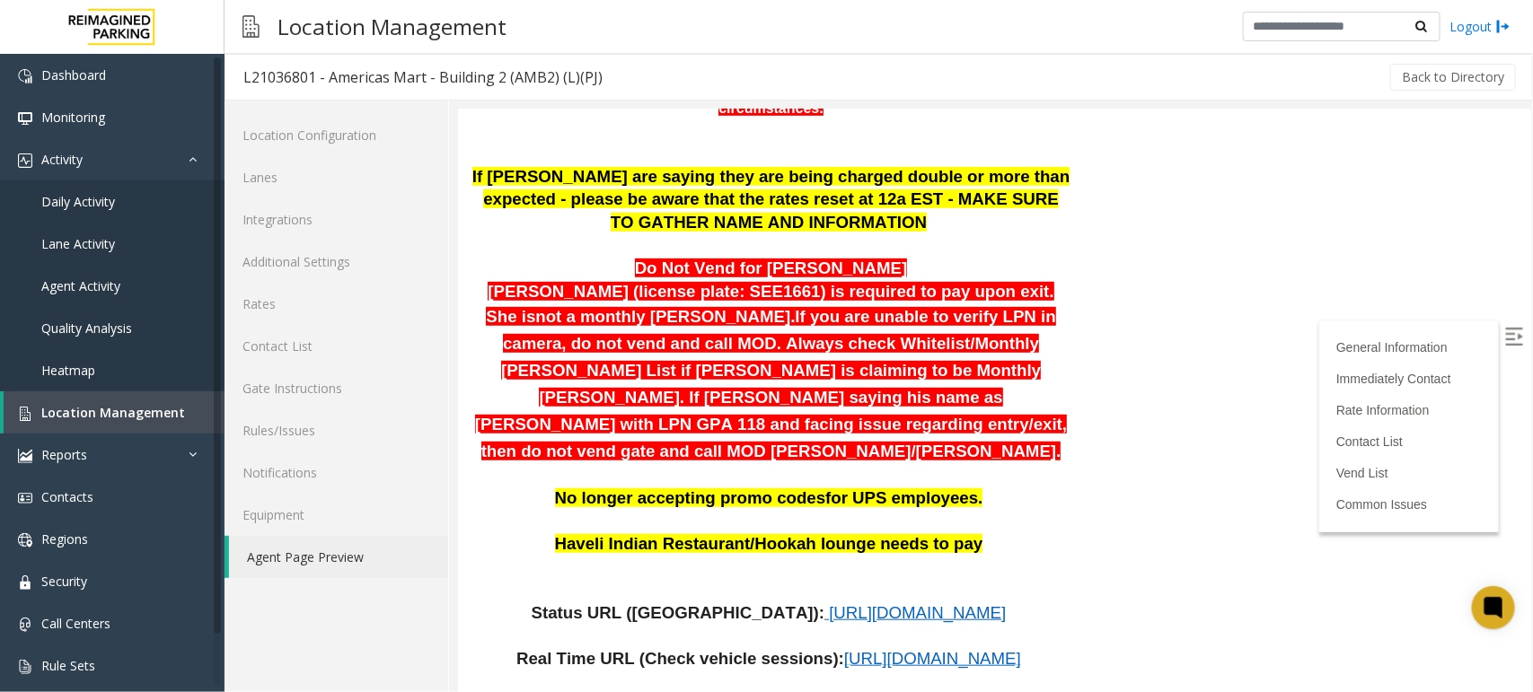
scroll to position [561, 0]
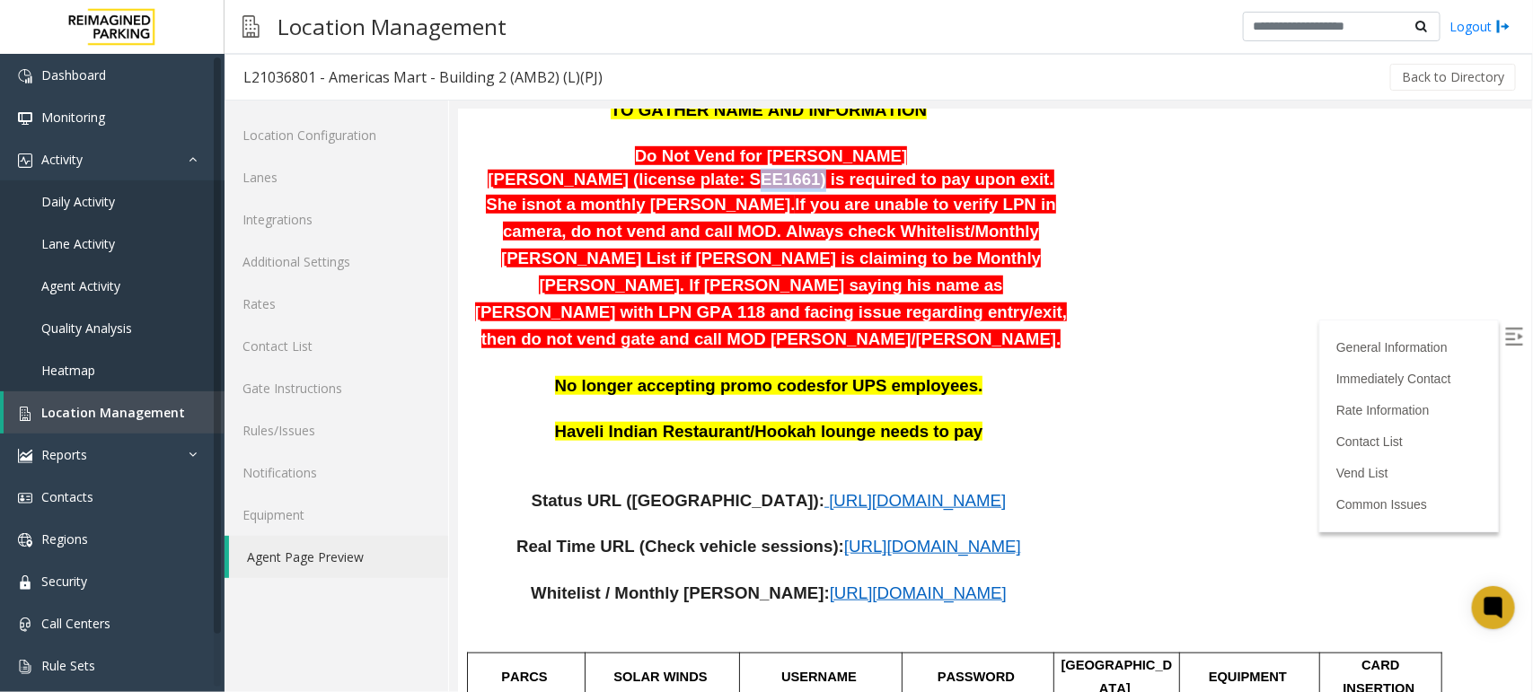
drag, startPoint x: 751, startPoint y: 156, endPoint x: 700, endPoint y: 158, distance: 51.2
click at [700, 169] on span "Namisha Gilani (license plate: SEE1661) is required to pay upon exit. She is" at bounding box center [769, 191] width 568 height 45
copy span "SEE1661"
click at [104, 407] on span "Location Management" at bounding box center [113, 412] width 144 height 17
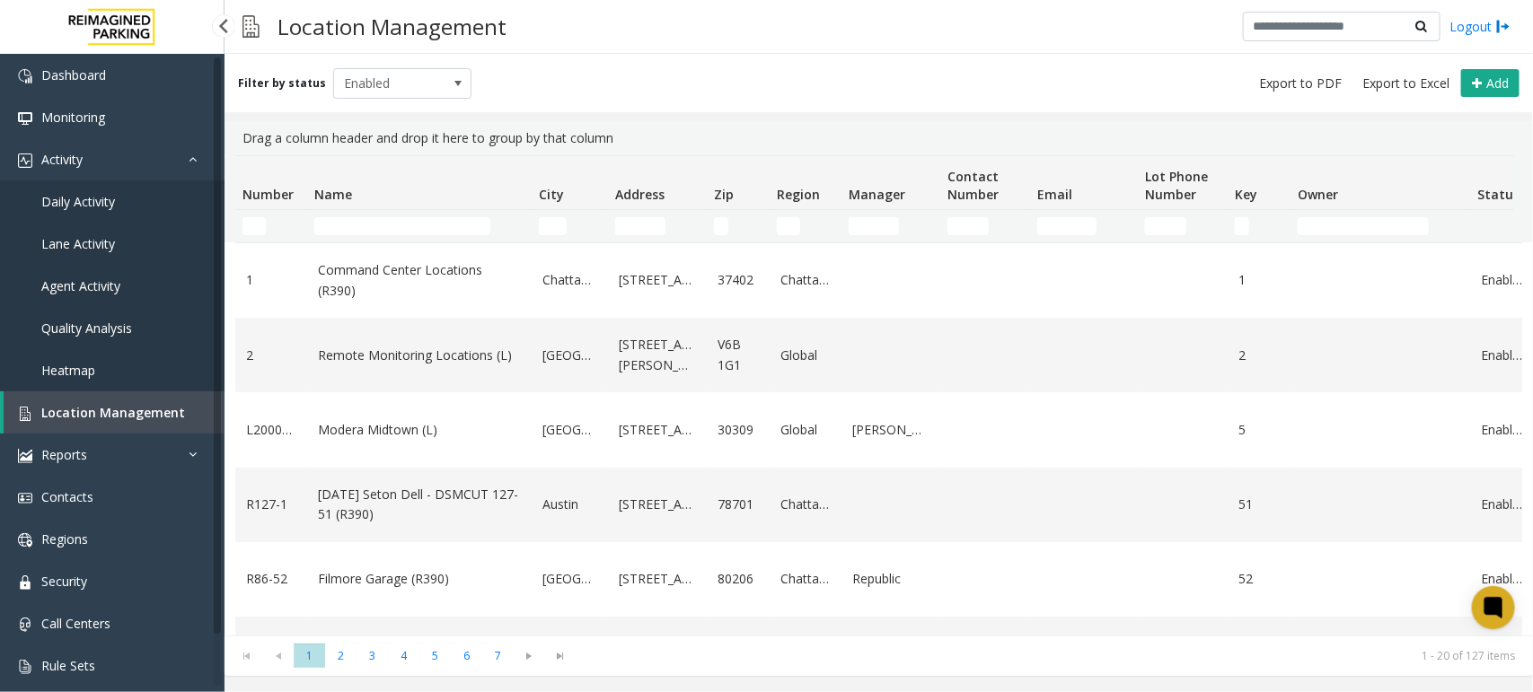
click at [113, 409] on span "Location Management" at bounding box center [113, 412] width 144 height 17
click at [103, 198] on span "Daily Activity" at bounding box center [78, 201] width 74 height 17
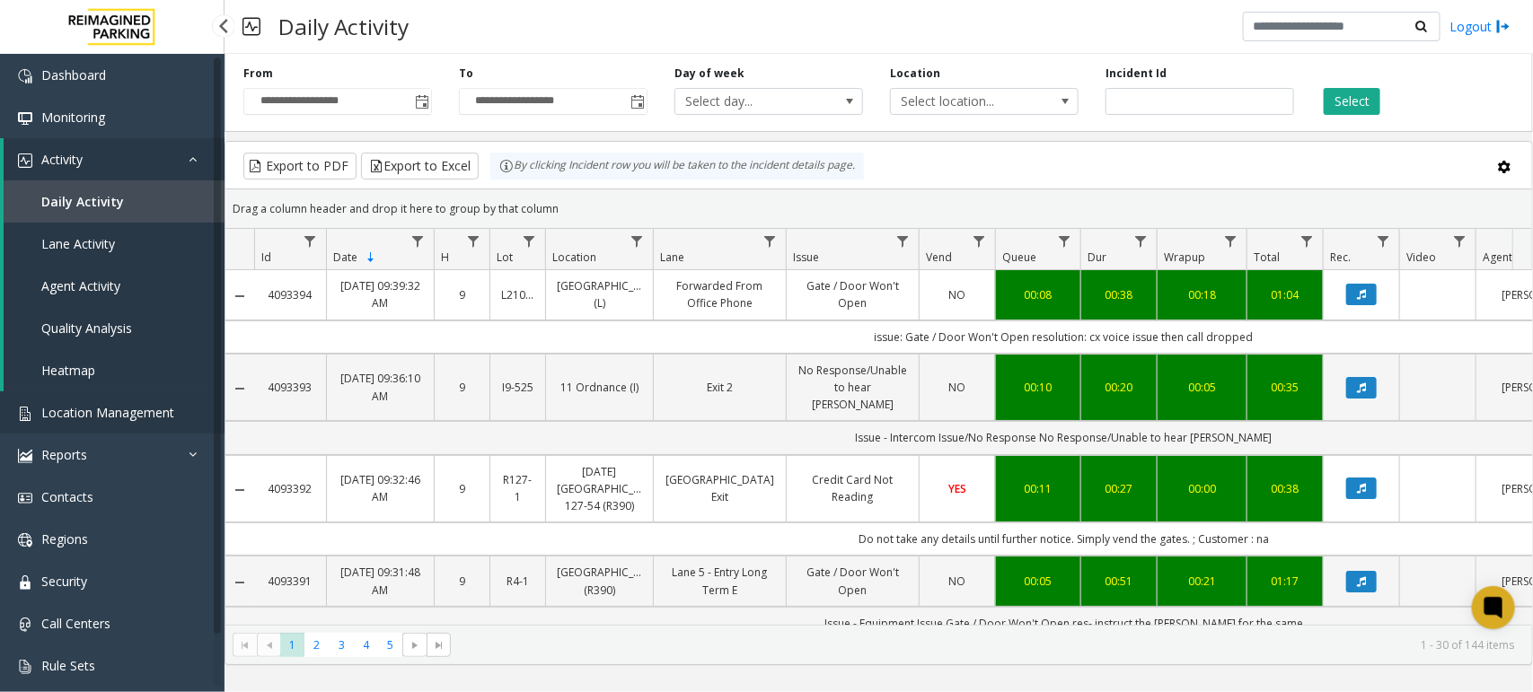
click at [110, 406] on span "Location Management" at bounding box center [107, 412] width 133 height 17
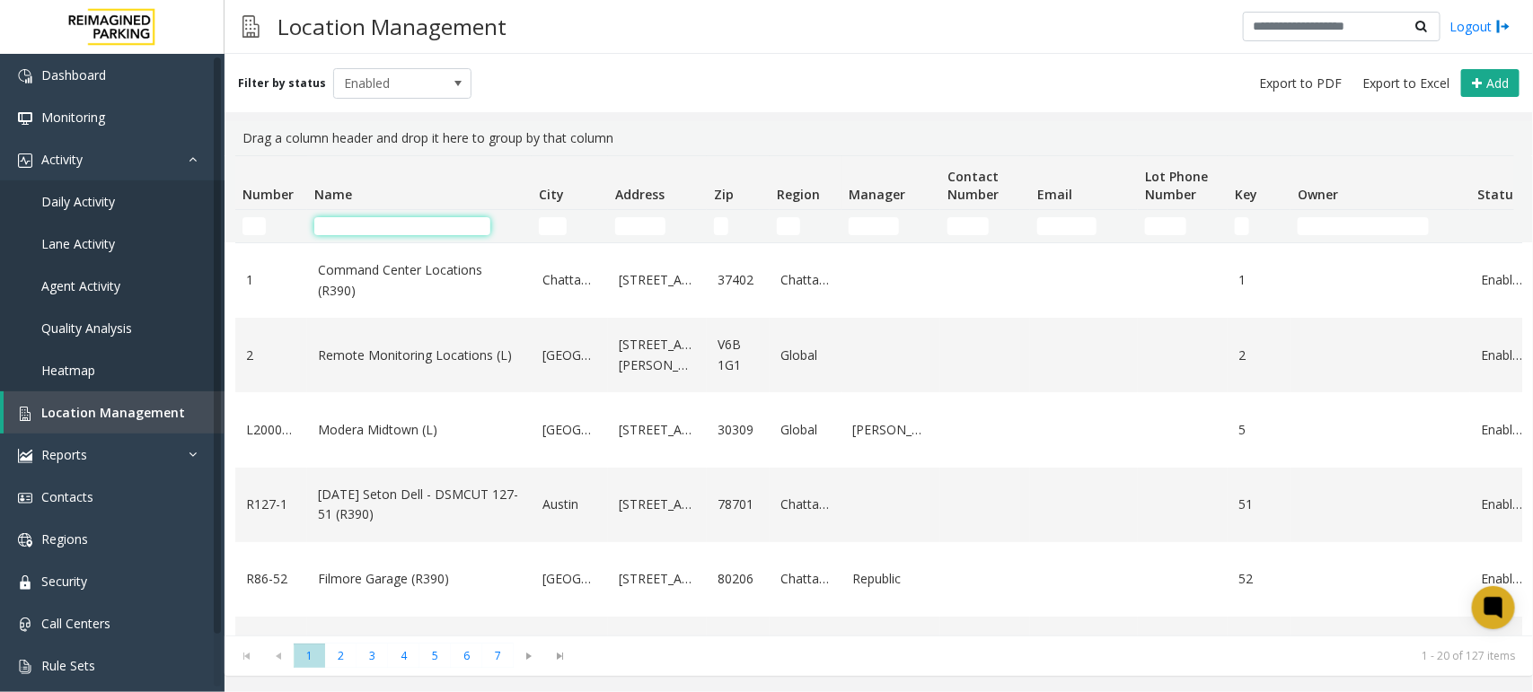
click at [375, 229] on input "Name Filter" at bounding box center [402, 226] width 176 height 18
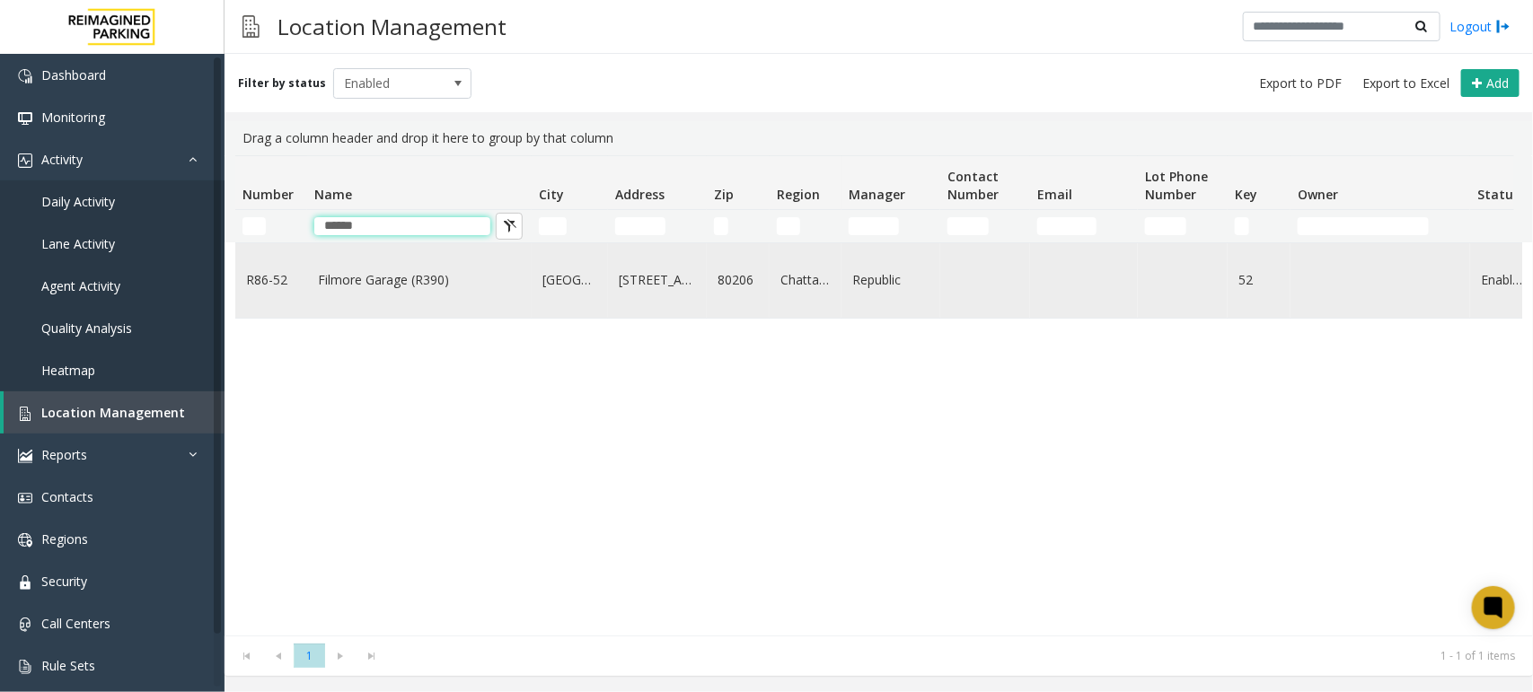
type input "******"
click at [418, 294] on td "Filmore Garage (R390)" at bounding box center [419, 280] width 224 height 75
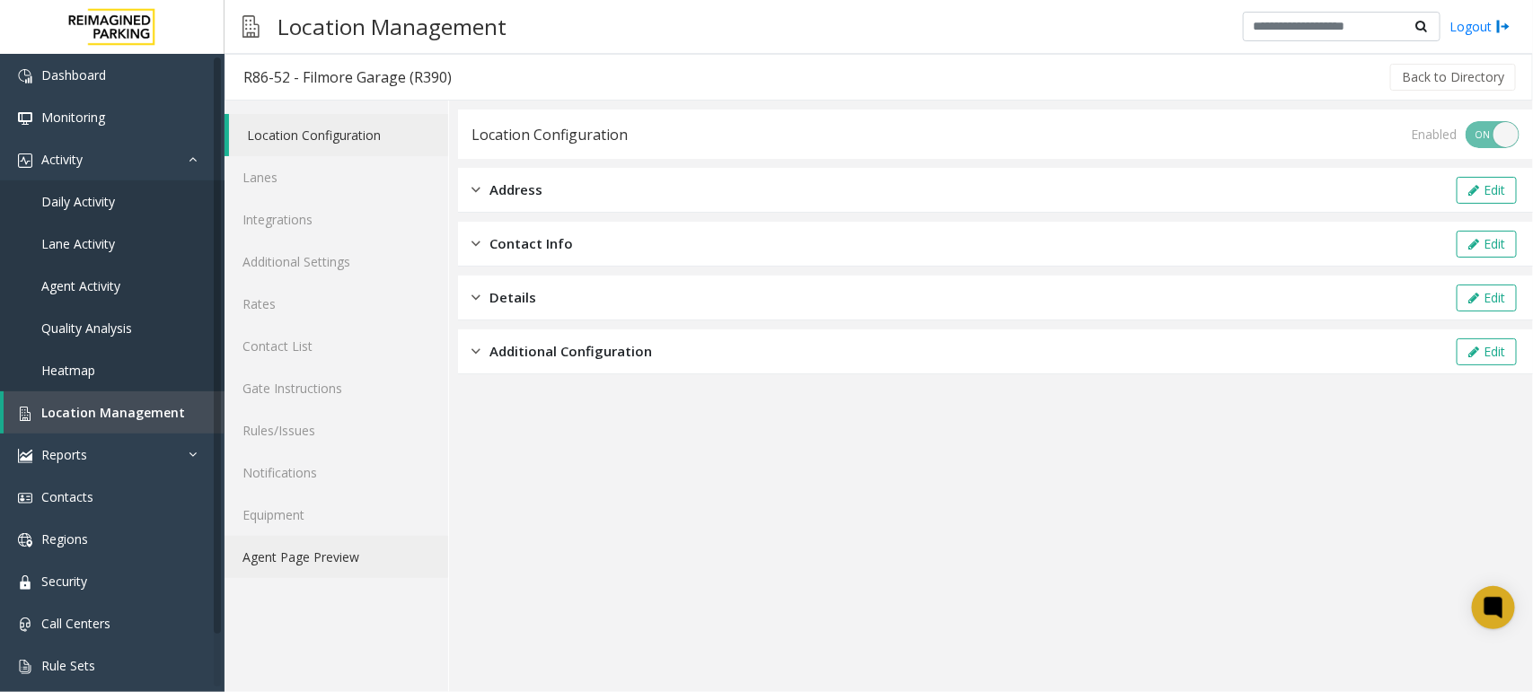
click at [371, 548] on link "Agent Page Preview" at bounding box center [336, 557] width 224 height 42
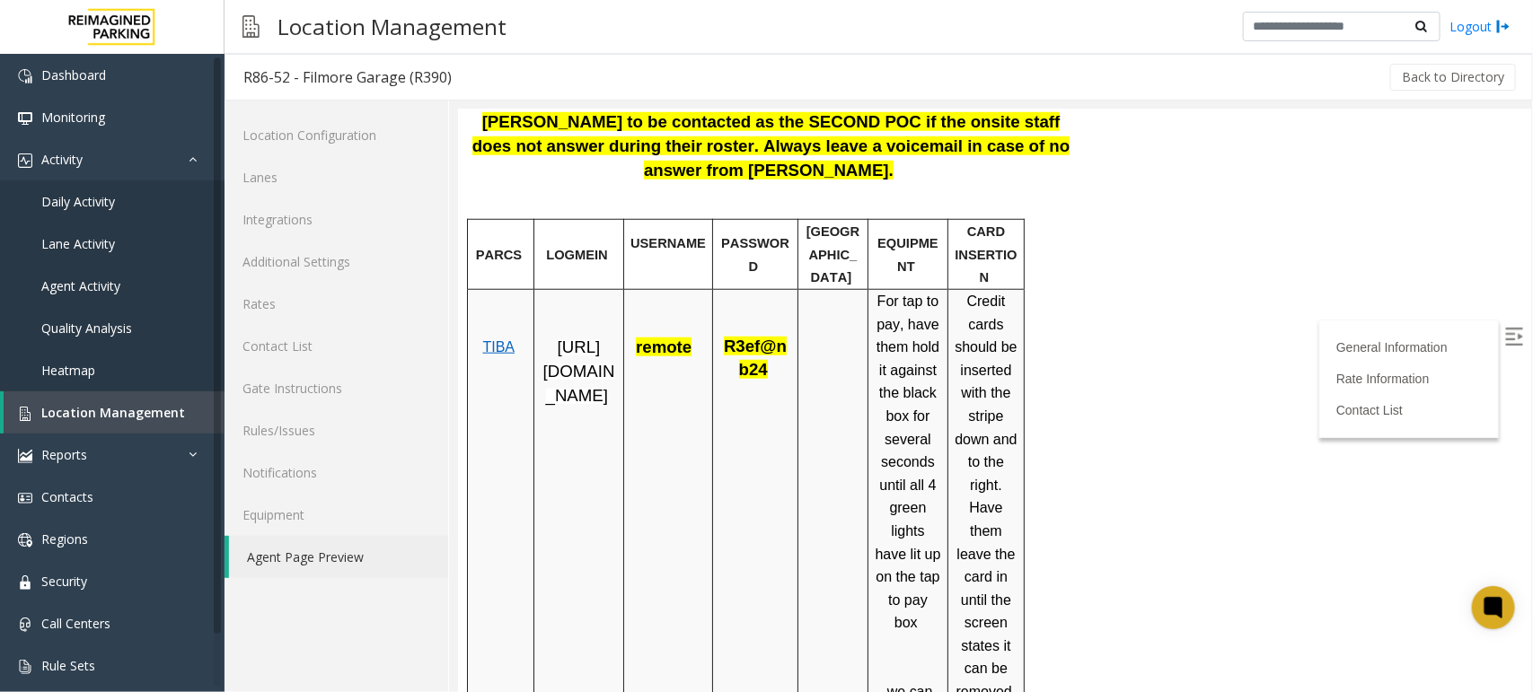
scroll to position [786, 0]
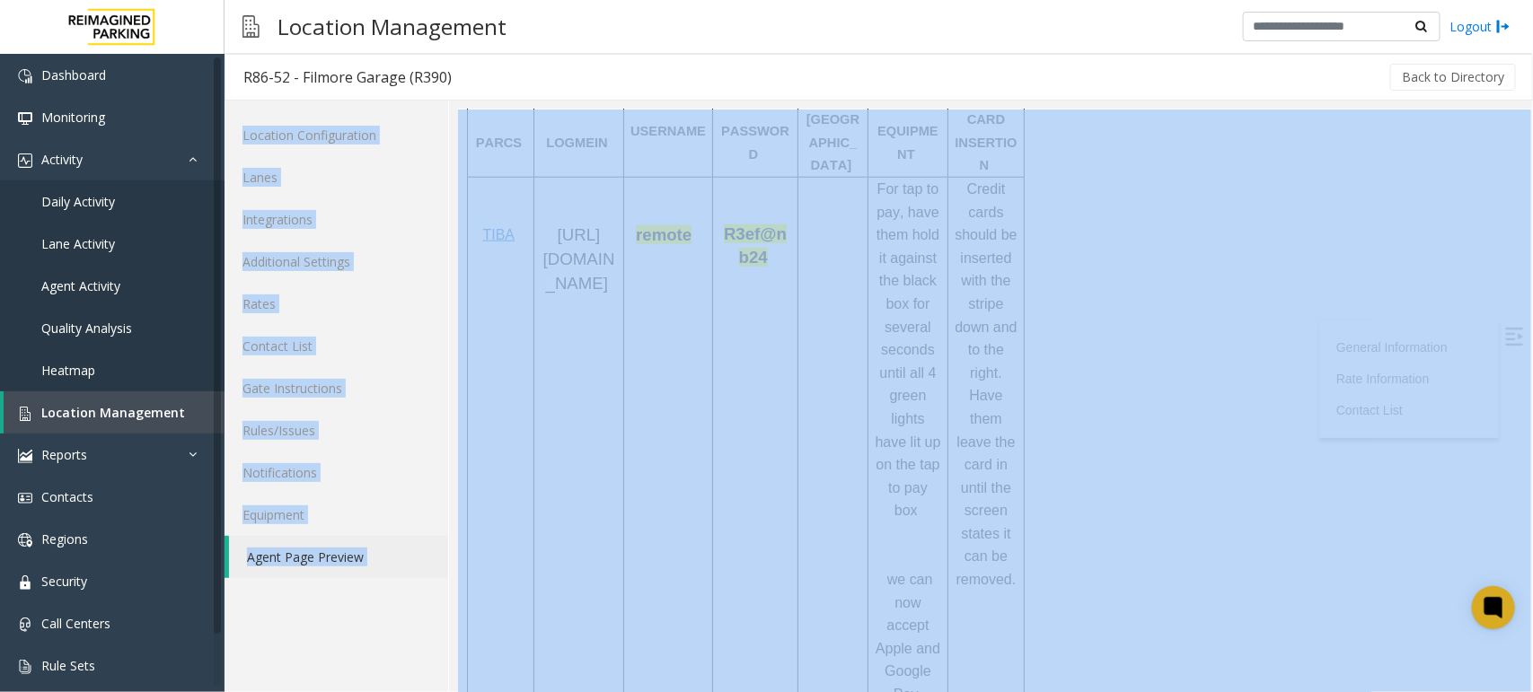
drag, startPoint x: 1532, startPoint y: 285, endPoint x: 916, endPoint y: 56, distance: 657.2
click at [1532, 56] on html "Dashboard Monitoring Activity Daily Activity Lane Activity Agent Activity Quali…" at bounding box center [766, 346] width 1533 height 692
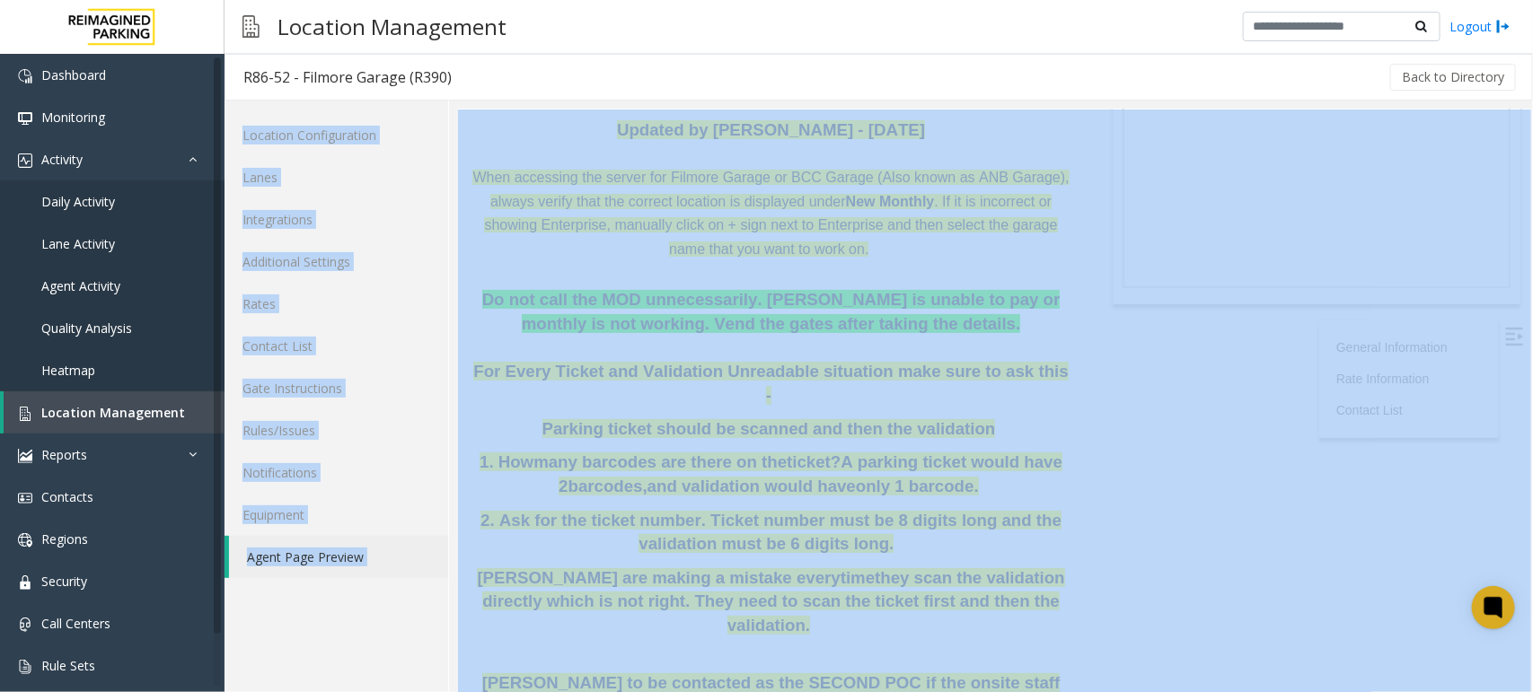
scroll to position [0, 0]
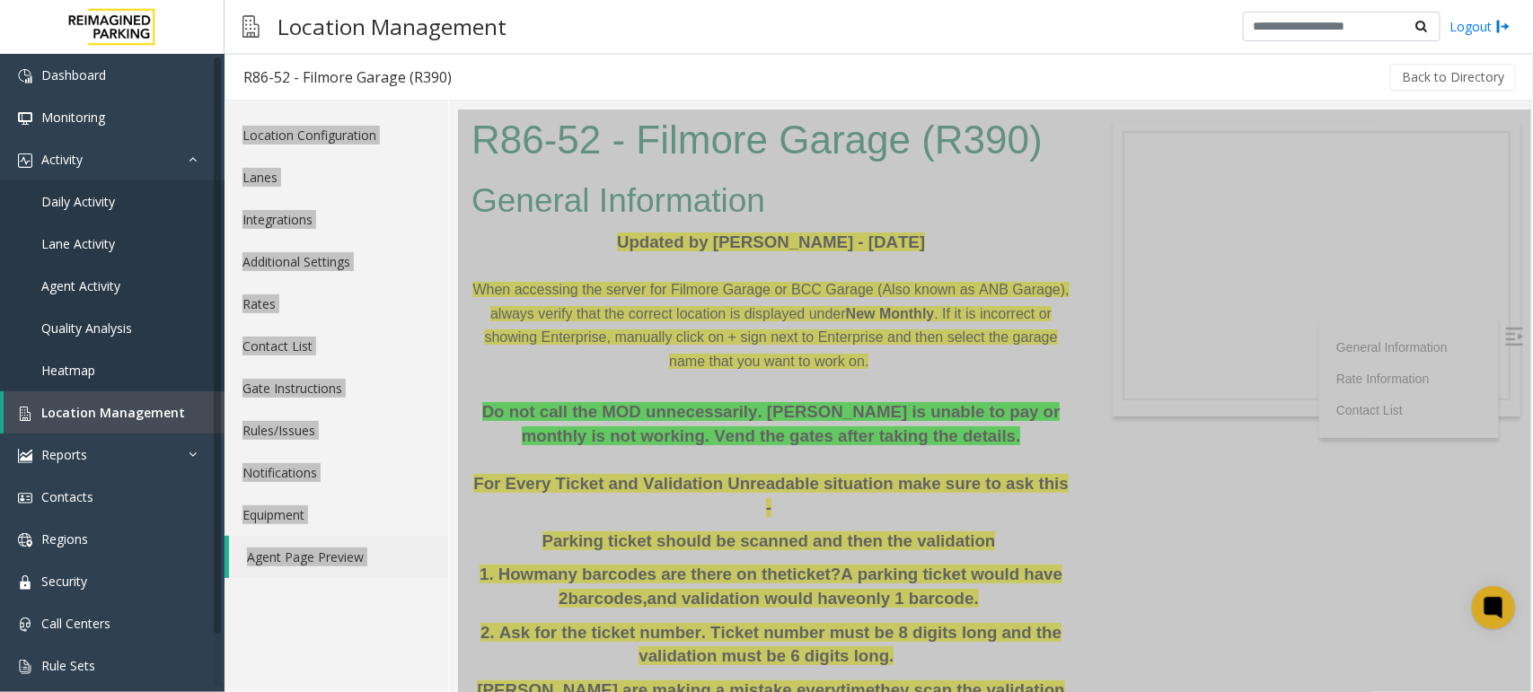
click at [1136, 496] on body "R86-52 - Filmore Garage (R390) General Information Updated by Kunal Singh - 27 …" at bounding box center [993, 400] width 1073 height 583
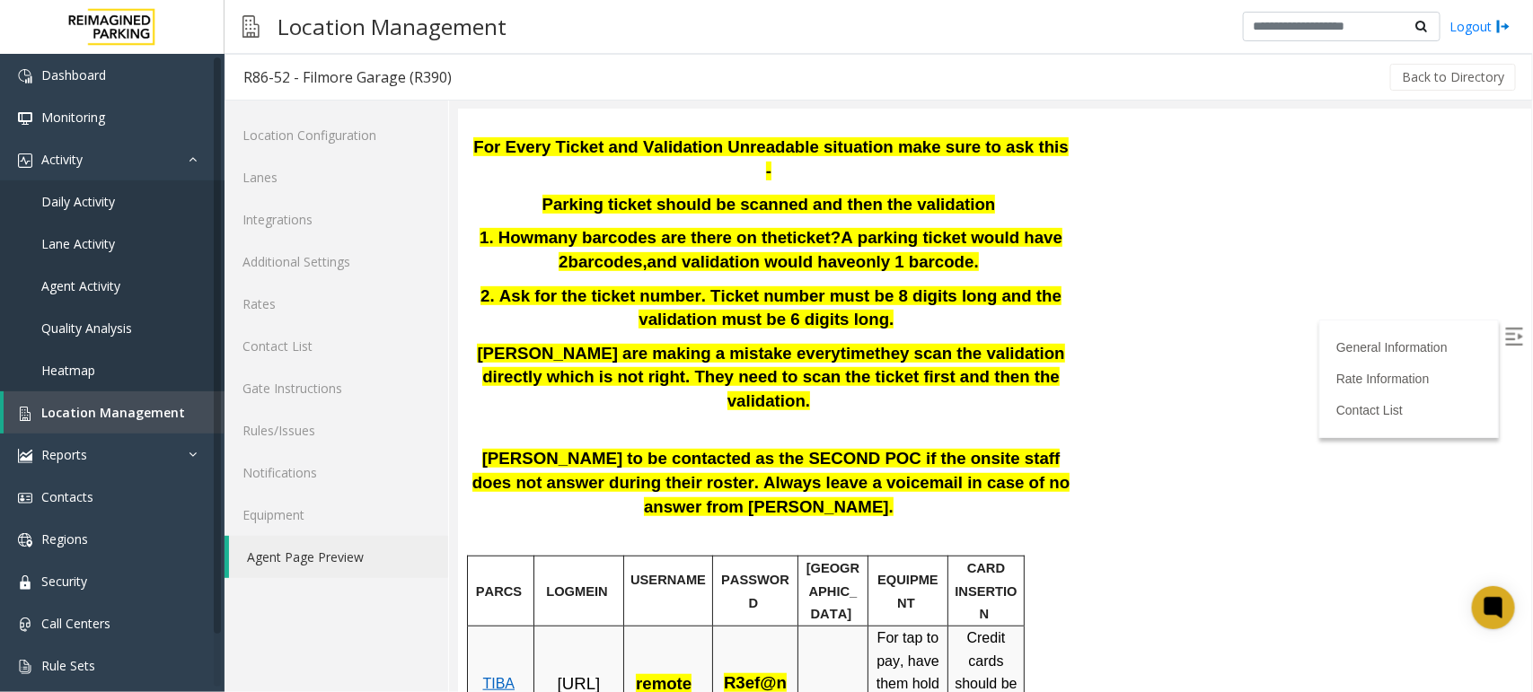
scroll to position [449, 0]
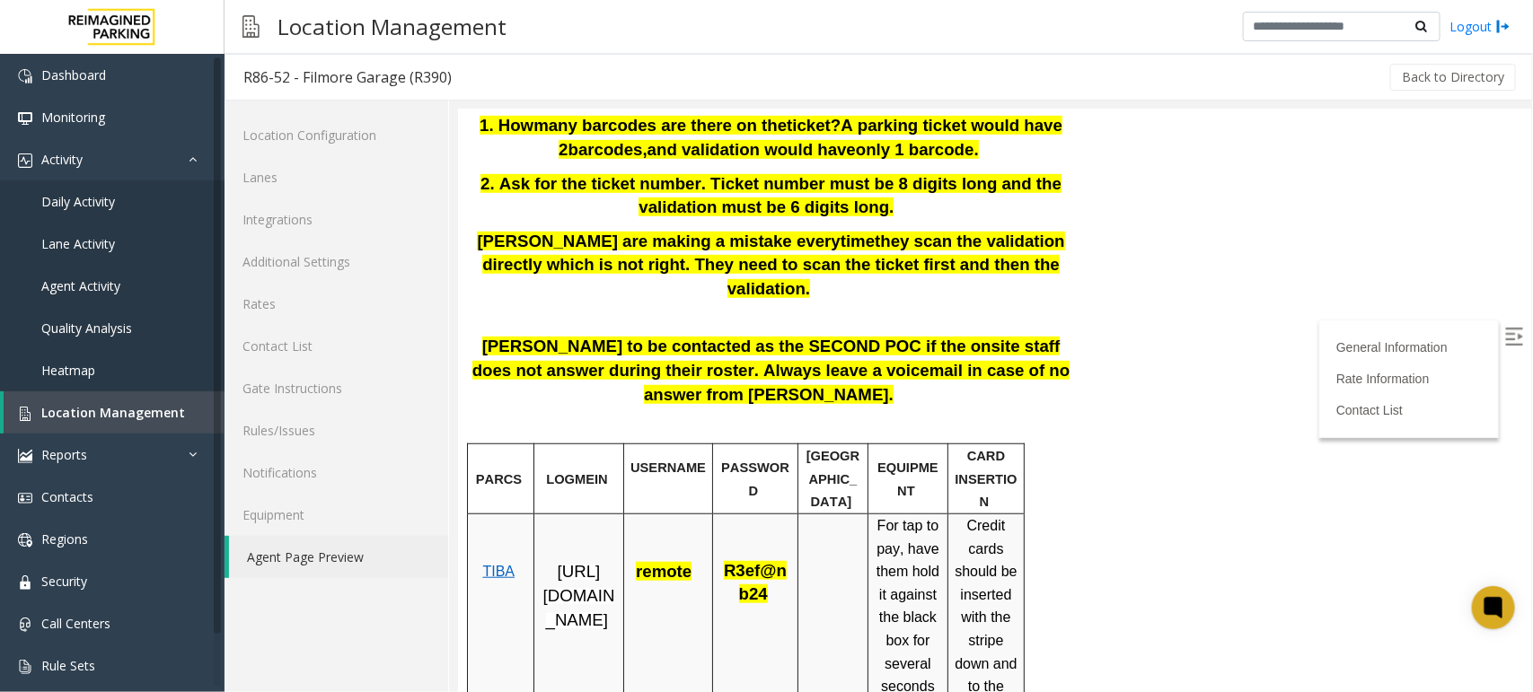
click at [542, 559] on p "https://fillmore-web.sp.tibaparking.net/" at bounding box center [578, 595] width 76 height 72
click at [489, 563] on span "TIBA" at bounding box center [497, 570] width 32 height 15
drag, startPoint x: 541, startPoint y: 497, endPoint x: 568, endPoint y: 531, distance: 43.5
click at [568, 559] on p "https://fillmore-web.sp.tibaparking.net/" at bounding box center [578, 595] width 76 height 72
click at [544, 561] on span "https://fillmore-web.sp.tibaparking.net/" at bounding box center [578, 594] width 72 height 66
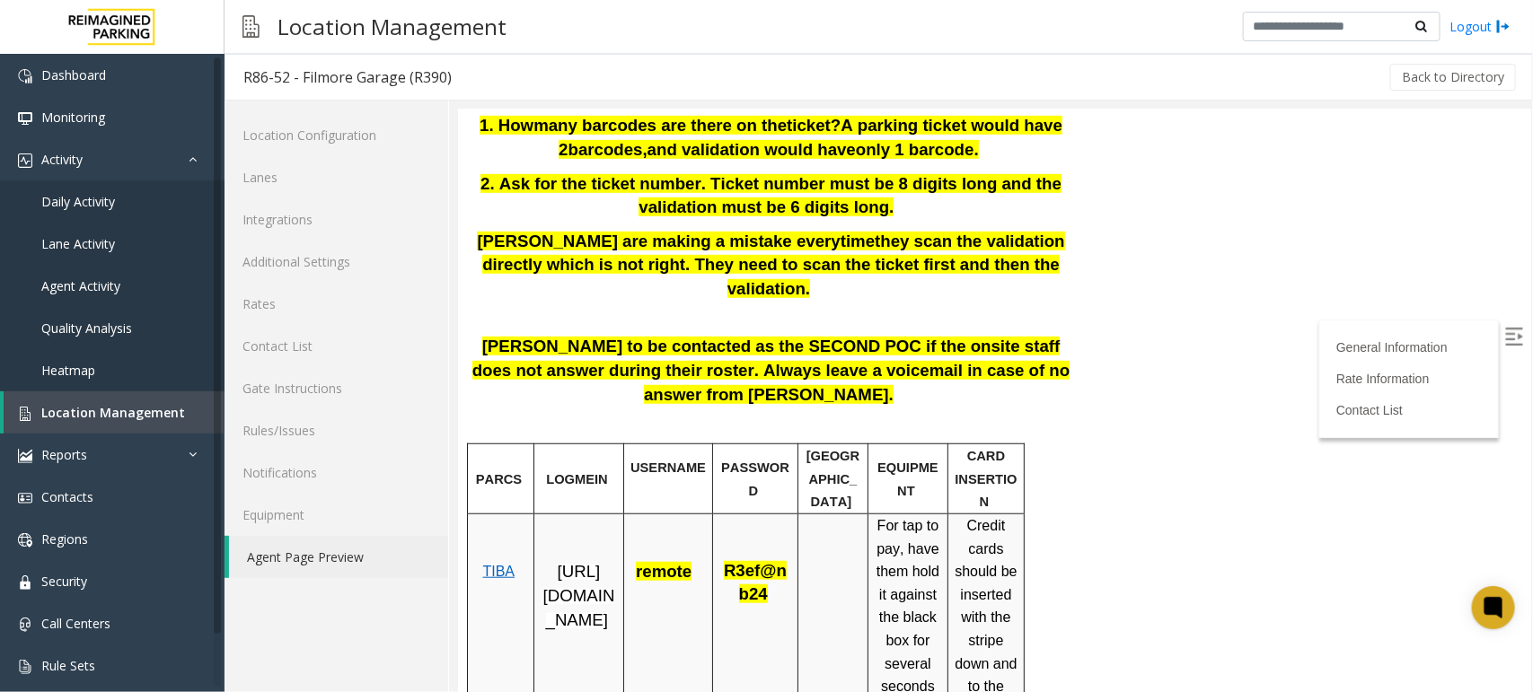
click at [576, 561] on span "https://fillmore-web.sp.tibaparking.net/" at bounding box center [578, 594] width 72 height 66
click at [540, 559] on p "https://fillmore-web.sp.tibaparking.net/" at bounding box center [578, 595] width 76 height 72
drag, startPoint x: 566, startPoint y: 540, endPoint x: 584, endPoint y: 576, distance: 41.0
click at [584, 576] on span "https://fillmore-web.sp.tibaparking.net/" at bounding box center [578, 594] width 72 height 66
click at [283, 180] on link "Lanes" at bounding box center [336, 177] width 224 height 42
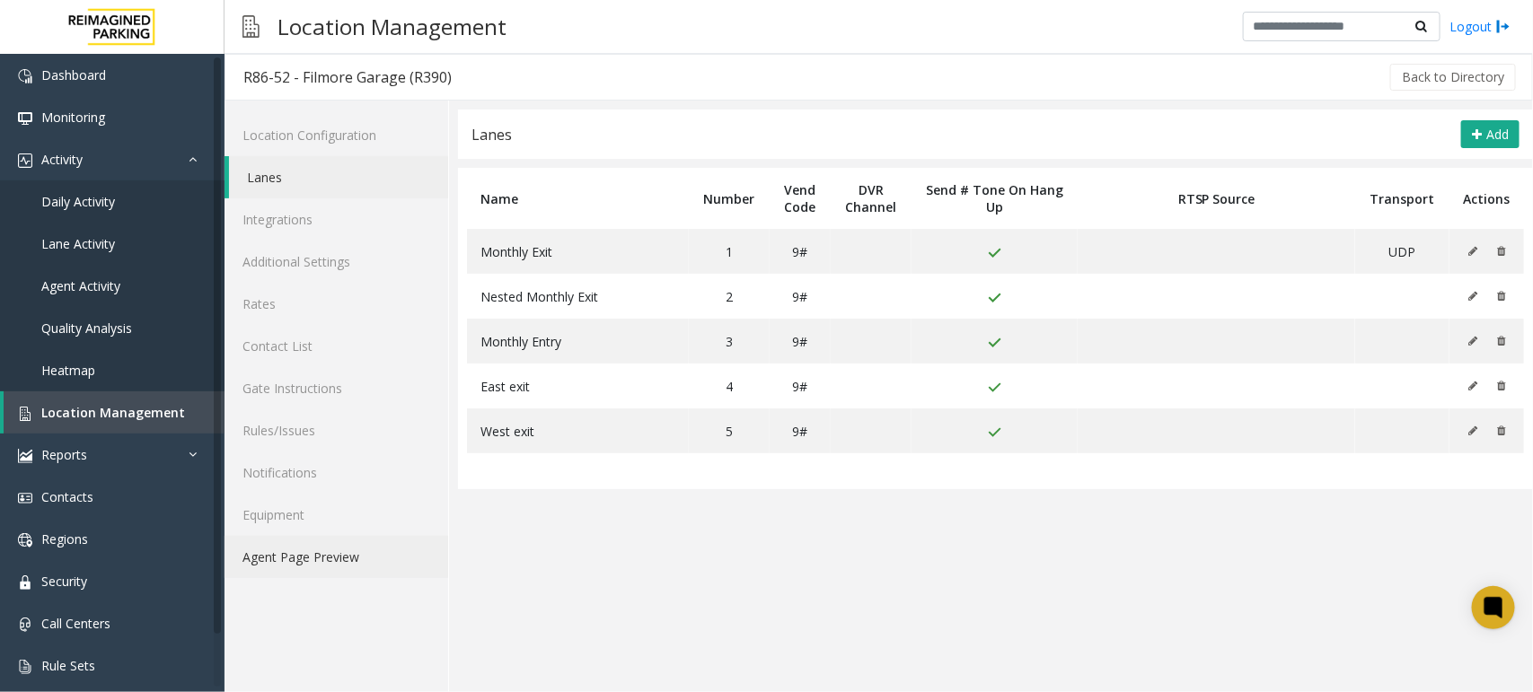
click at [352, 568] on link "Agent Page Preview" at bounding box center [336, 557] width 224 height 42
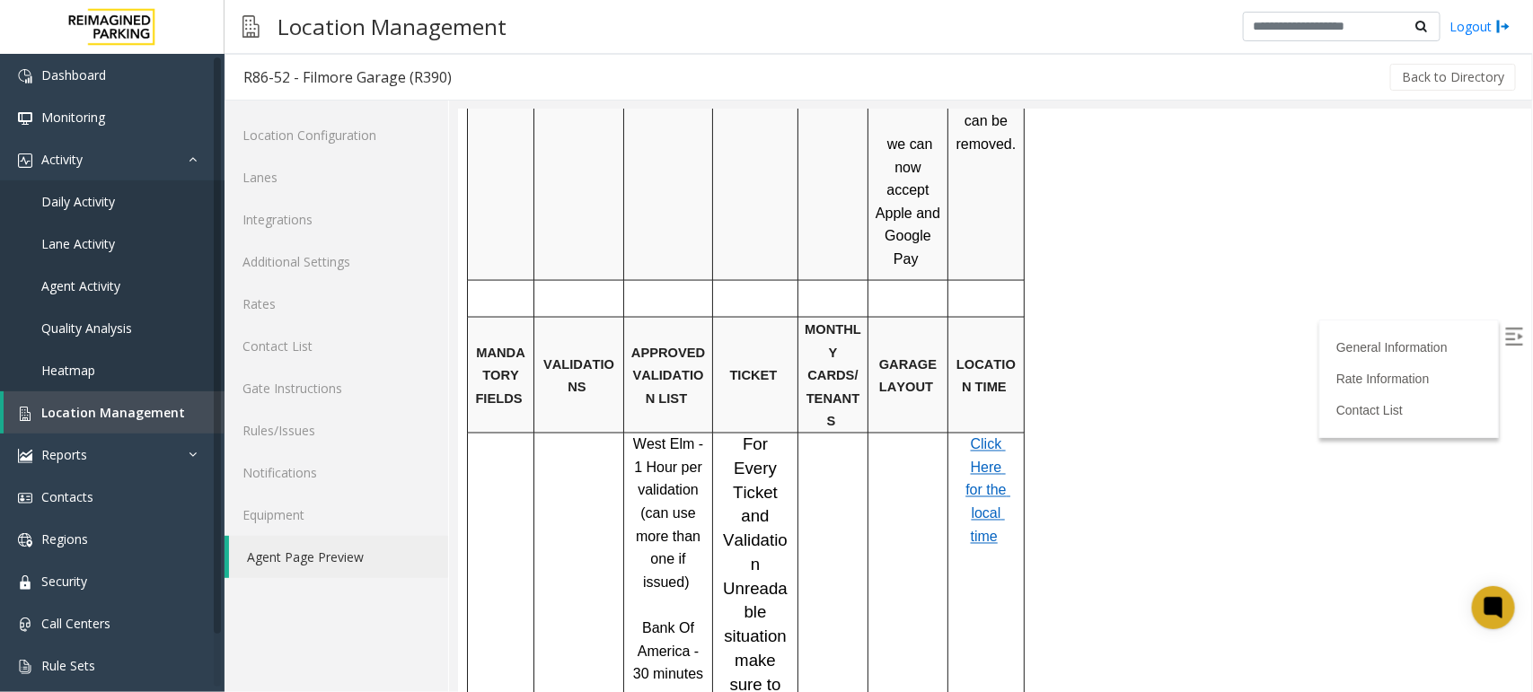
scroll to position [1289, 0]
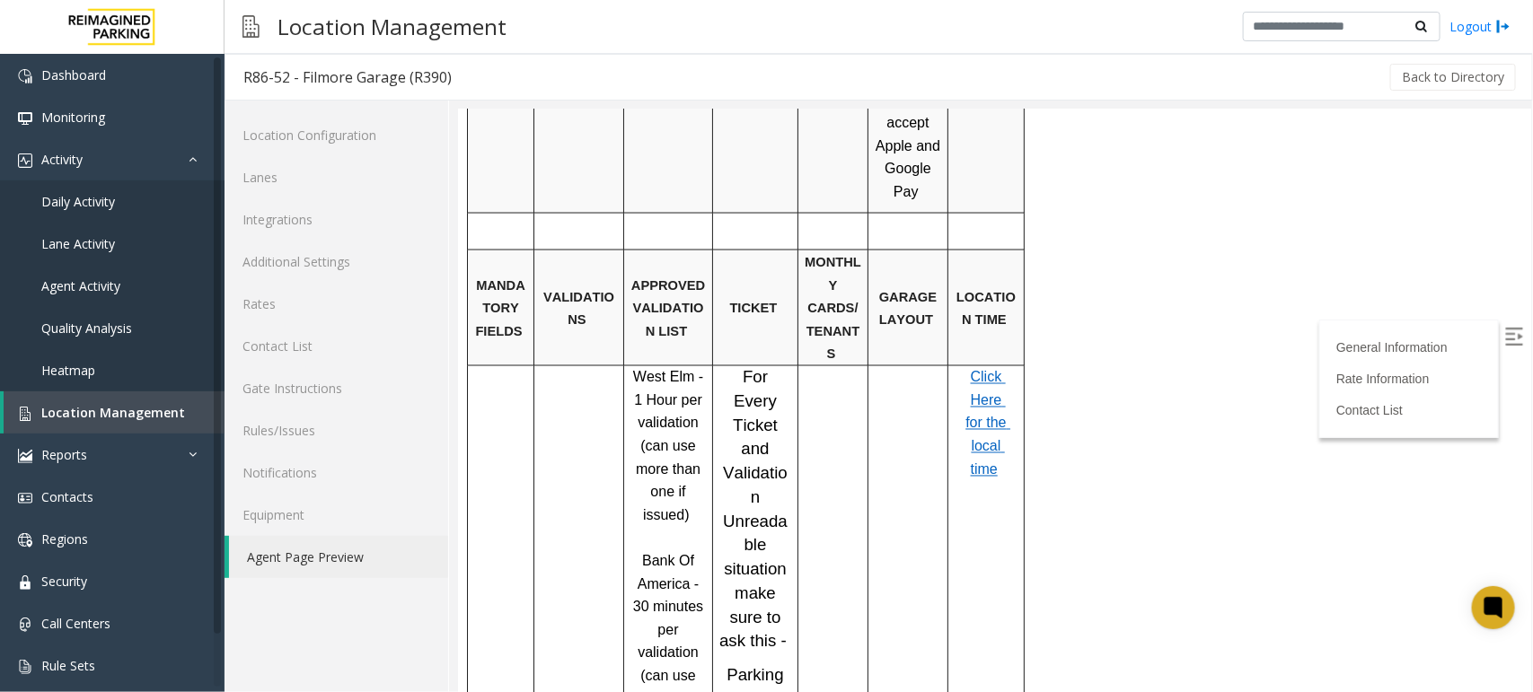
click at [1001, 369] on span "Click Here for the local time" at bounding box center [986, 422] width 45 height 107
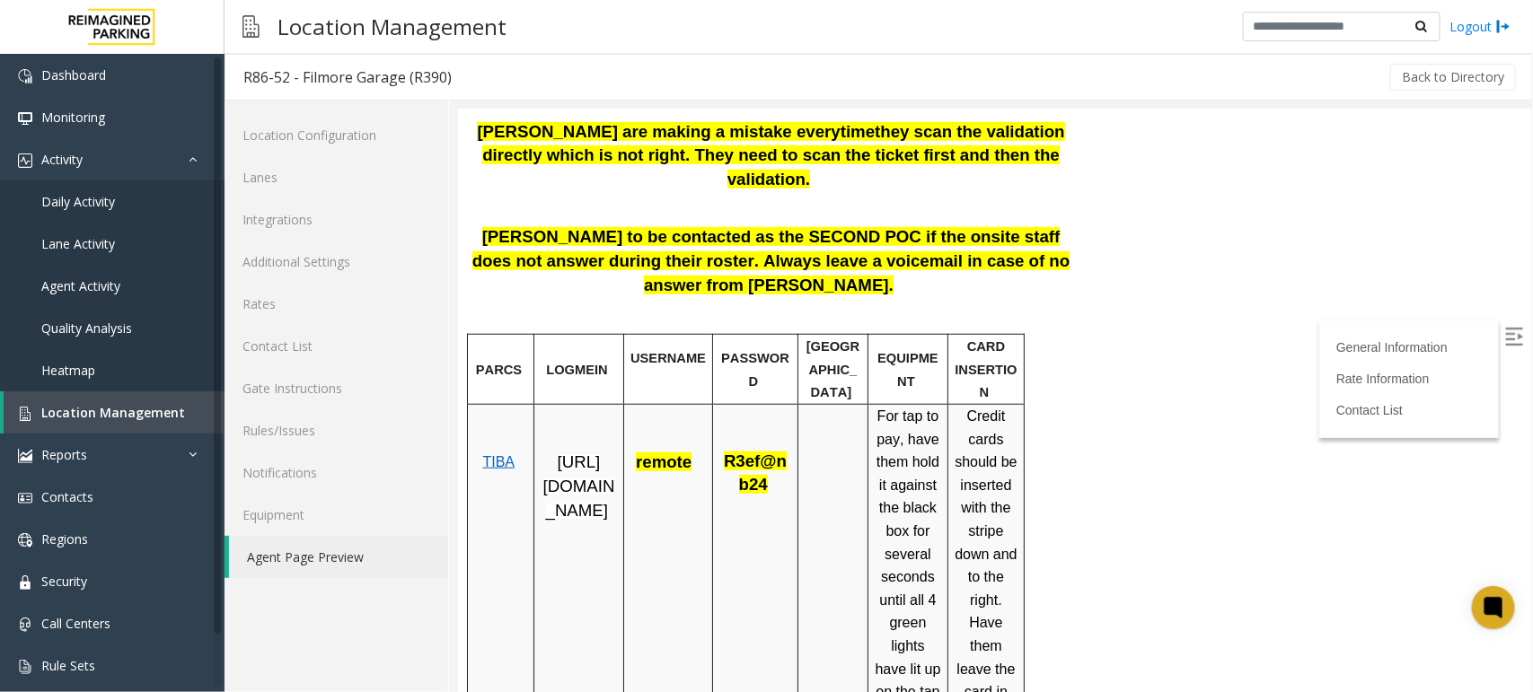
scroll to position [643, 0]
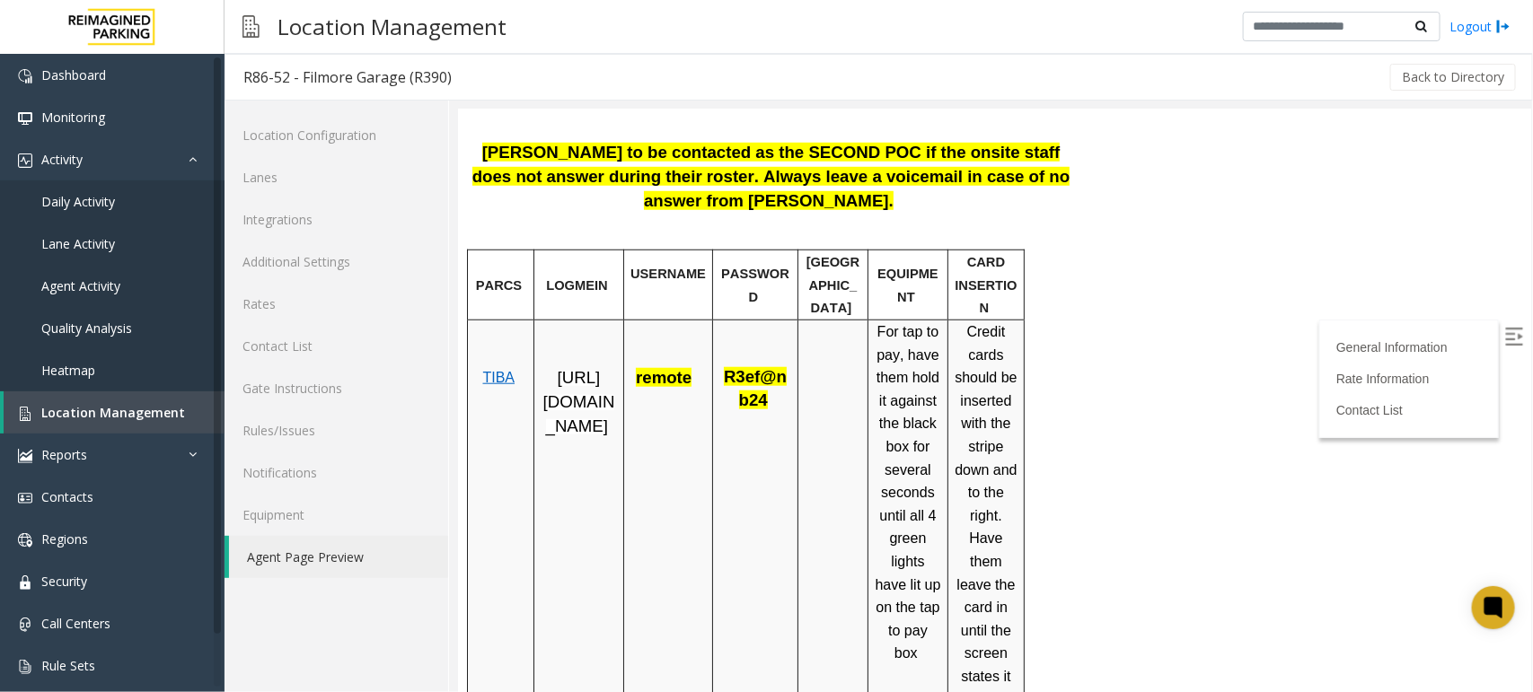
drag, startPoint x: 1532, startPoint y: 251, endPoint x: 1536, endPoint y: 299, distance: 47.7
click at [1532, 299] on html "Dashboard Monitoring Activity Daily Activity Lane Activity Agent Activity Quali…" at bounding box center [766, 346] width 1533 height 692
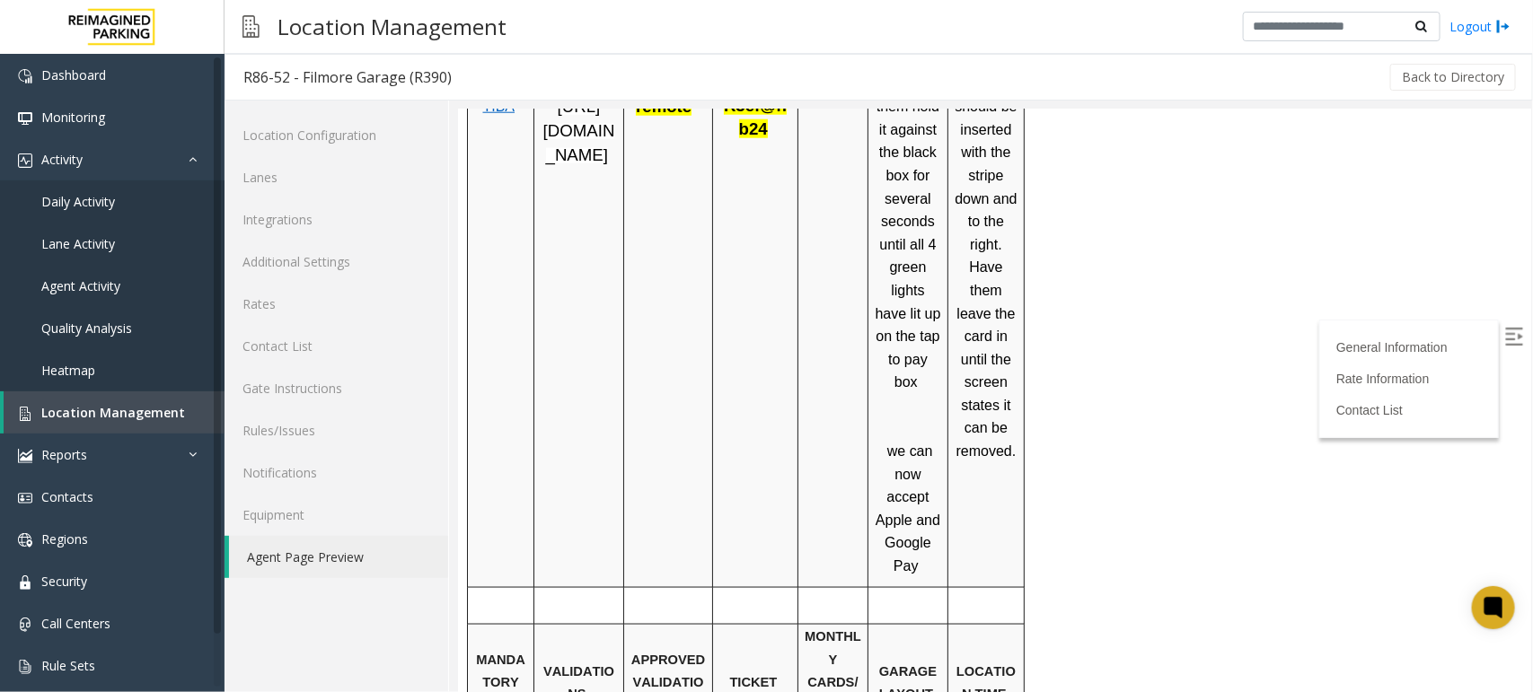
scroll to position [1008, 0]
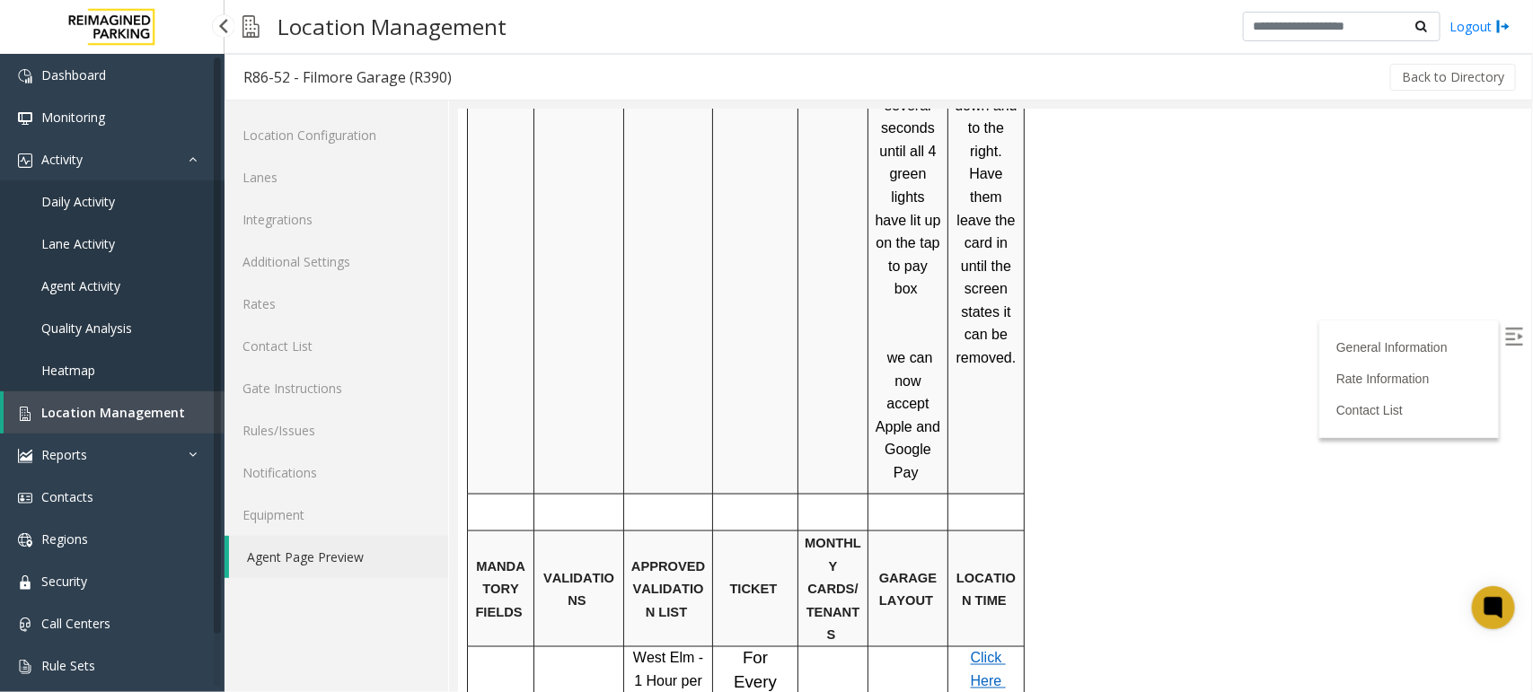
click at [153, 404] on span "Location Management" at bounding box center [113, 412] width 144 height 17
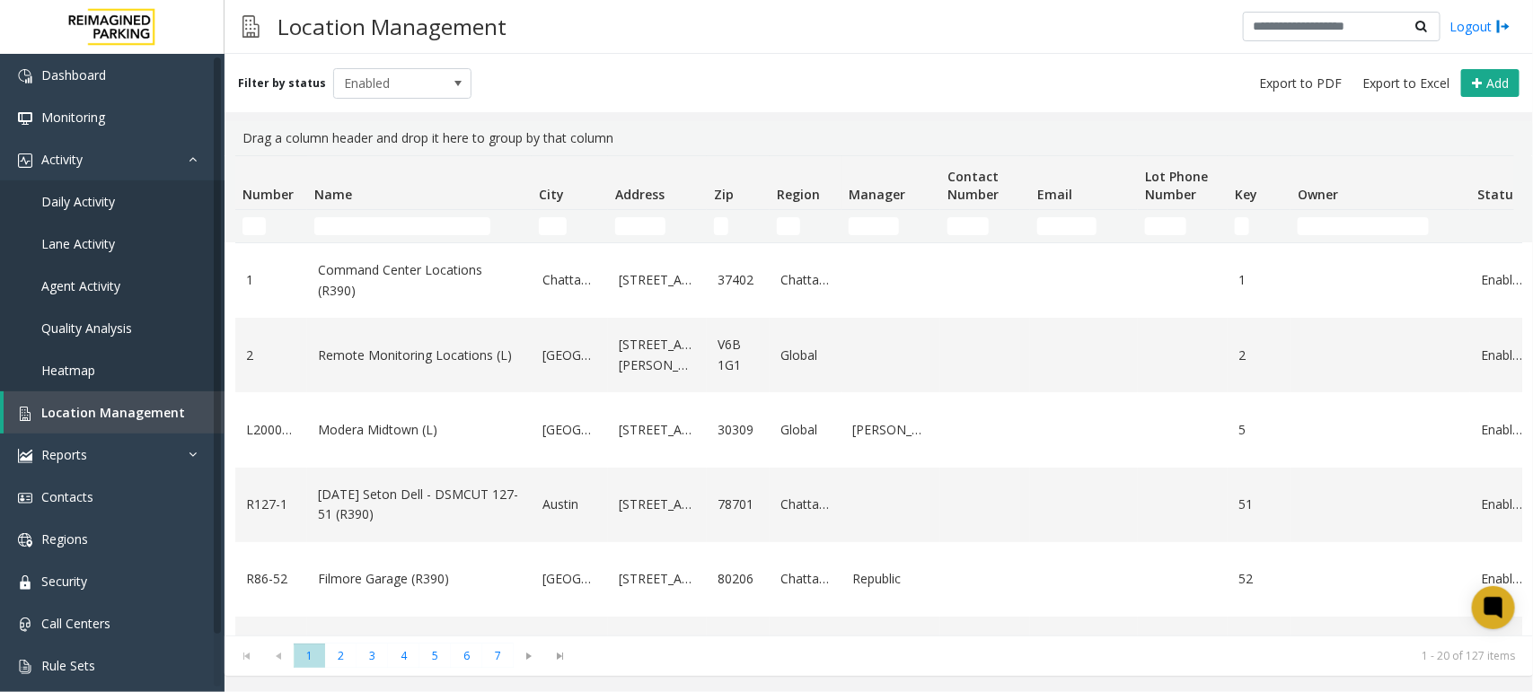
click at [333, 241] on td "Name Filter" at bounding box center [419, 226] width 224 height 32
click at [337, 231] on input "Name Filter" at bounding box center [402, 226] width 176 height 18
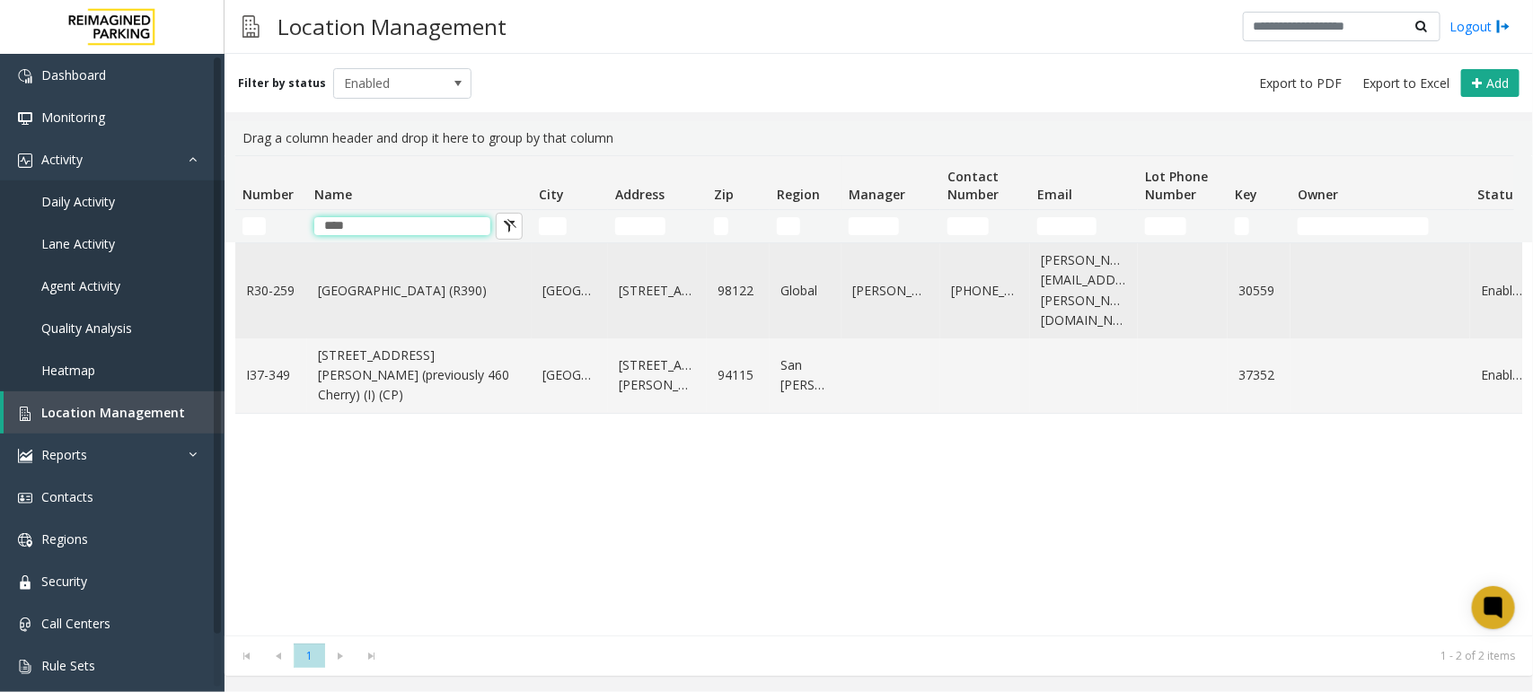
type input "****"
click at [391, 296] on td "Cherry Hill (R390)" at bounding box center [419, 290] width 224 height 95
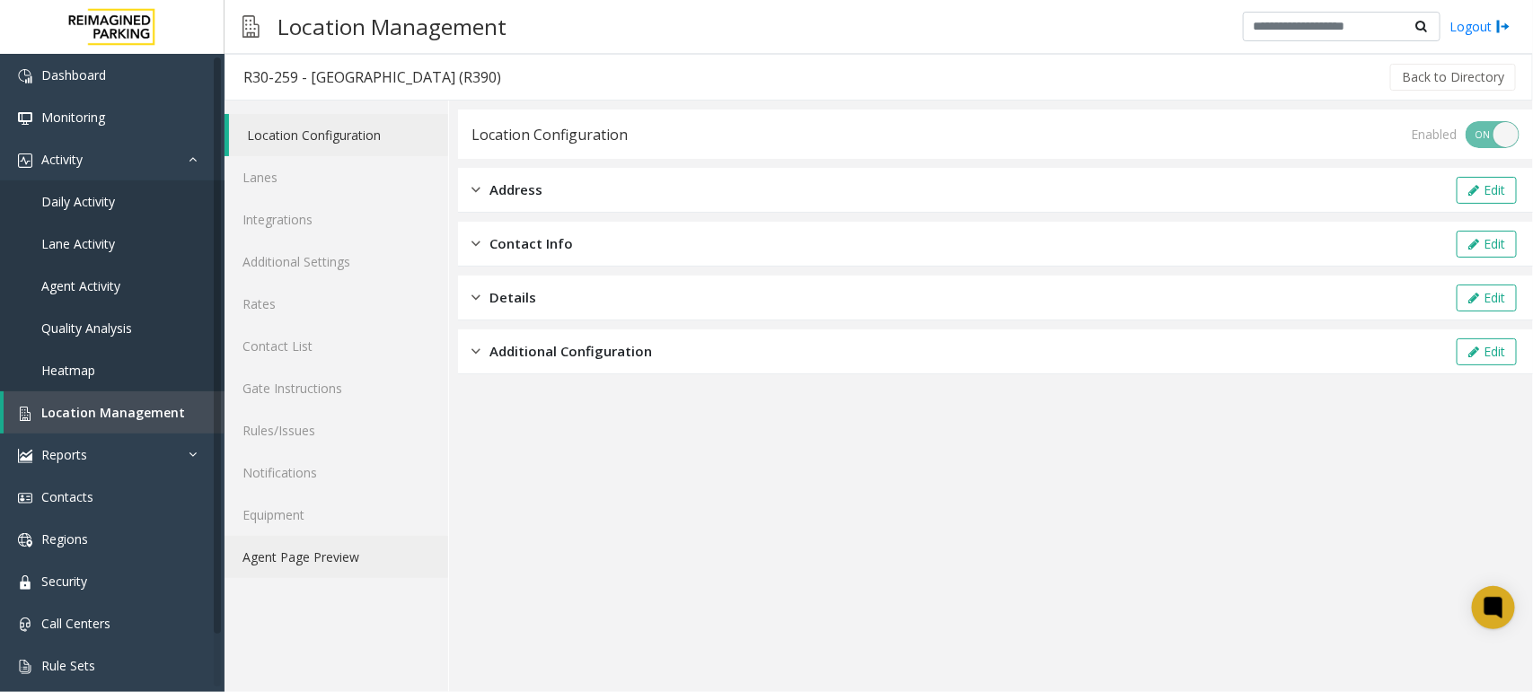
click at [348, 567] on link "Agent Page Preview" at bounding box center [336, 557] width 224 height 42
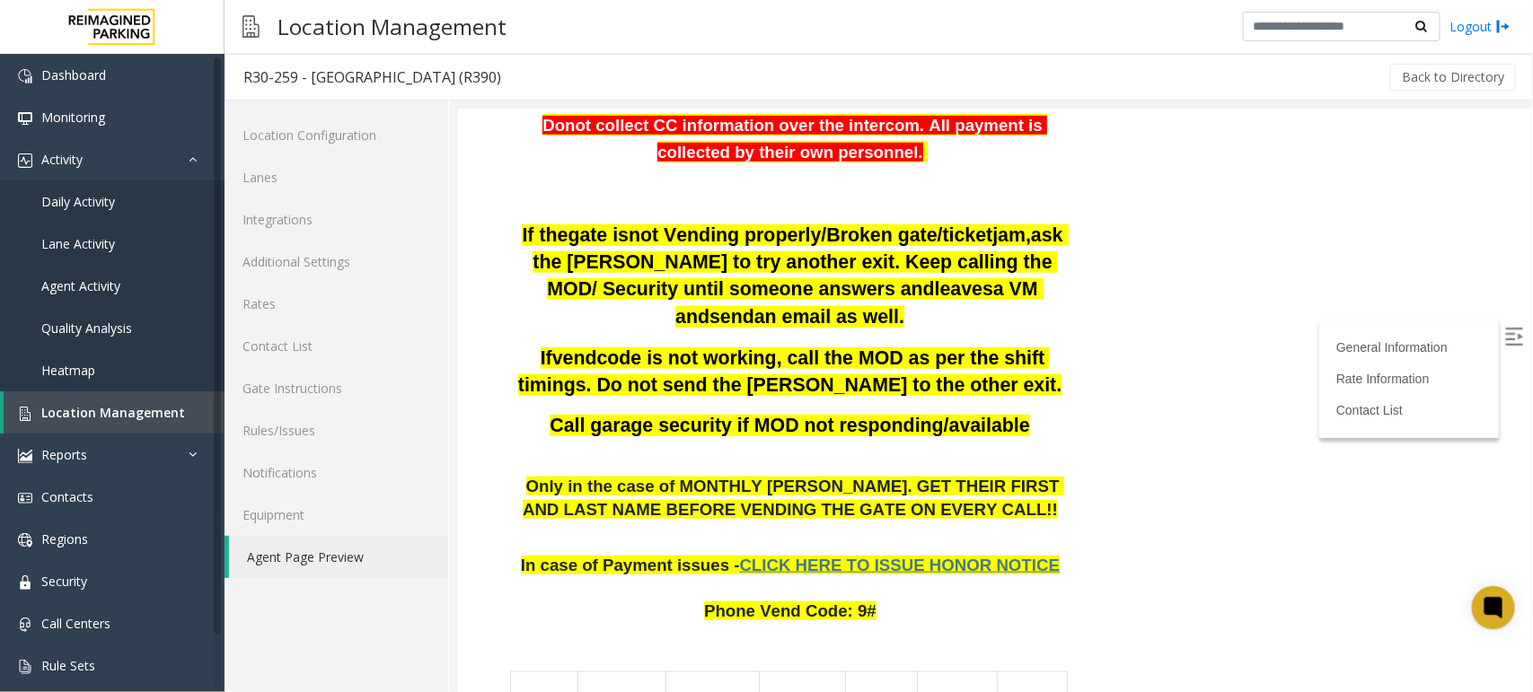
scroll to position [822, 0]
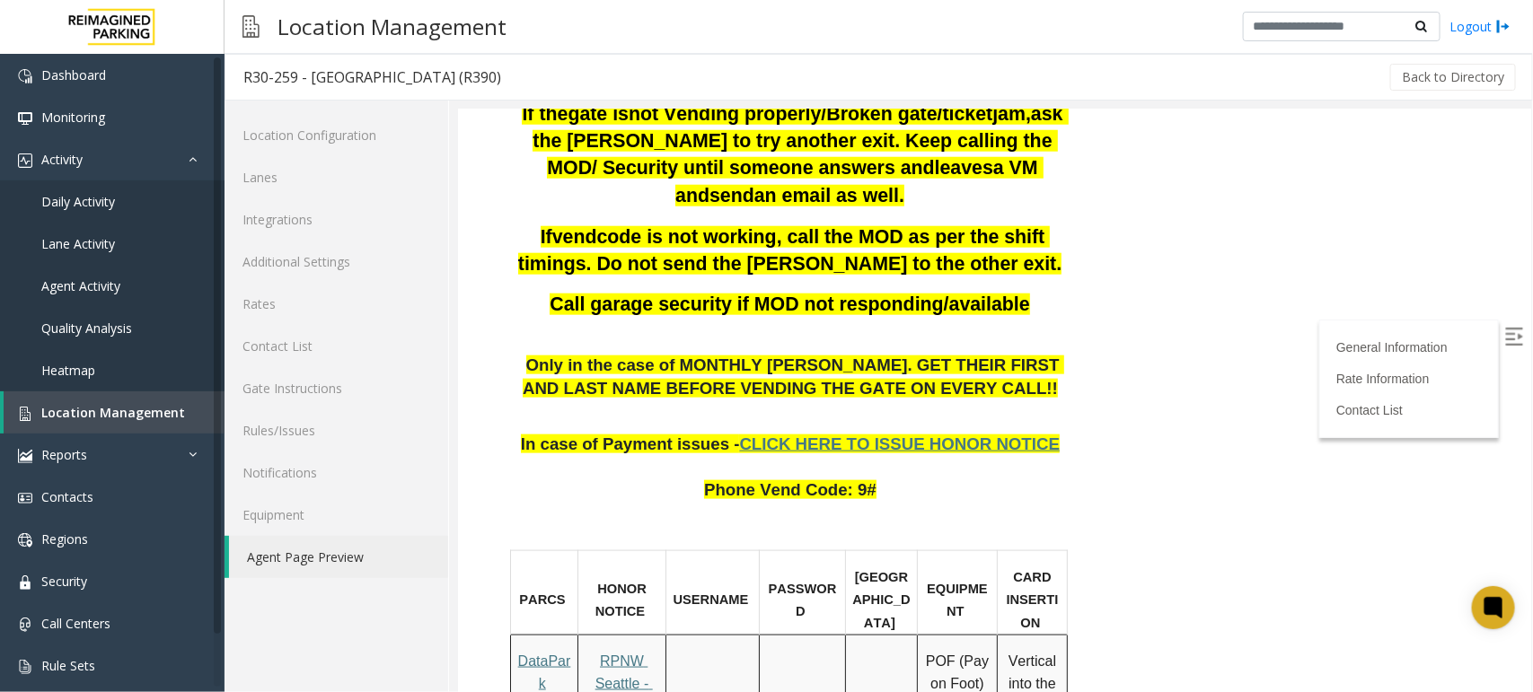
click at [621, 653] on span "RPNW Seattle - HONOR NOTICE" at bounding box center [622, 695] width 60 height 84
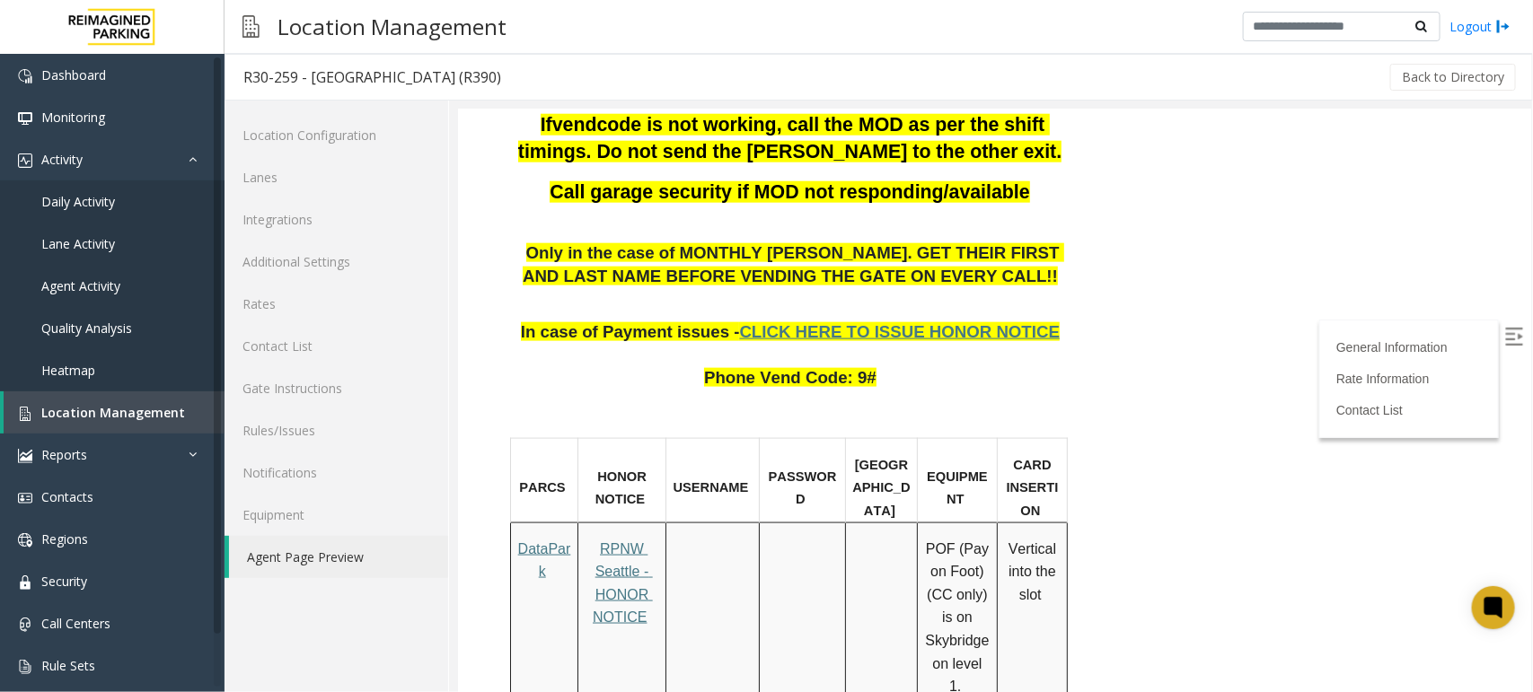
scroll to position [1046, 0]
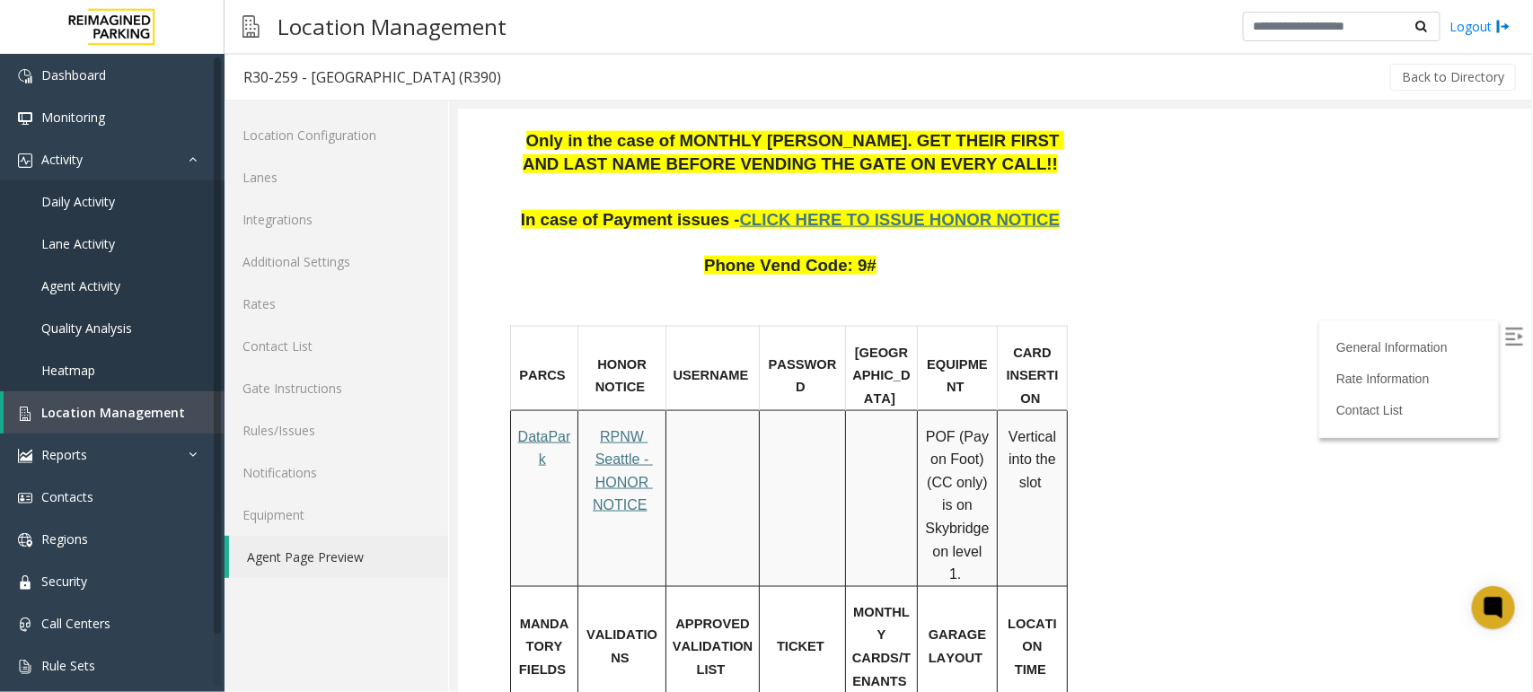
click at [1353, 371] on link "Rate Information" at bounding box center [1385, 378] width 100 height 14
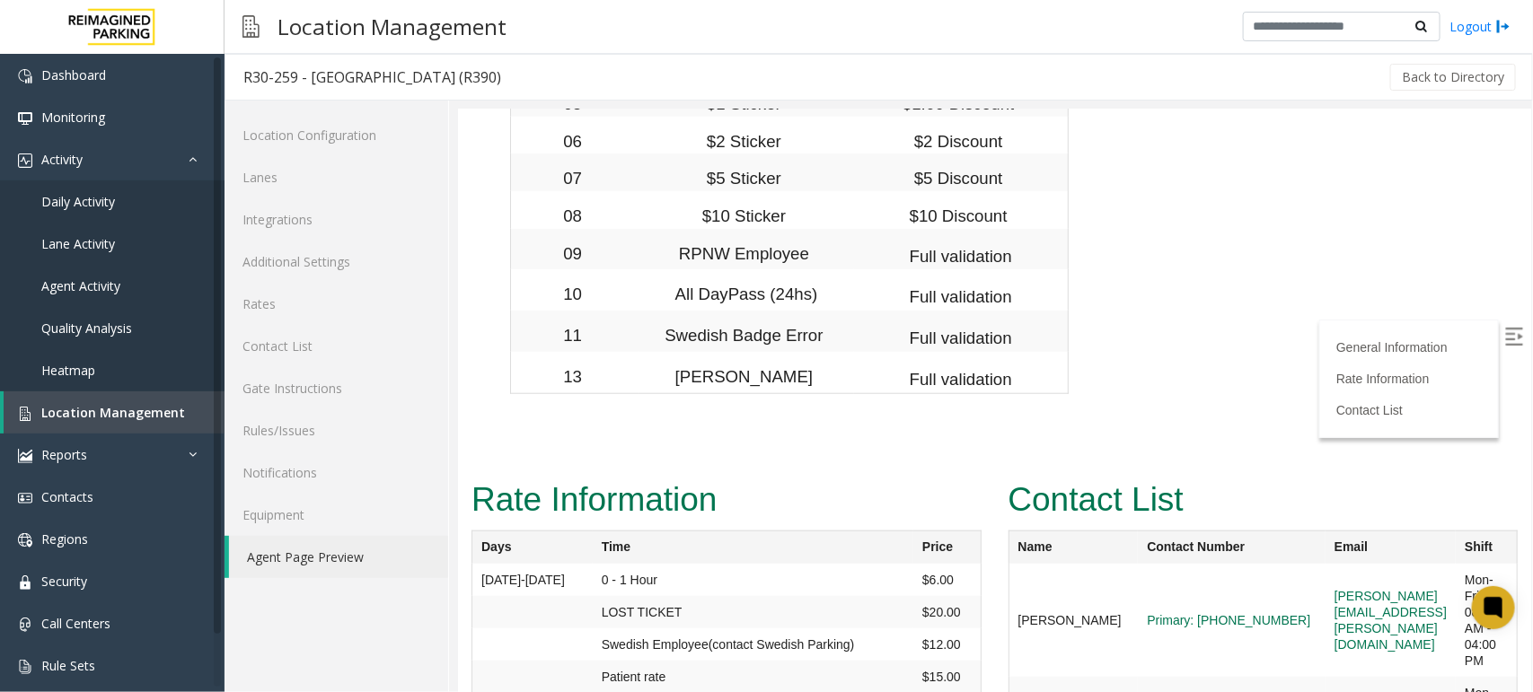
click at [281, 550] on link "Agent Page Preview" at bounding box center [338, 557] width 219 height 42
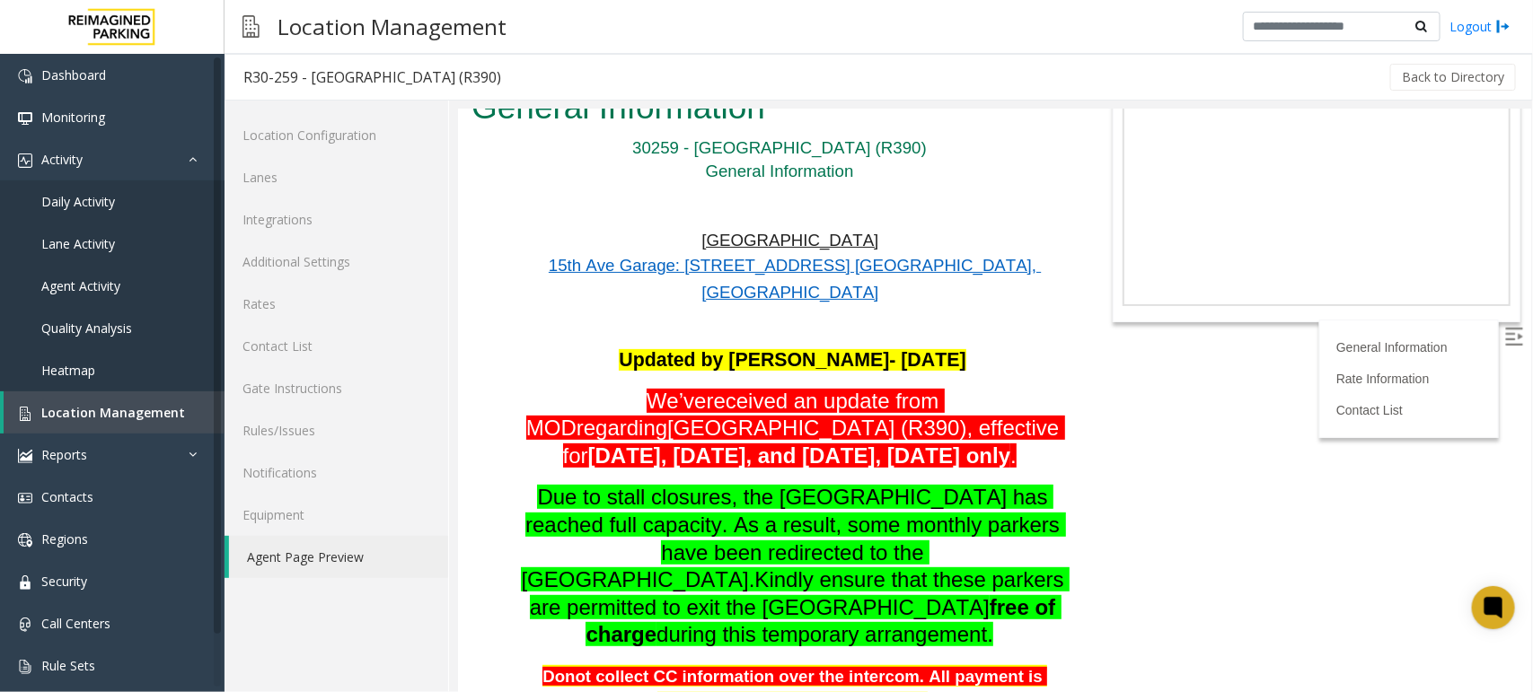
scroll to position [0, 0]
